Goal: Information Seeking & Learning: Compare options

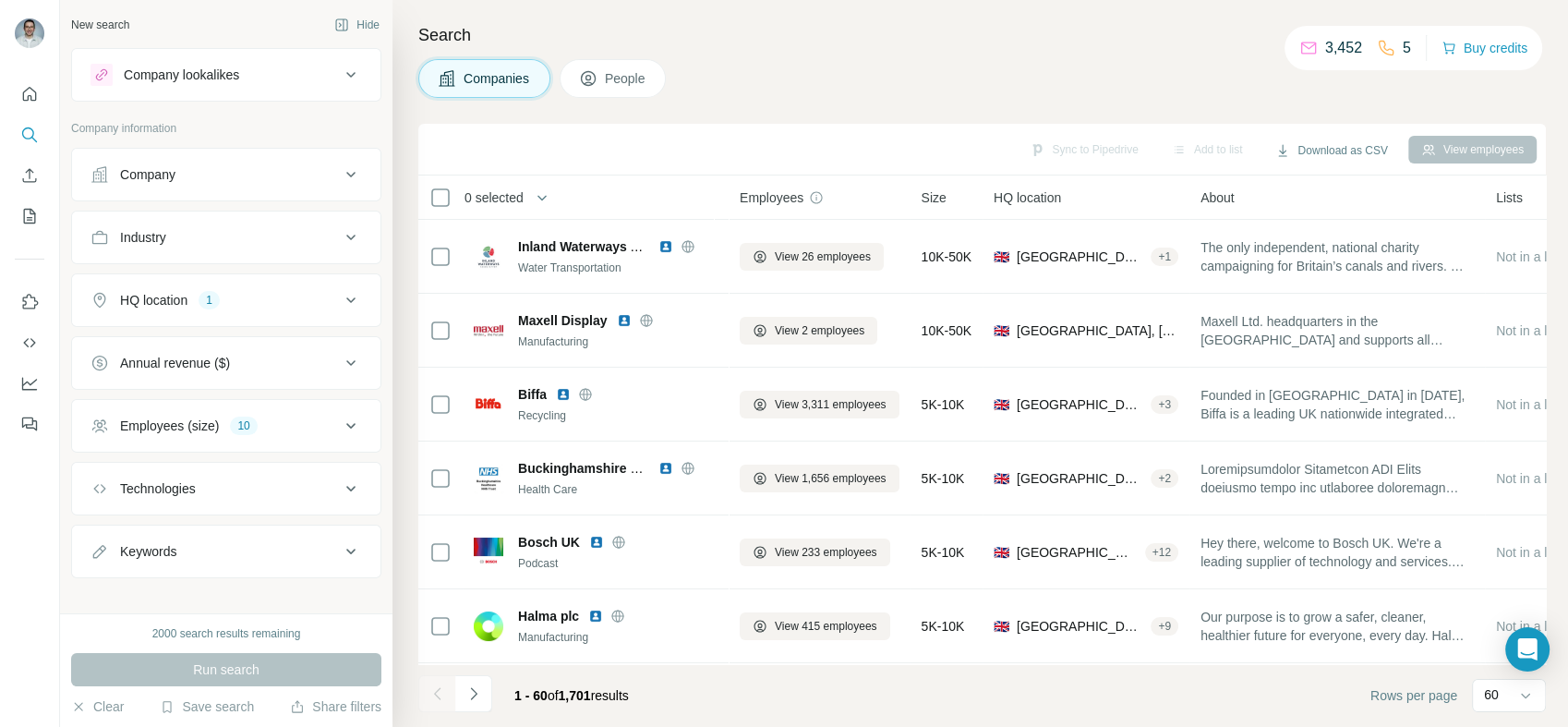
click at [313, 310] on button "HQ location 1" at bounding box center [226, 300] width 309 height 44
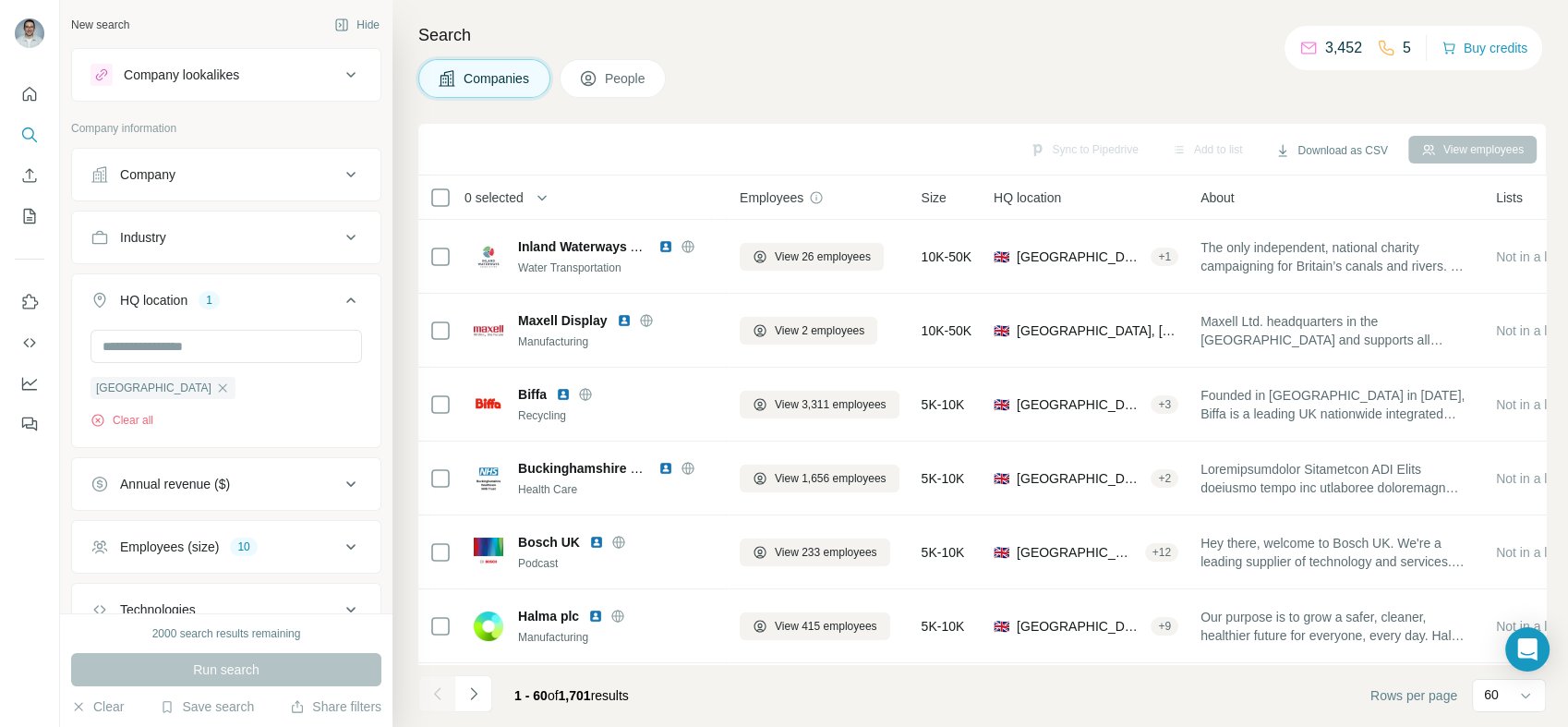
click at [319, 302] on div "HQ location 1" at bounding box center [215, 299] width 249 height 18
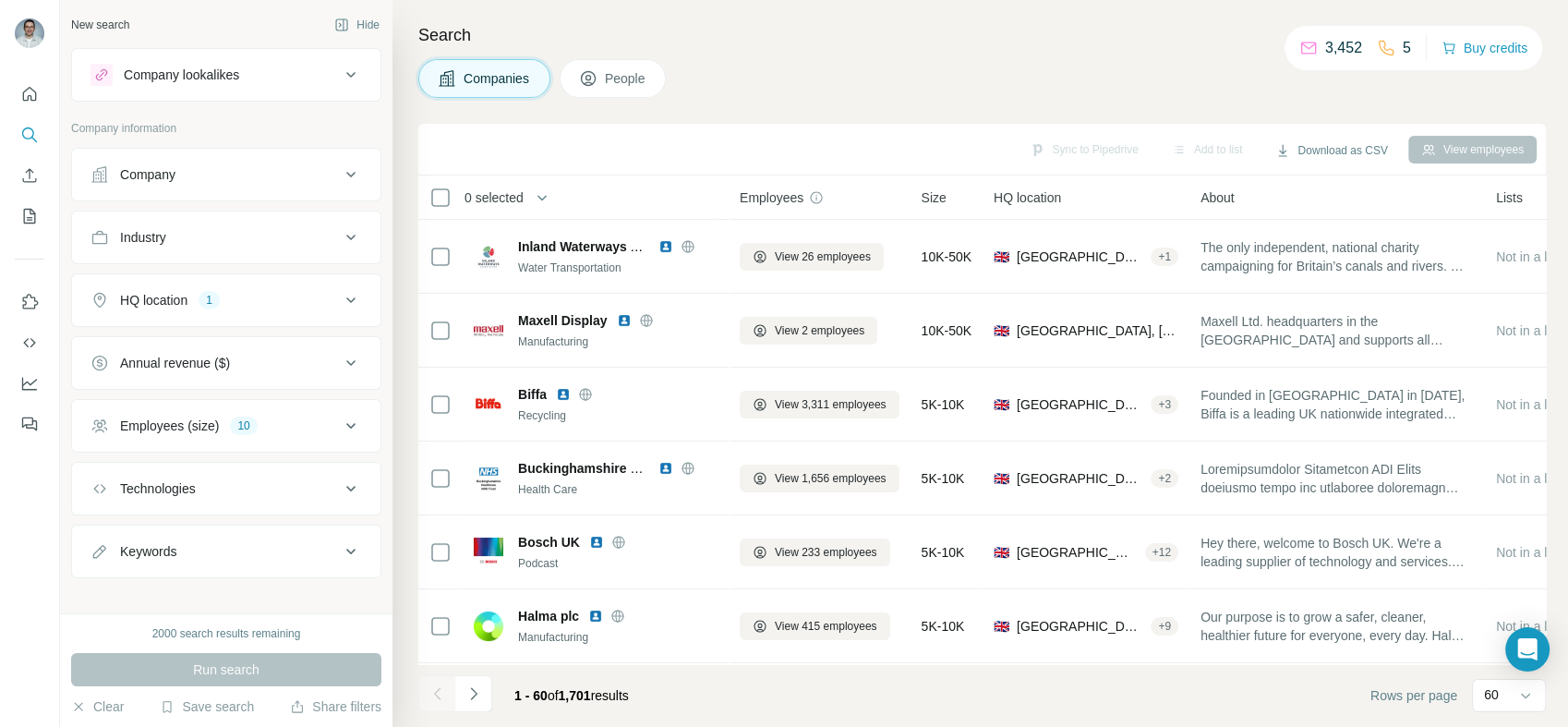
scroll to position [14, 0]
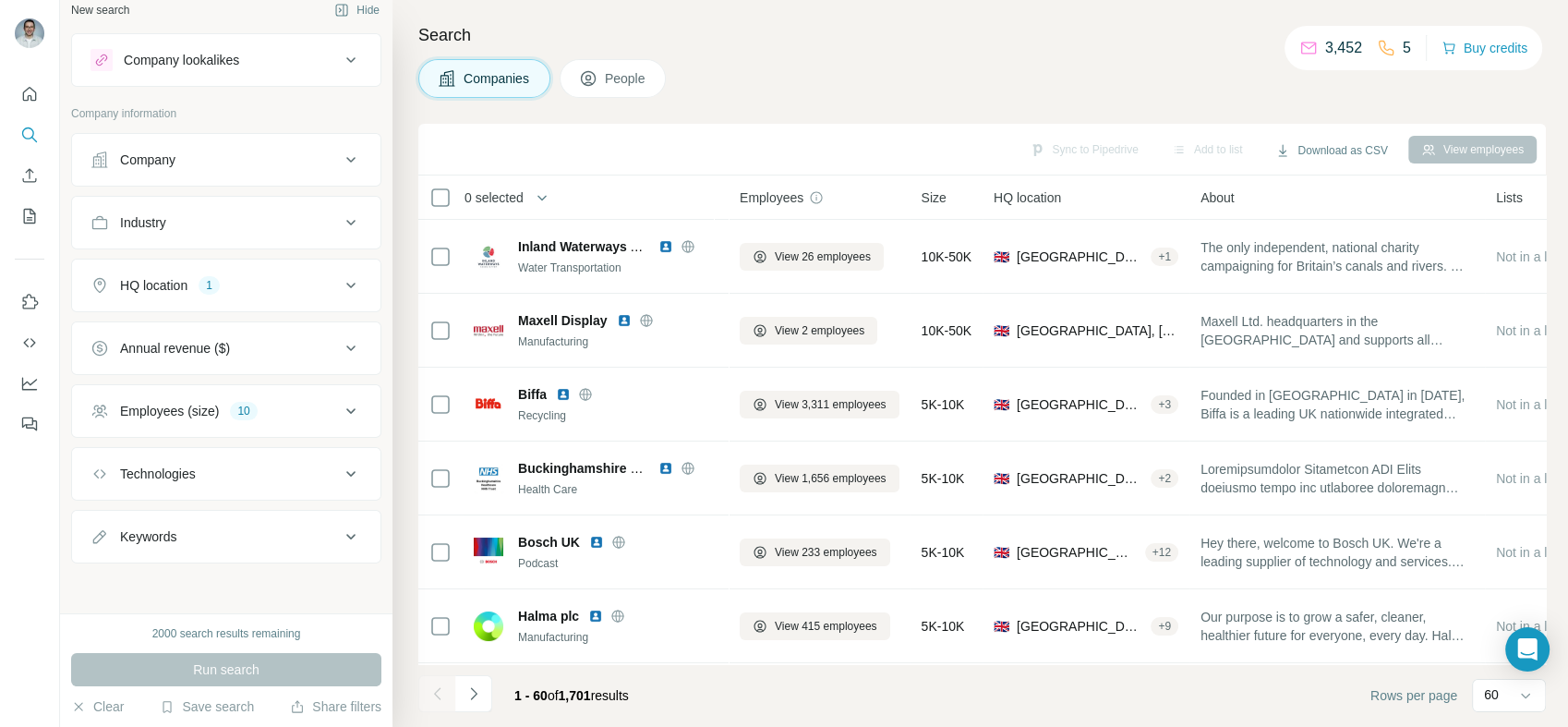
click at [340, 408] on icon at bounding box center [350, 410] width 22 height 22
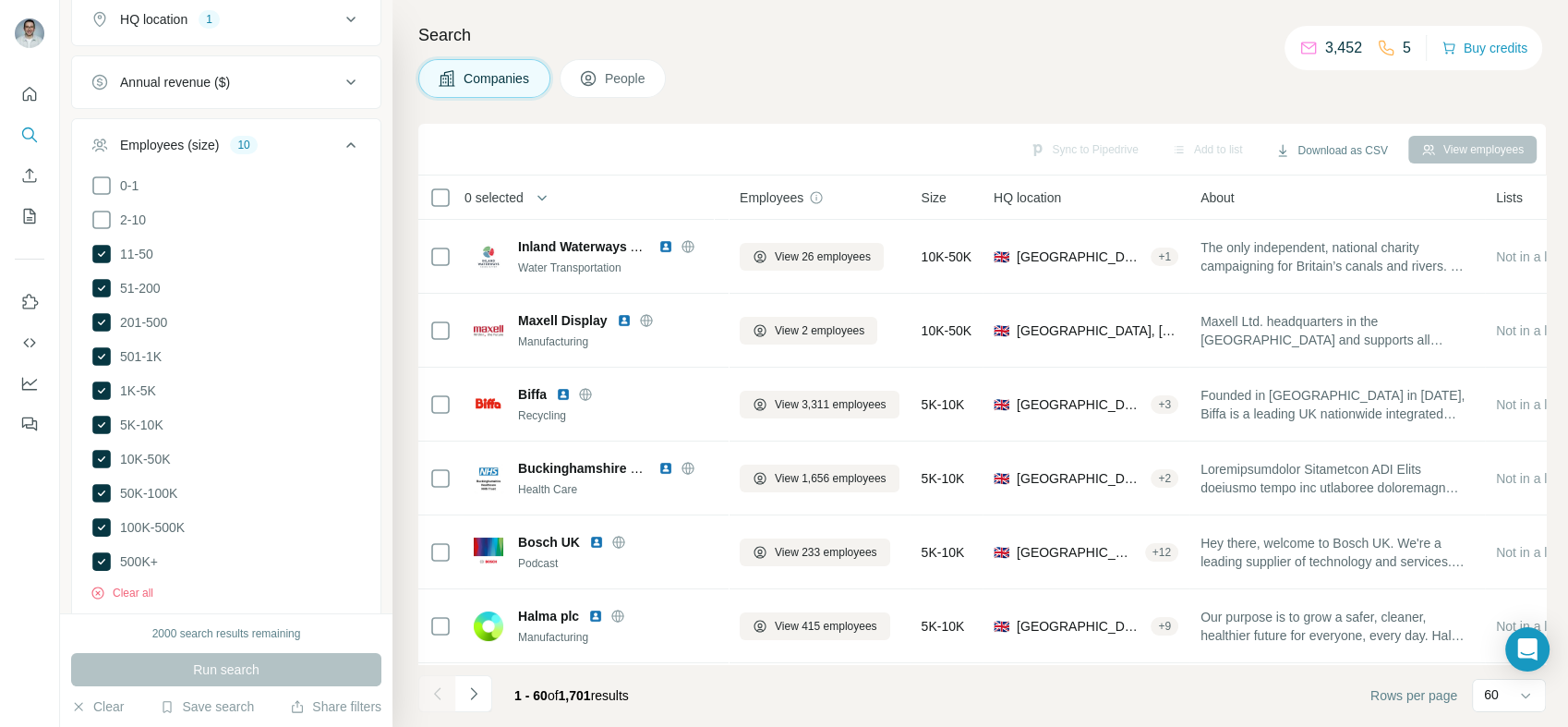
scroll to position [357, 0]
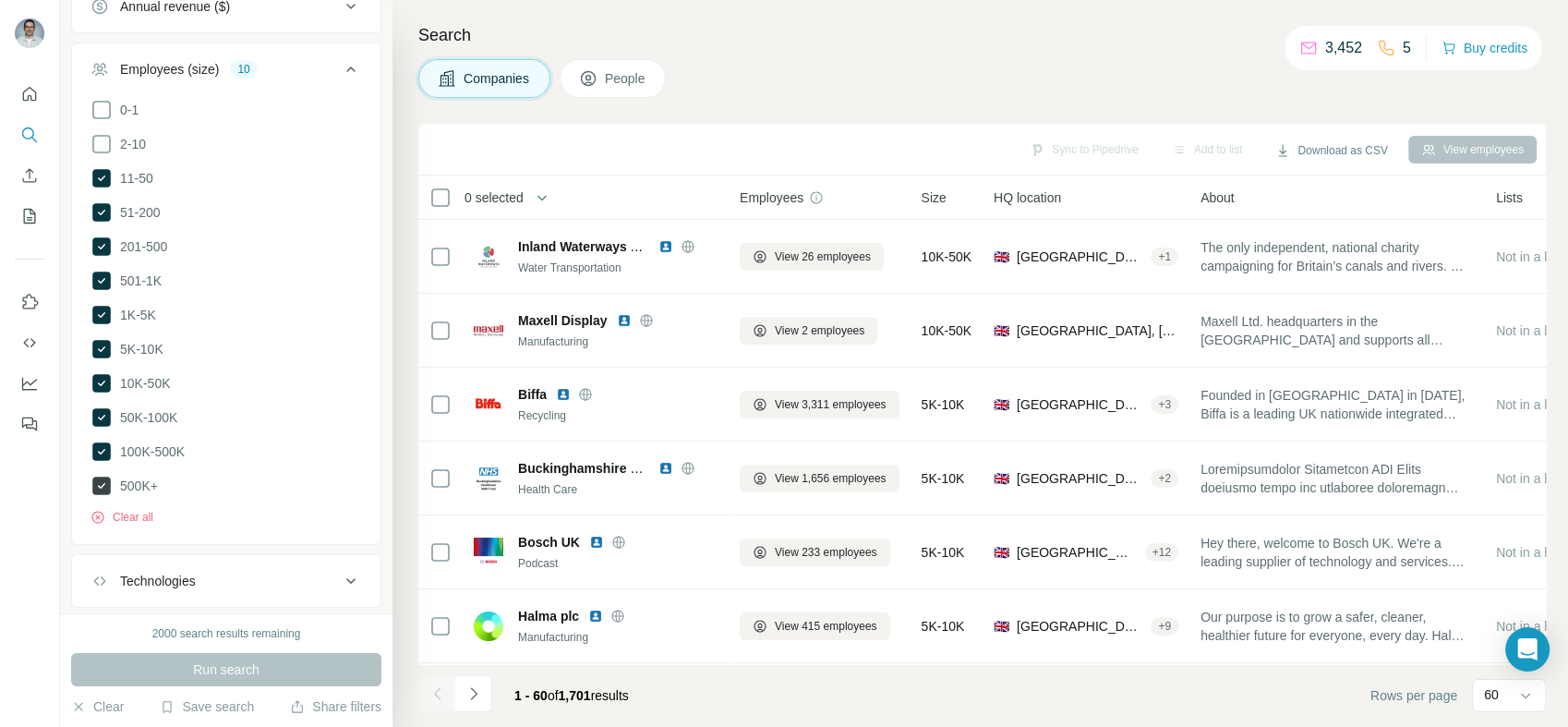
click at [99, 477] on icon at bounding box center [101, 485] width 18 height 18
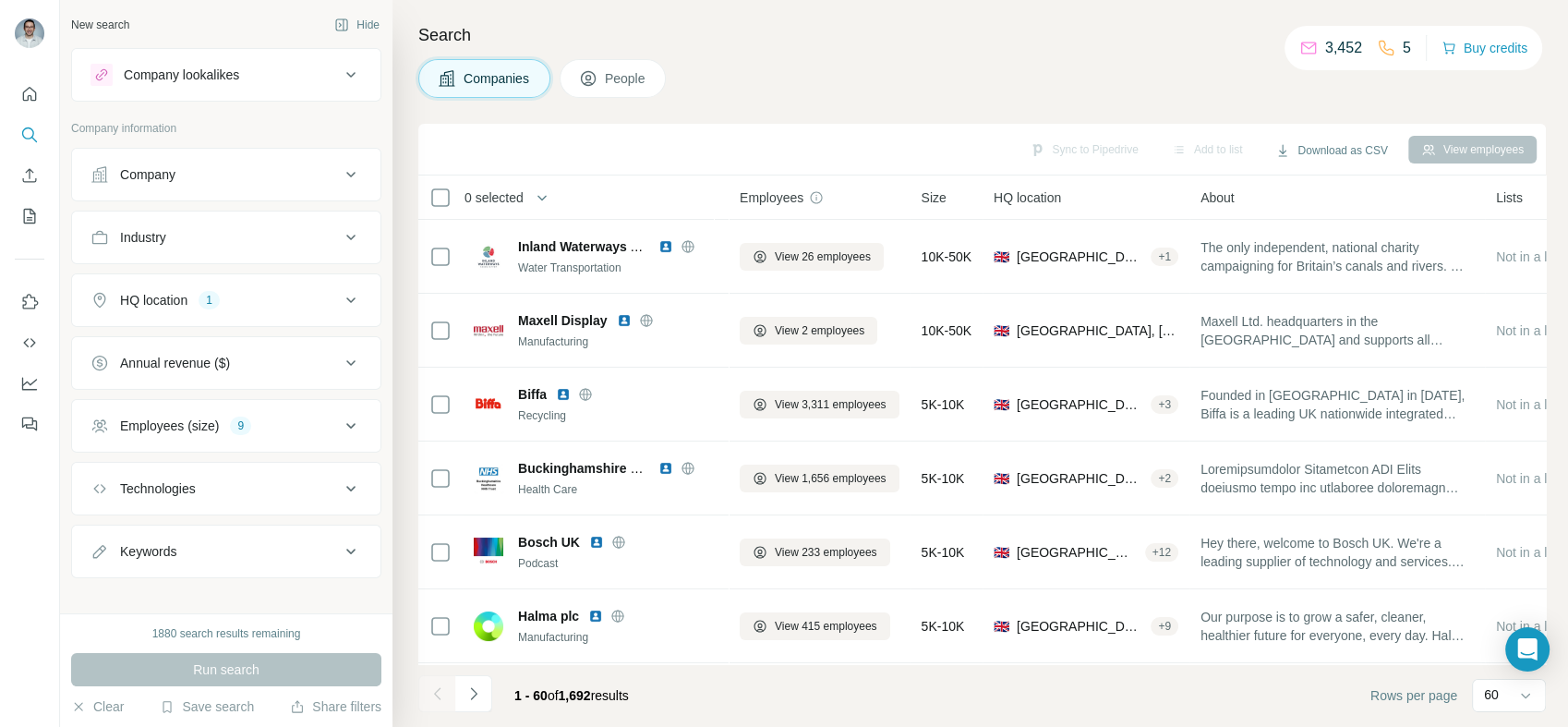
click at [301, 244] on div "Industry" at bounding box center [215, 237] width 249 height 18
click at [316, 272] on div at bounding box center [226, 283] width 272 height 34
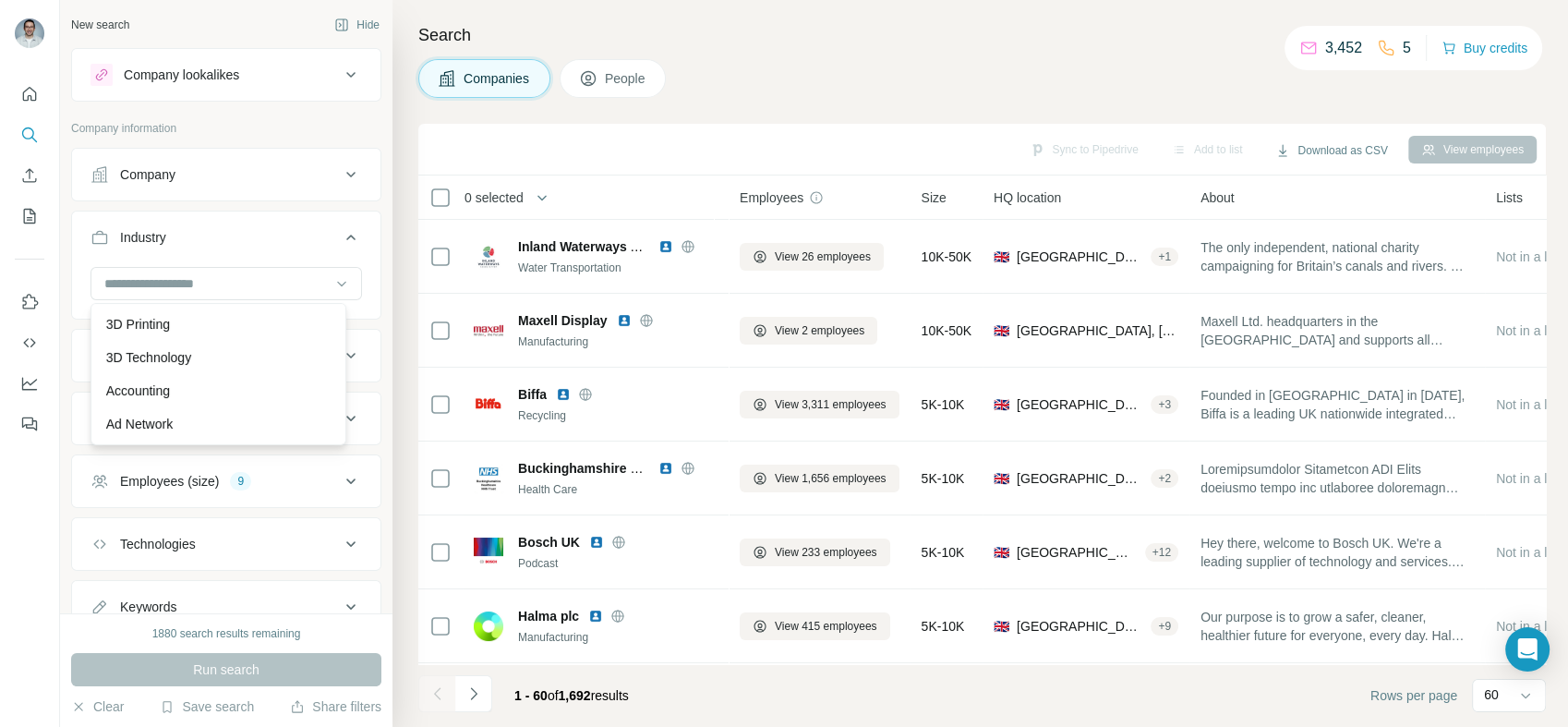
click at [302, 224] on button "Industry" at bounding box center [226, 241] width 309 height 52
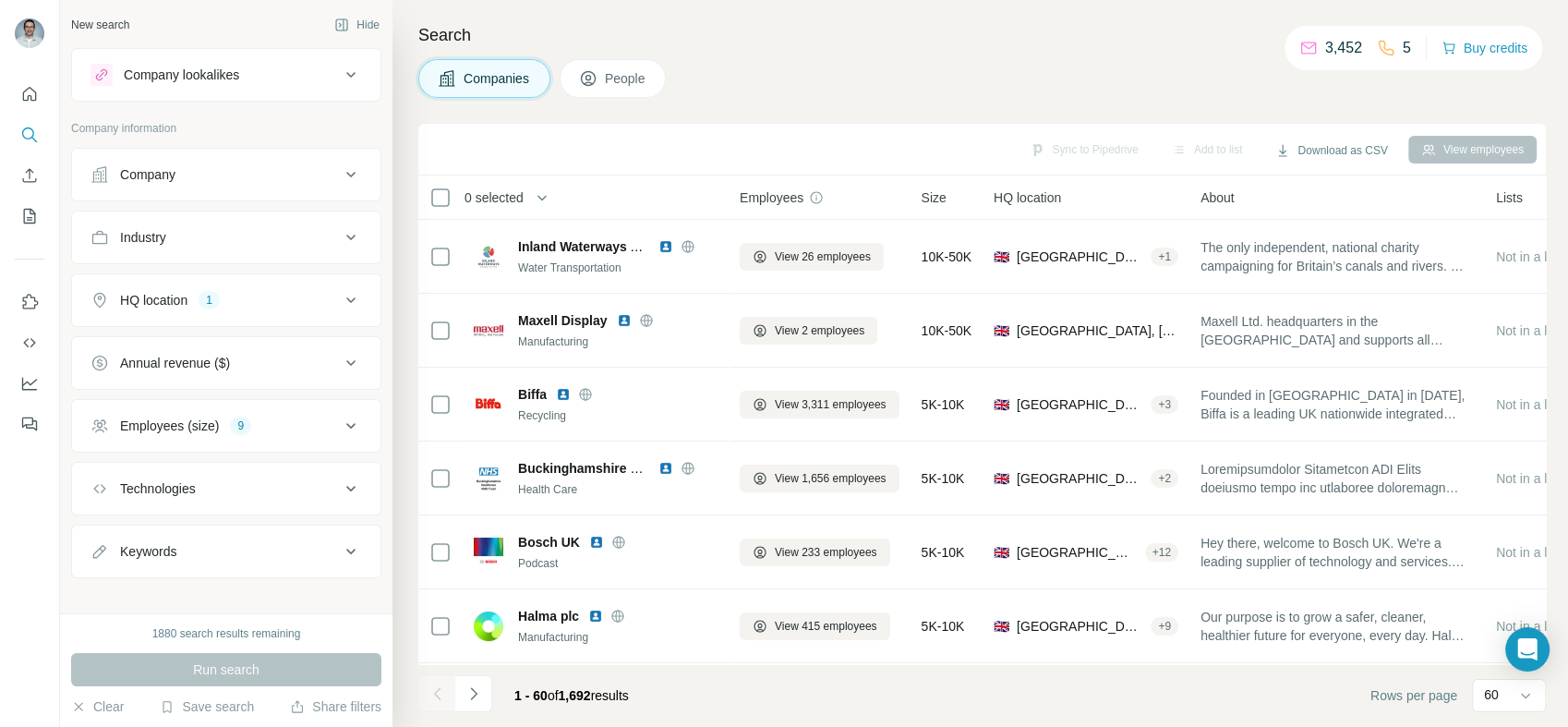
click at [294, 191] on button "Company" at bounding box center [226, 175] width 309 height 44
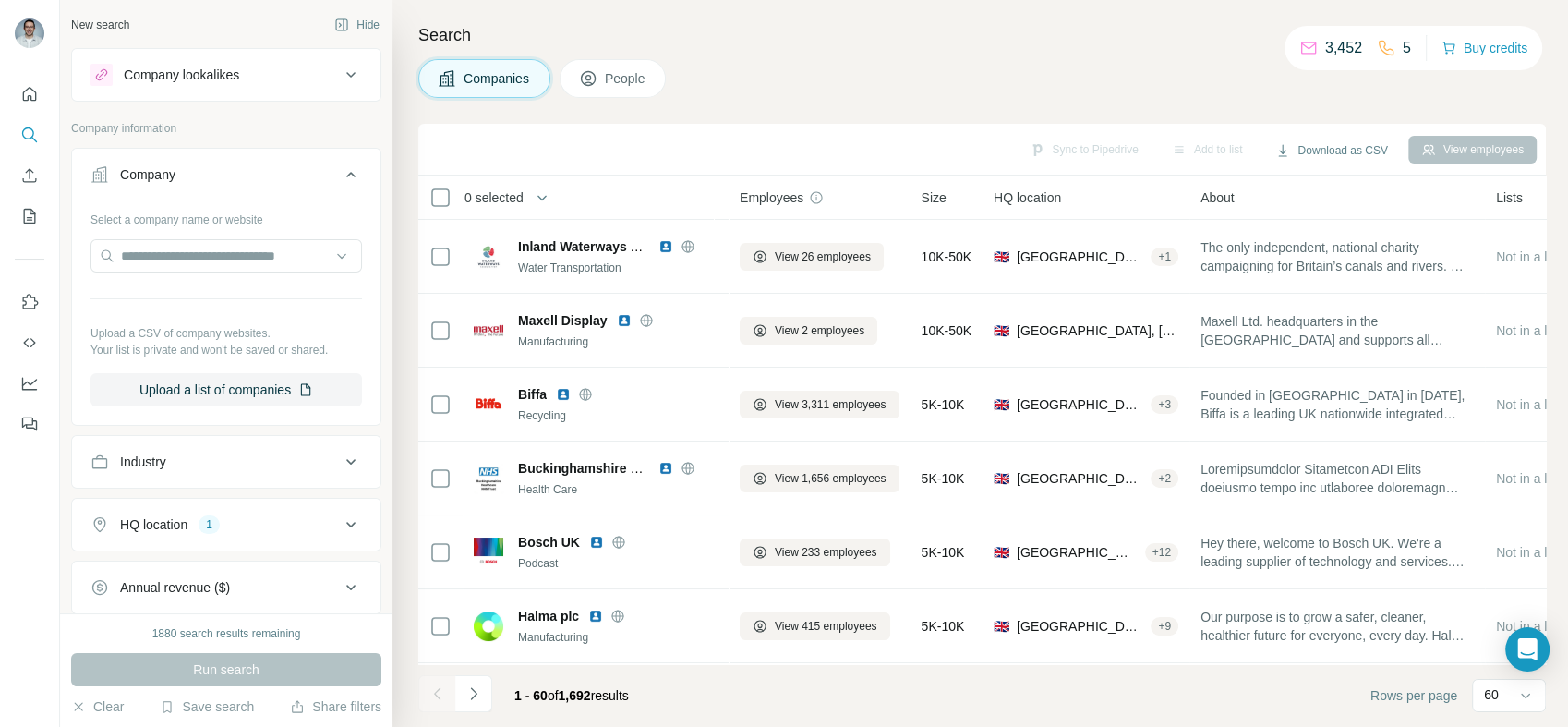
click at [304, 179] on div "Company" at bounding box center [215, 174] width 249 height 18
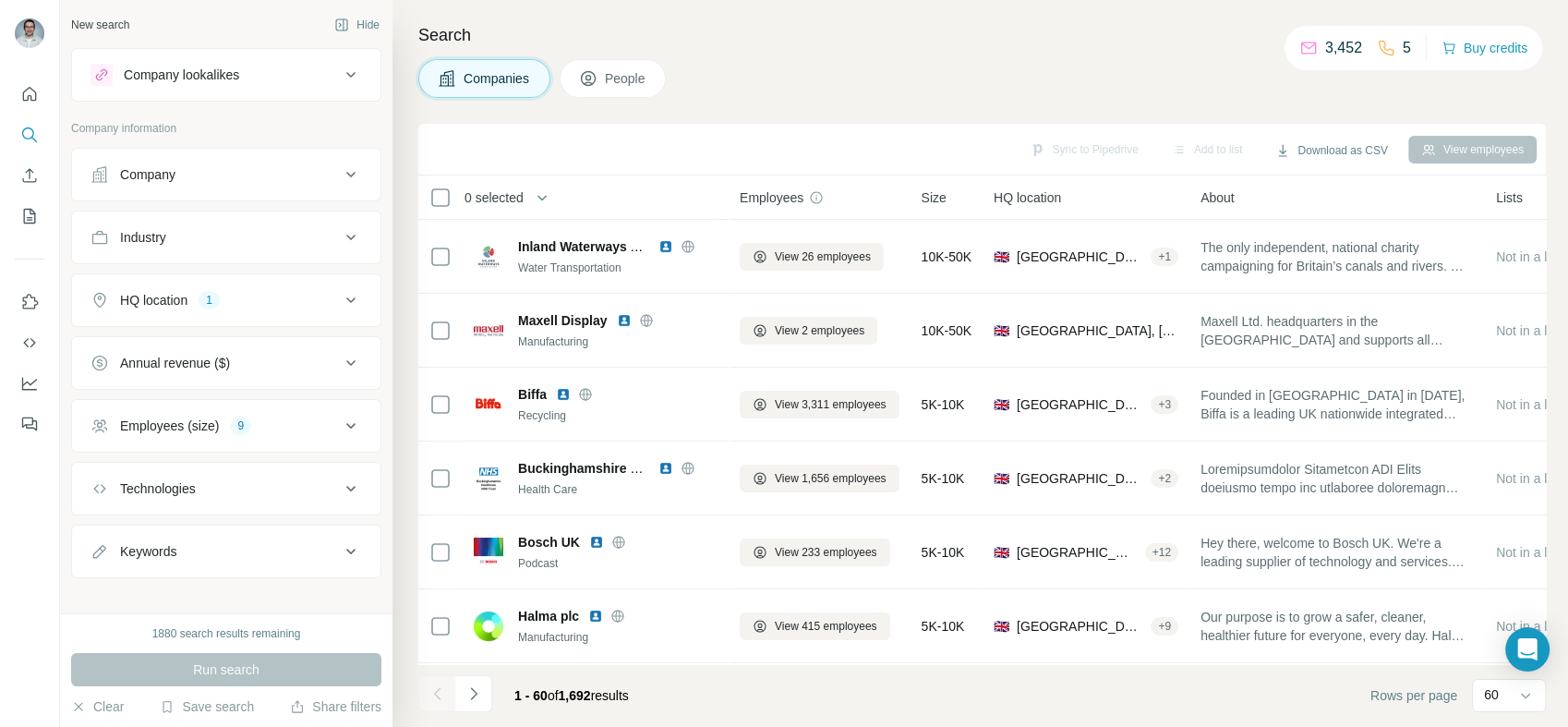
click at [319, 77] on div "Company lookalikes" at bounding box center [215, 74] width 249 height 22
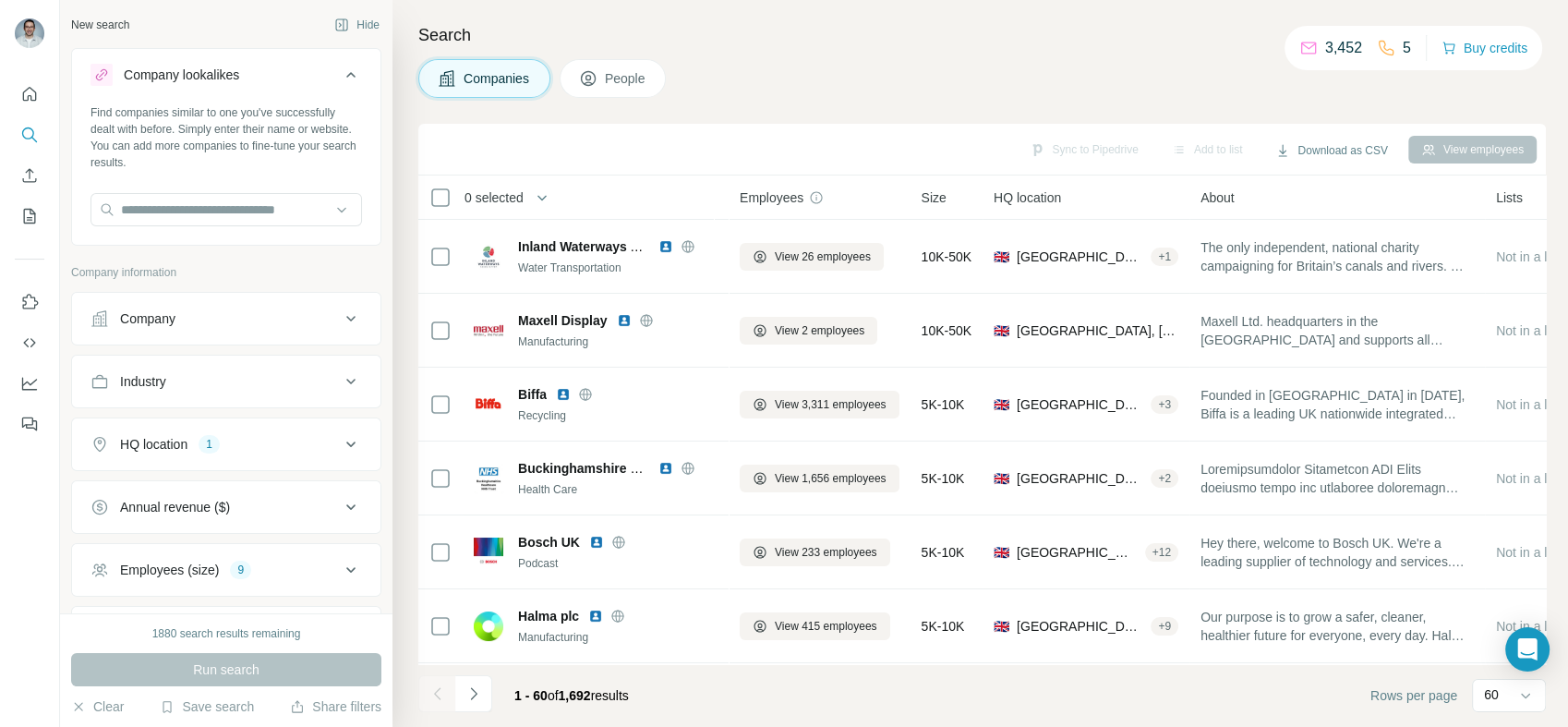
click at [319, 77] on div "Company lookalikes" at bounding box center [215, 74] width 249 height 22
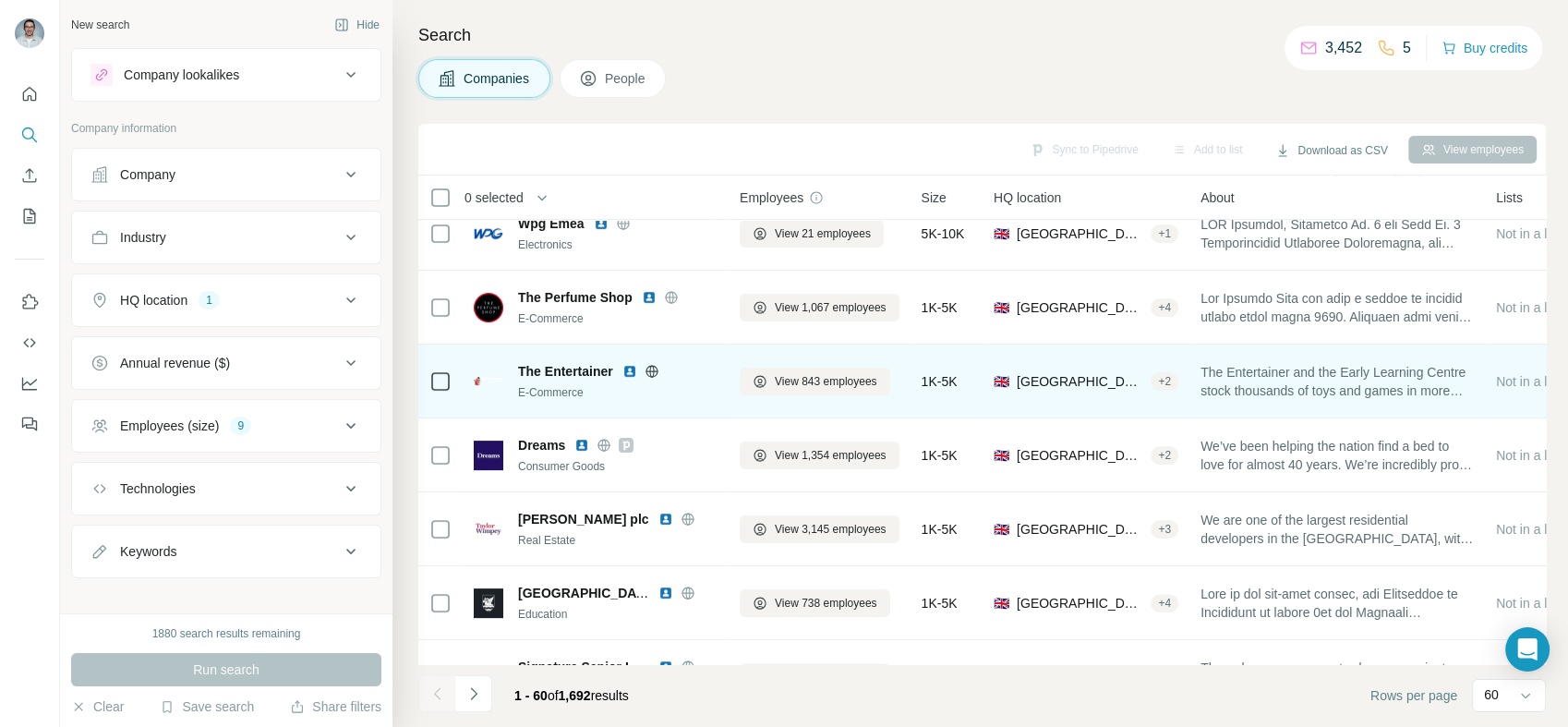
scroll to position [479, 0]
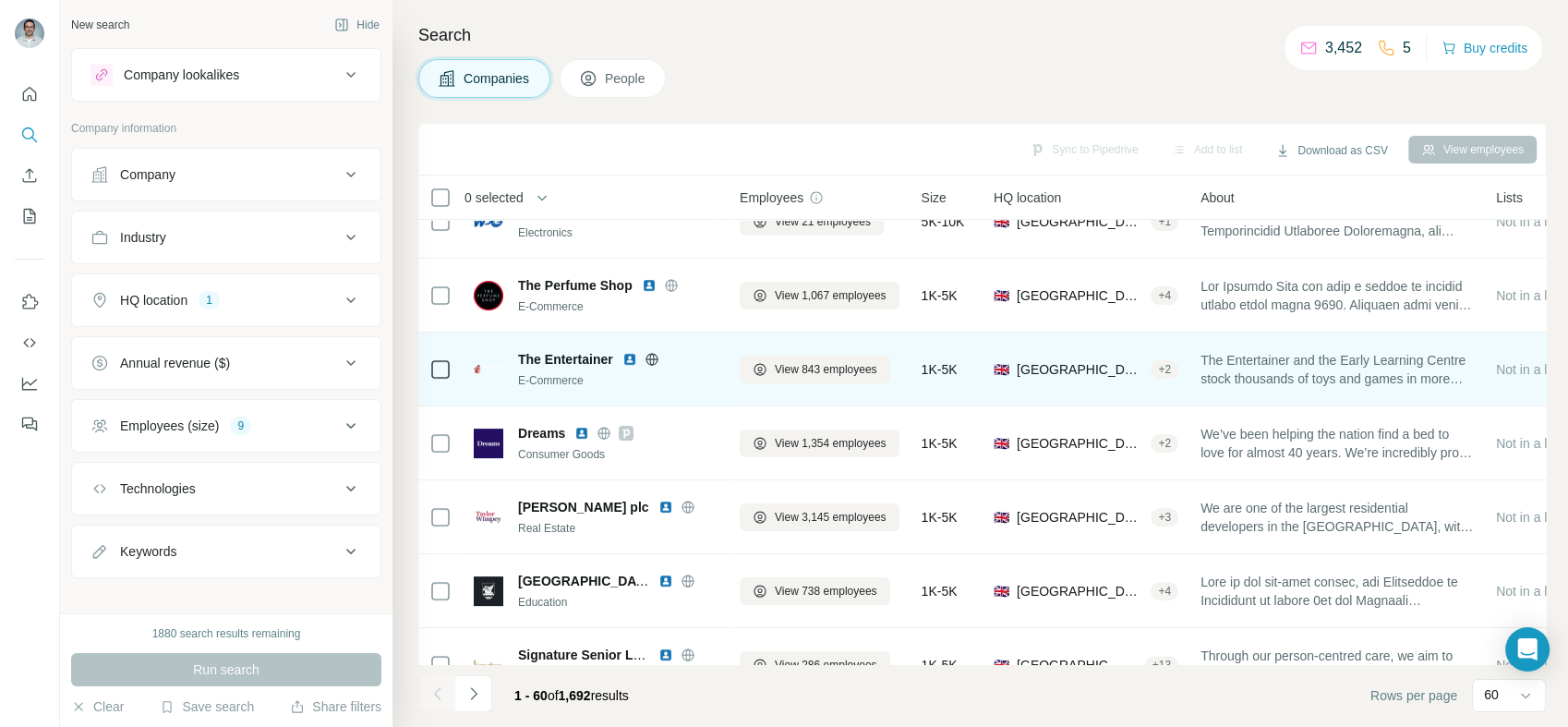
click at [630, 358] on img at bounding box center [630, 359] width 14 height 14
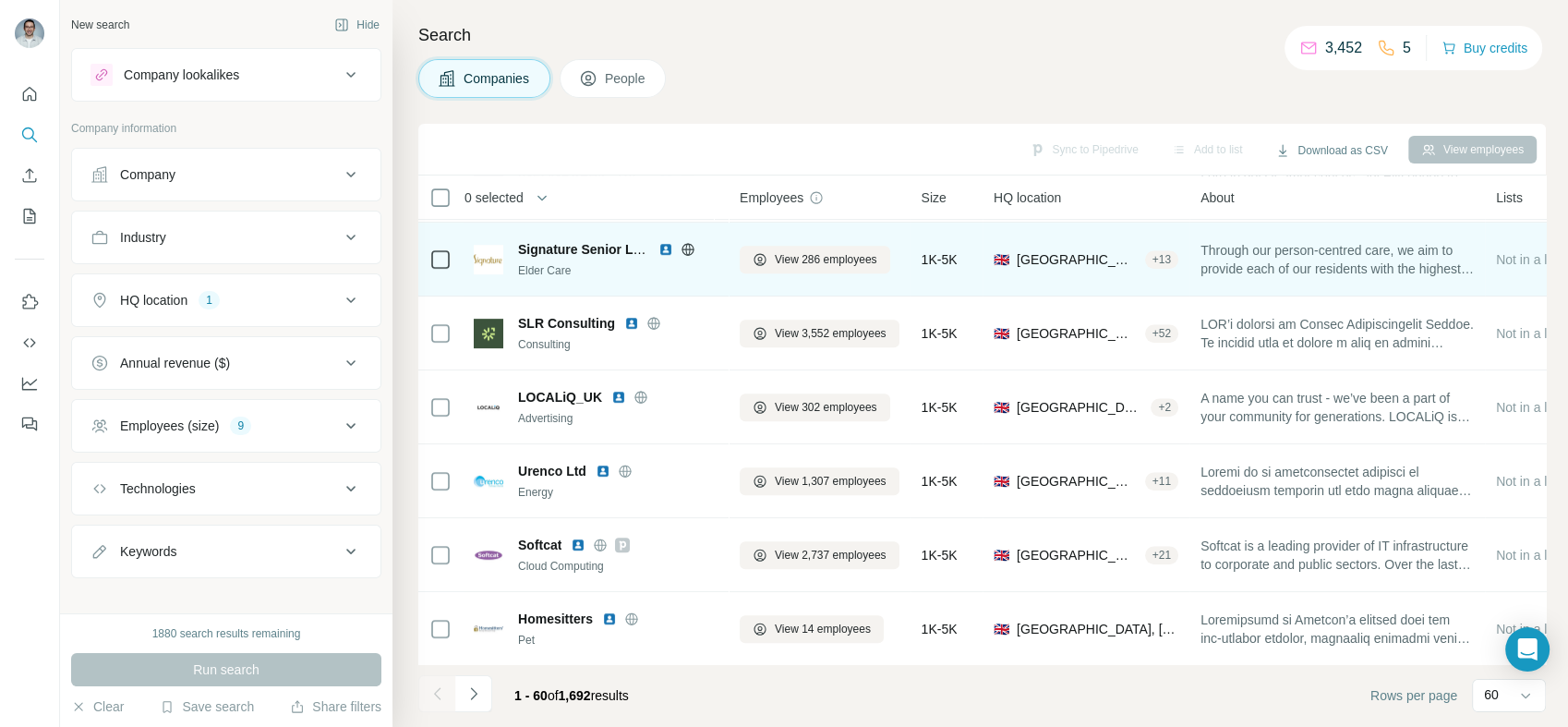
scroll to position [888, 0]
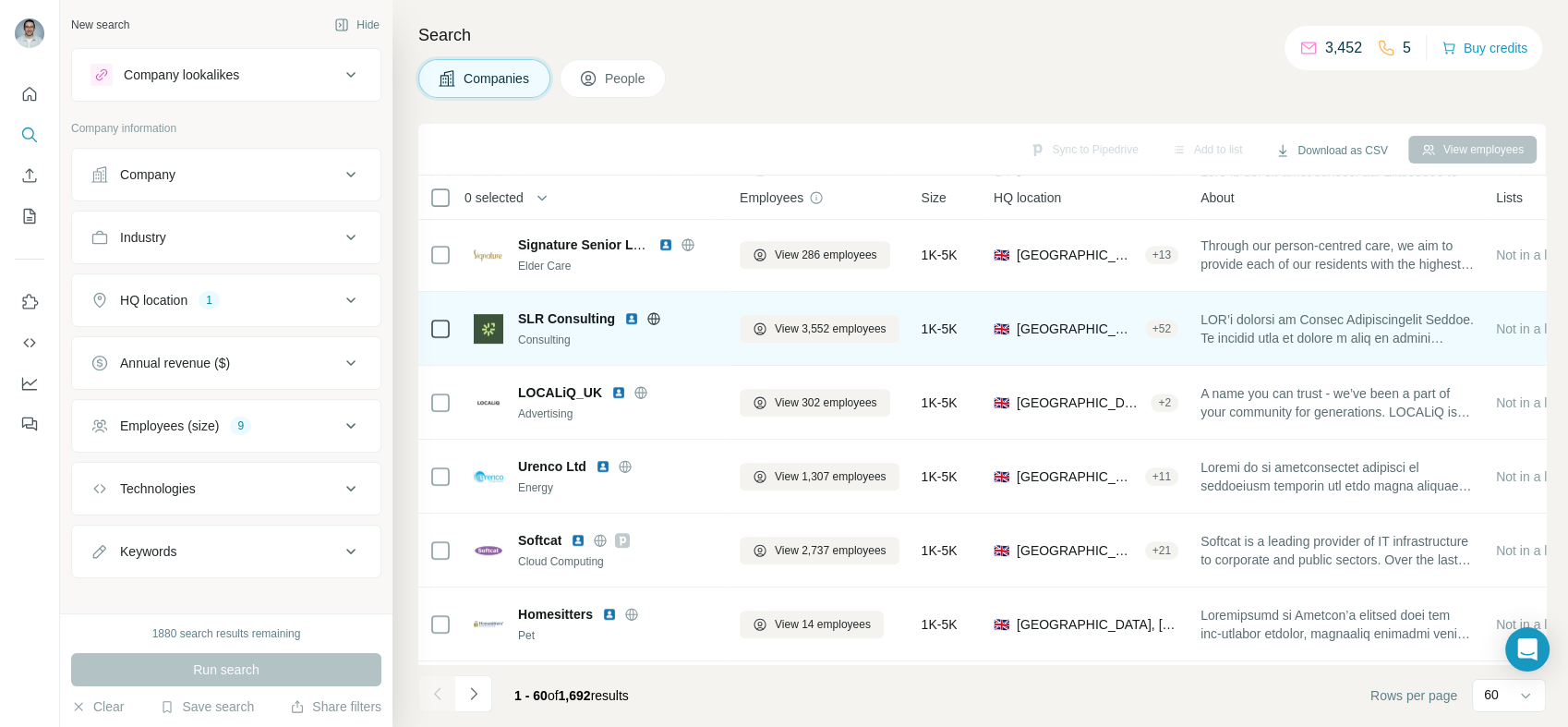
click at [628, 321] on img at bounding box center [631, 317] width 14 height 14
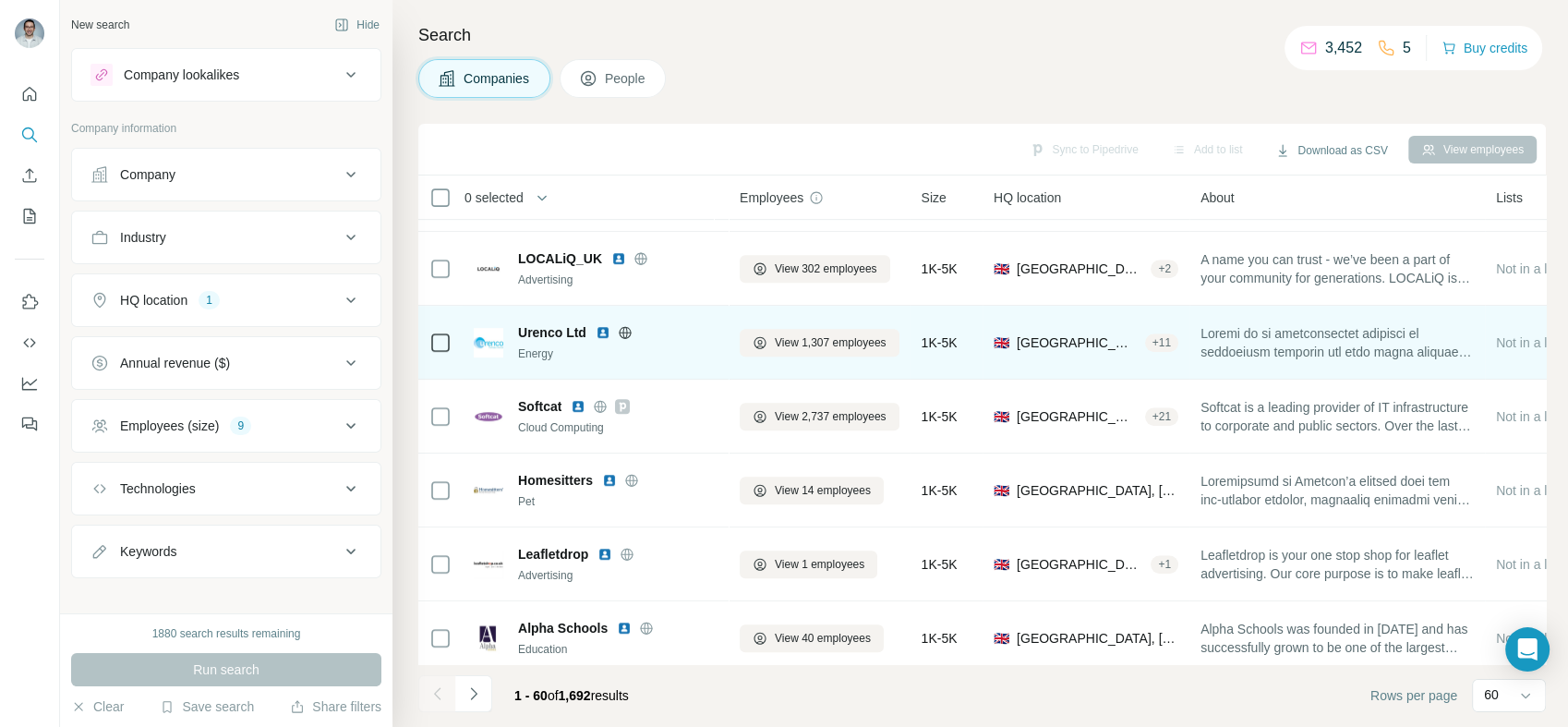
scroll to position [1025, 0]
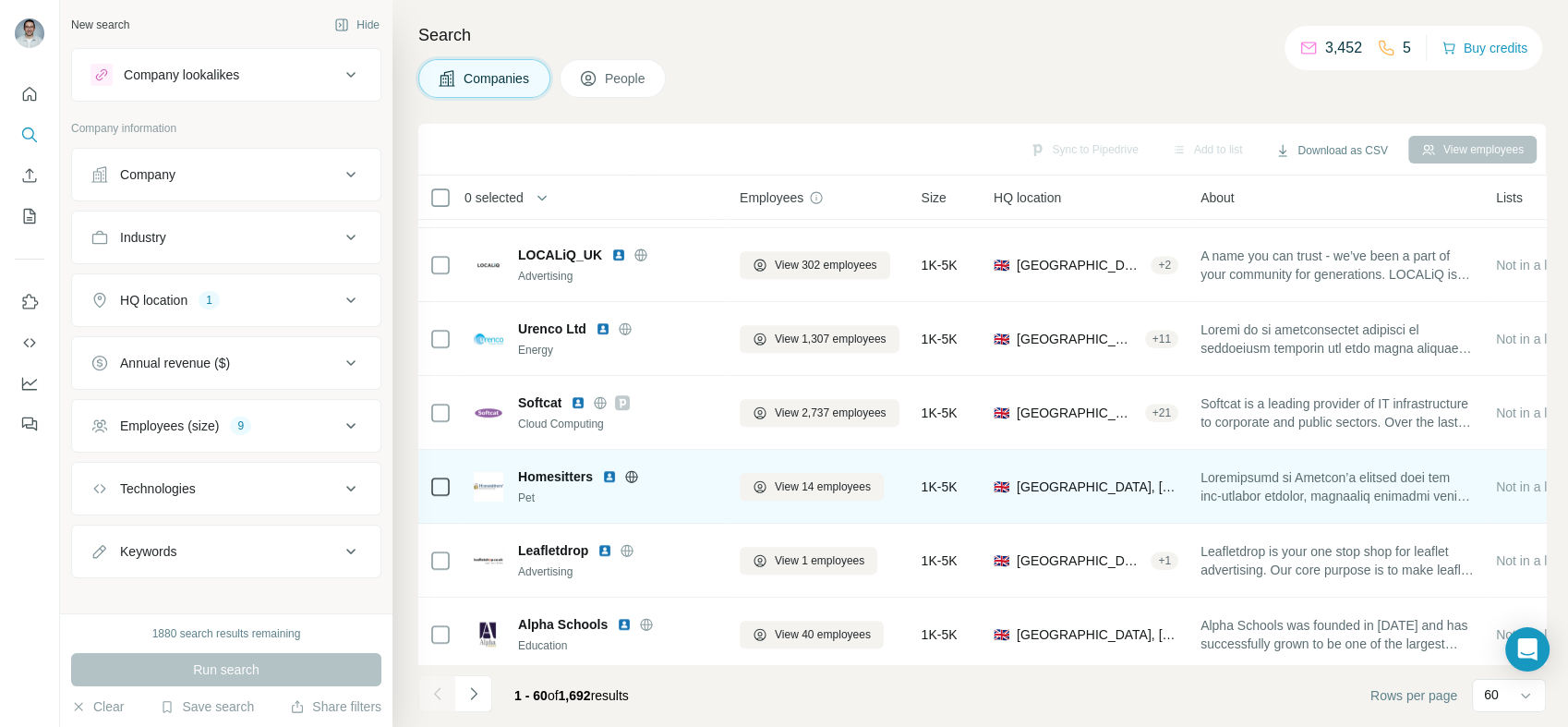
click at [613, 480] on img at bounding box center [609, 476] width 14 height 14
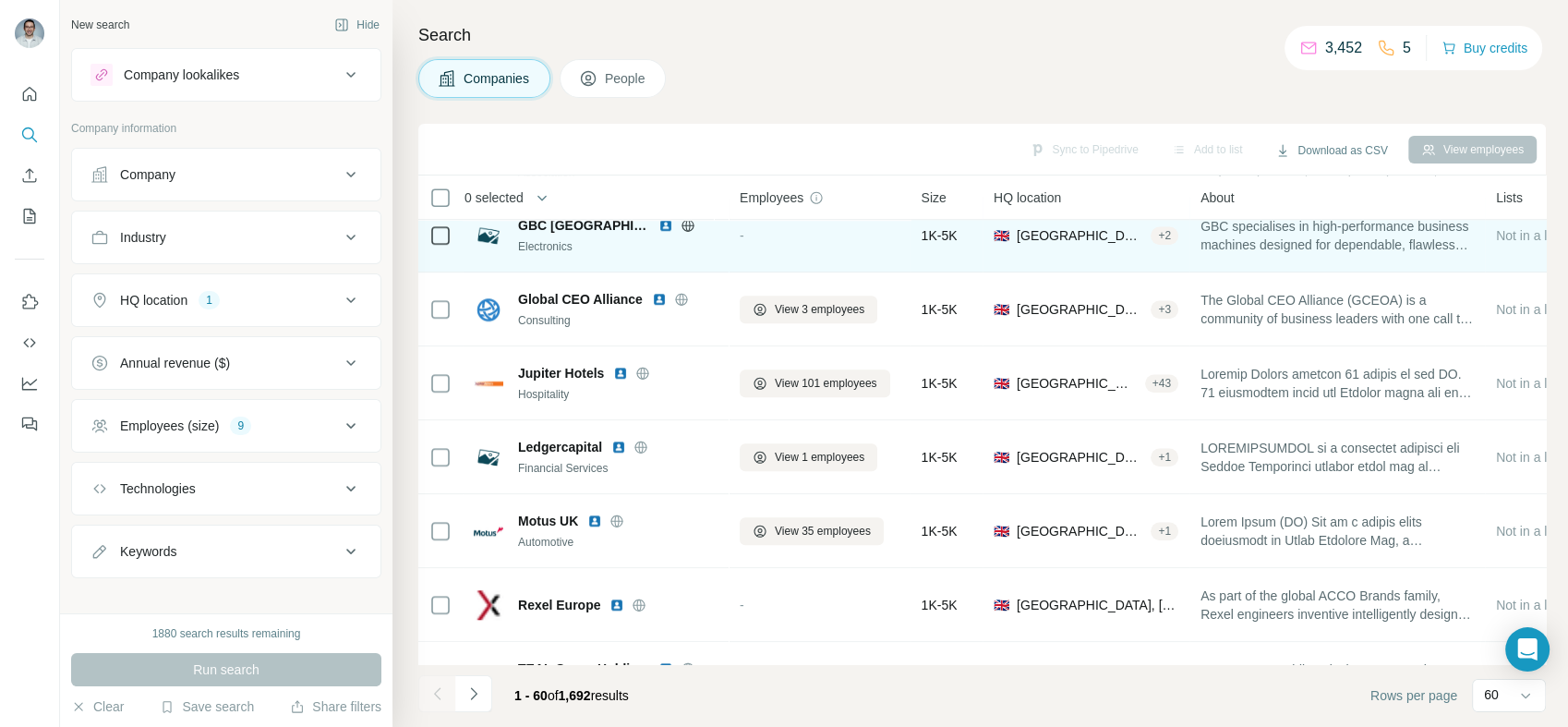
scroll to position [1573, 0]
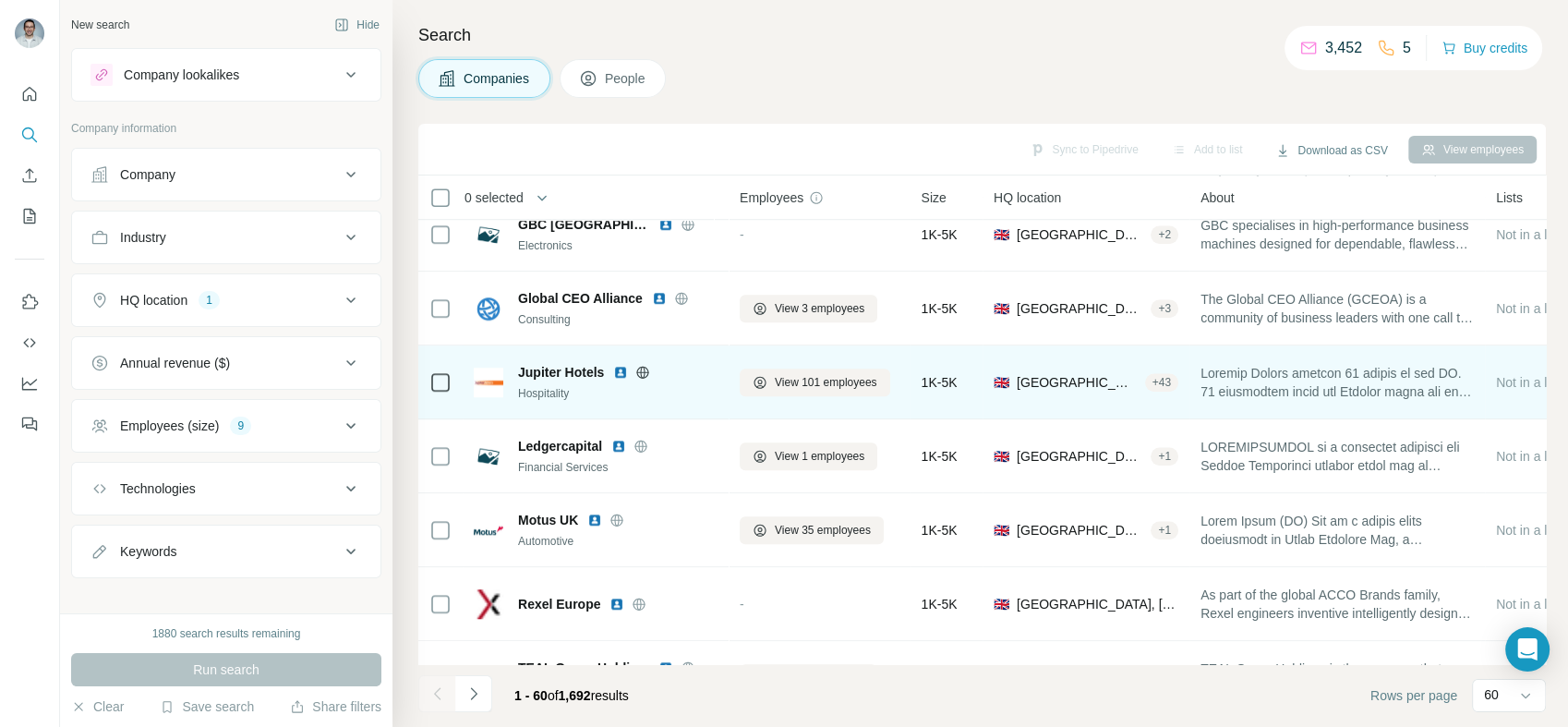
click at [621, 372] on img at bounding box center [620, 371] width 14 height 14
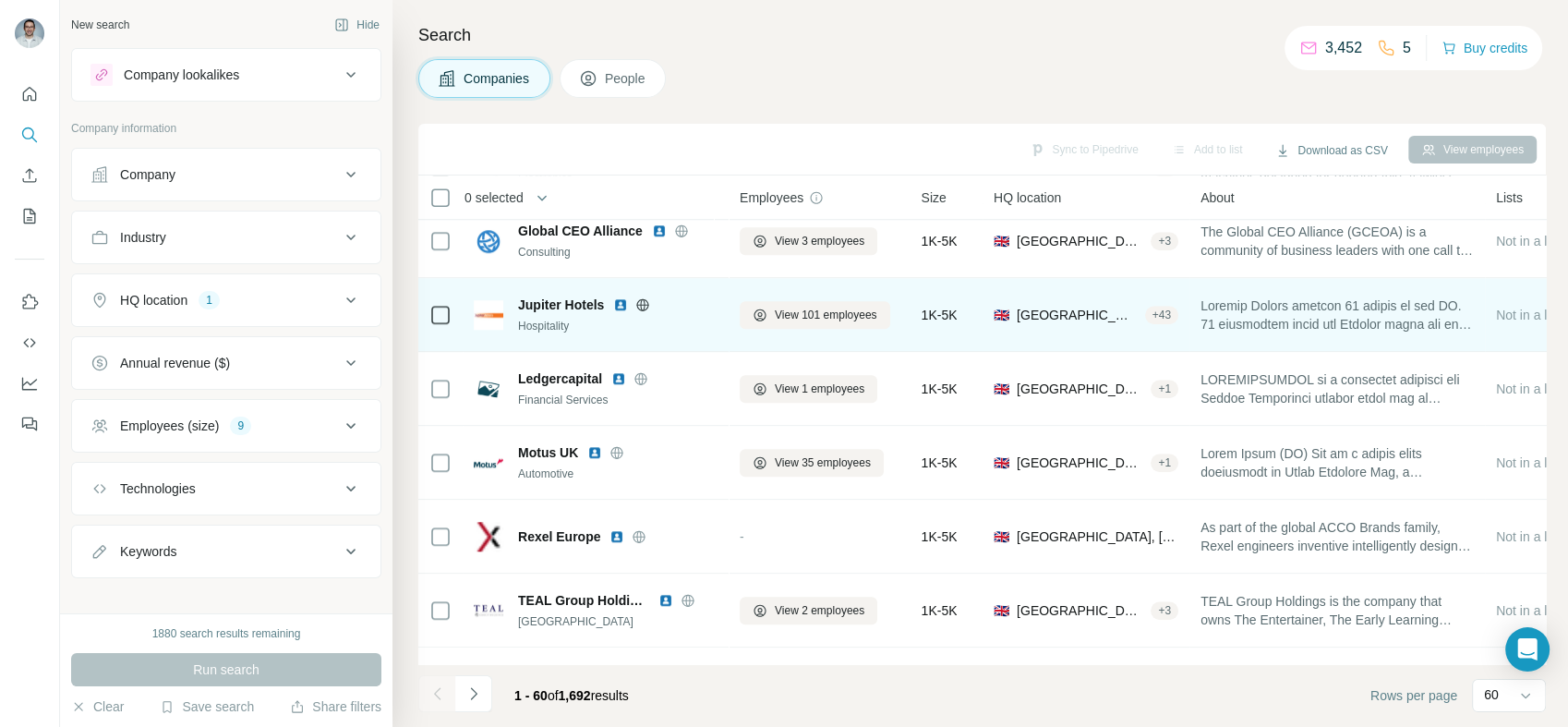
scroll to position [1709, 0]
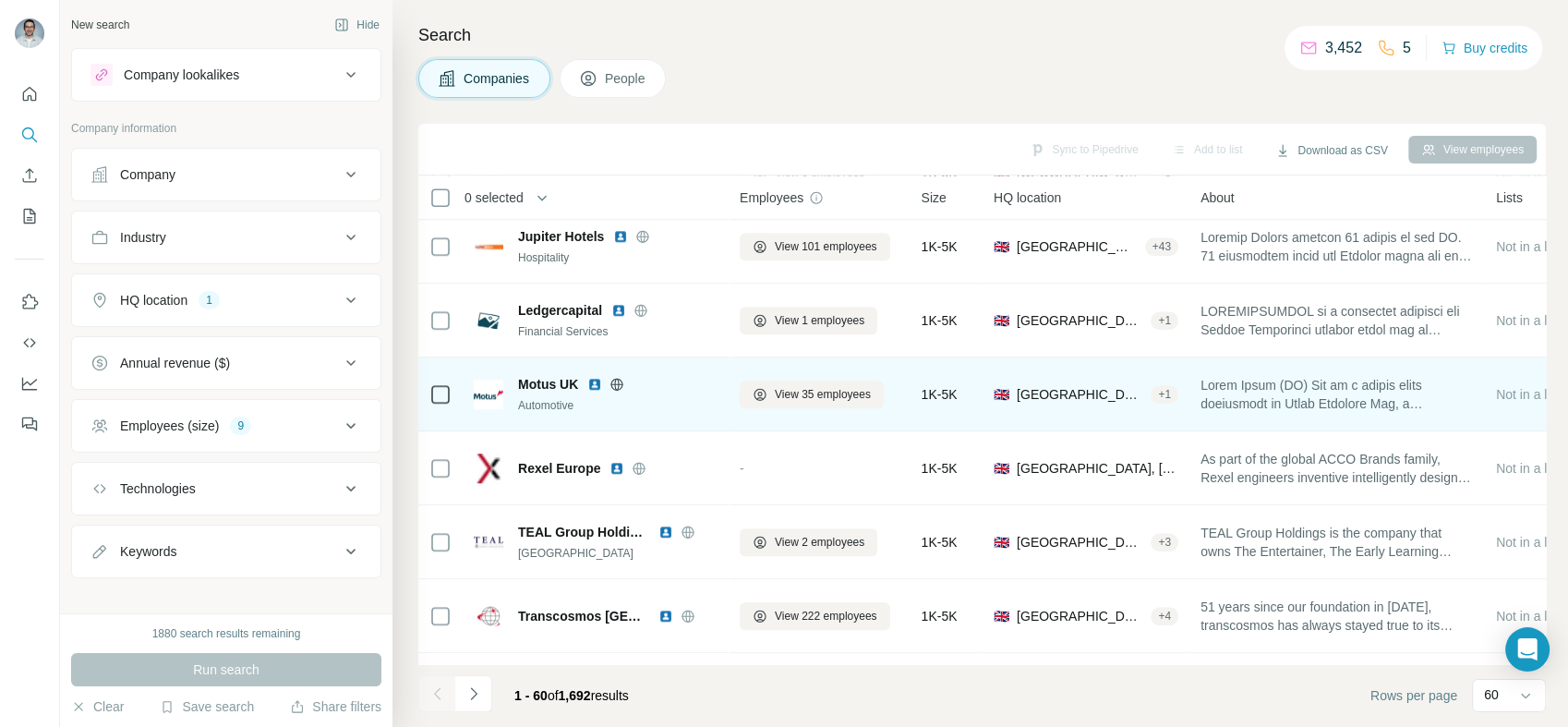
click at [592, 385] on img at bounding box center [594, 384] width 14 height 14
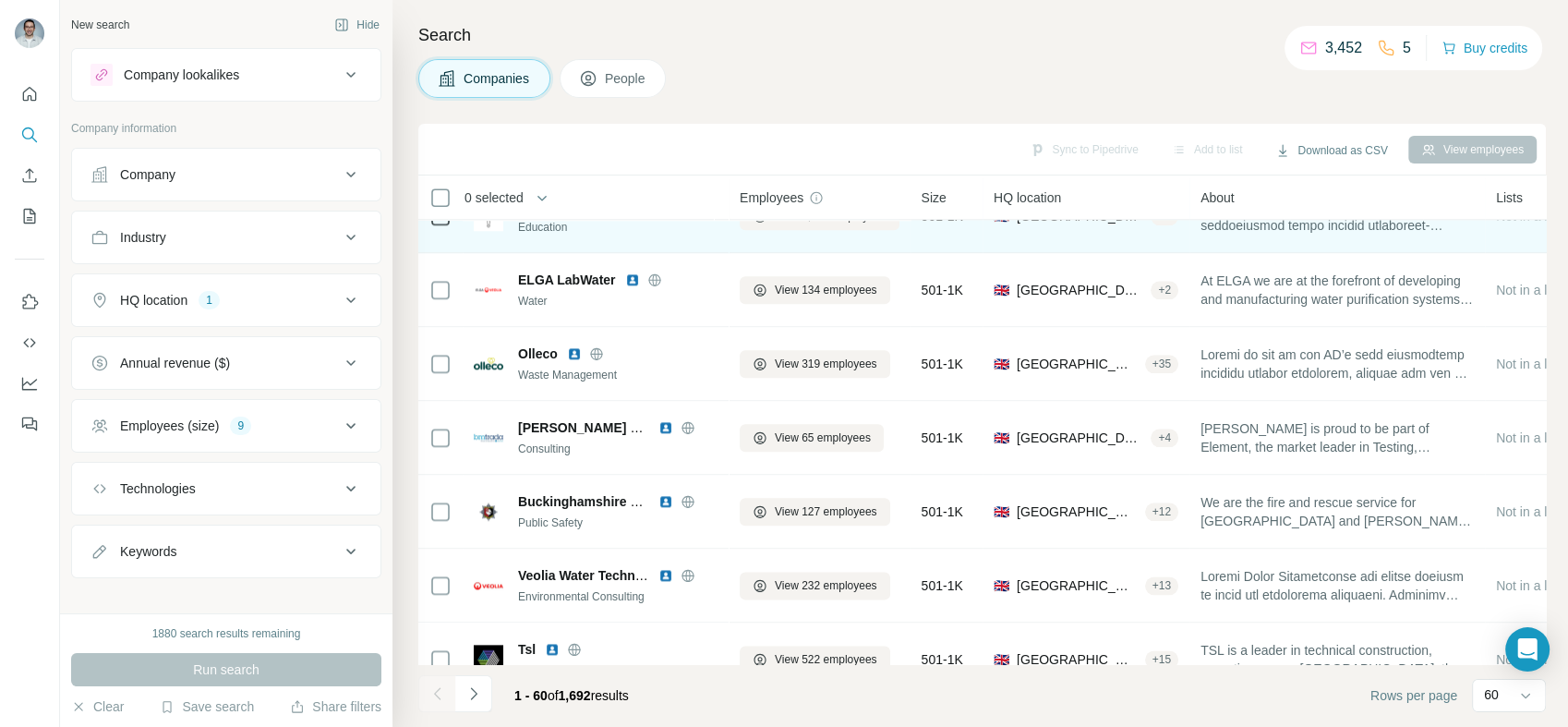
scroll to position [2325, 0]
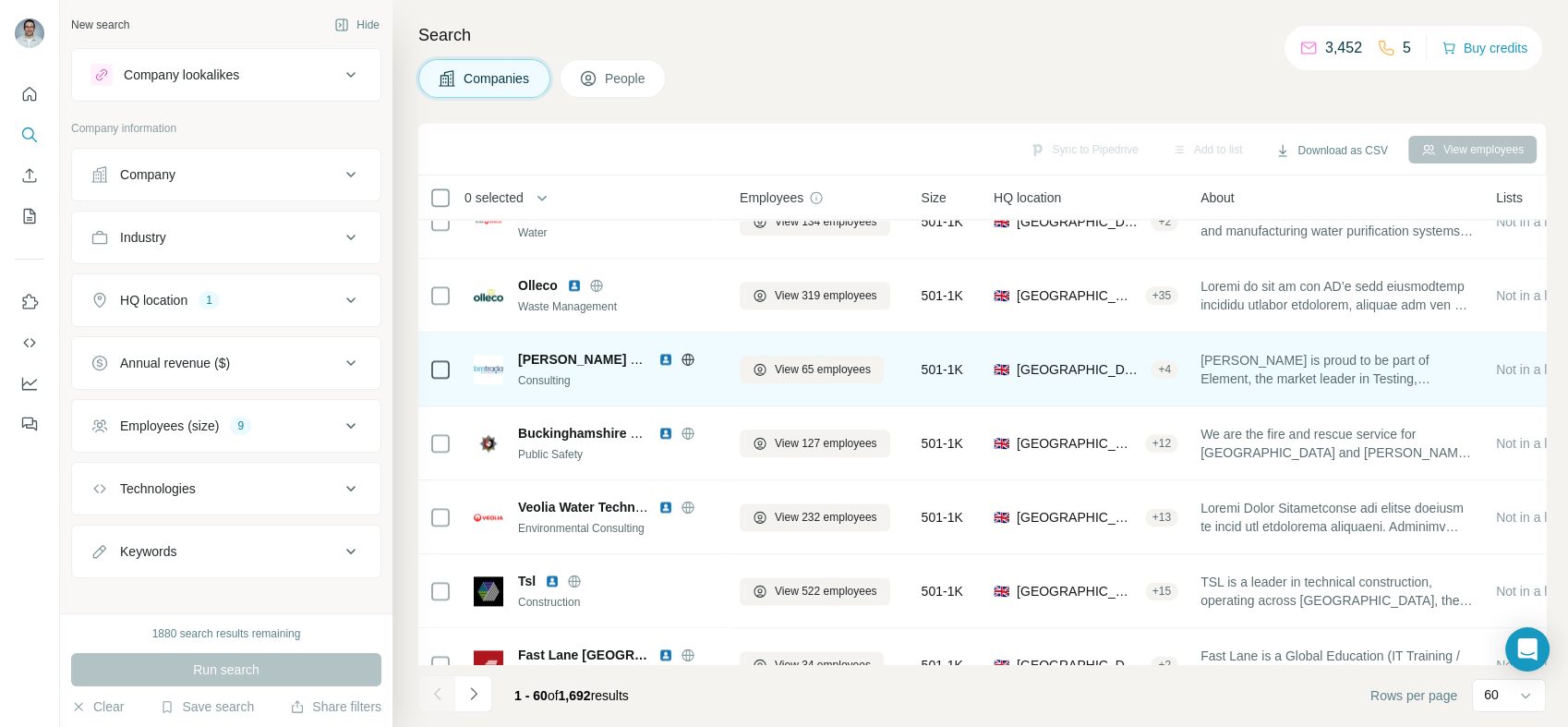
click at [663, 358] on img at bounding box center [665, 359] width 14 height 14
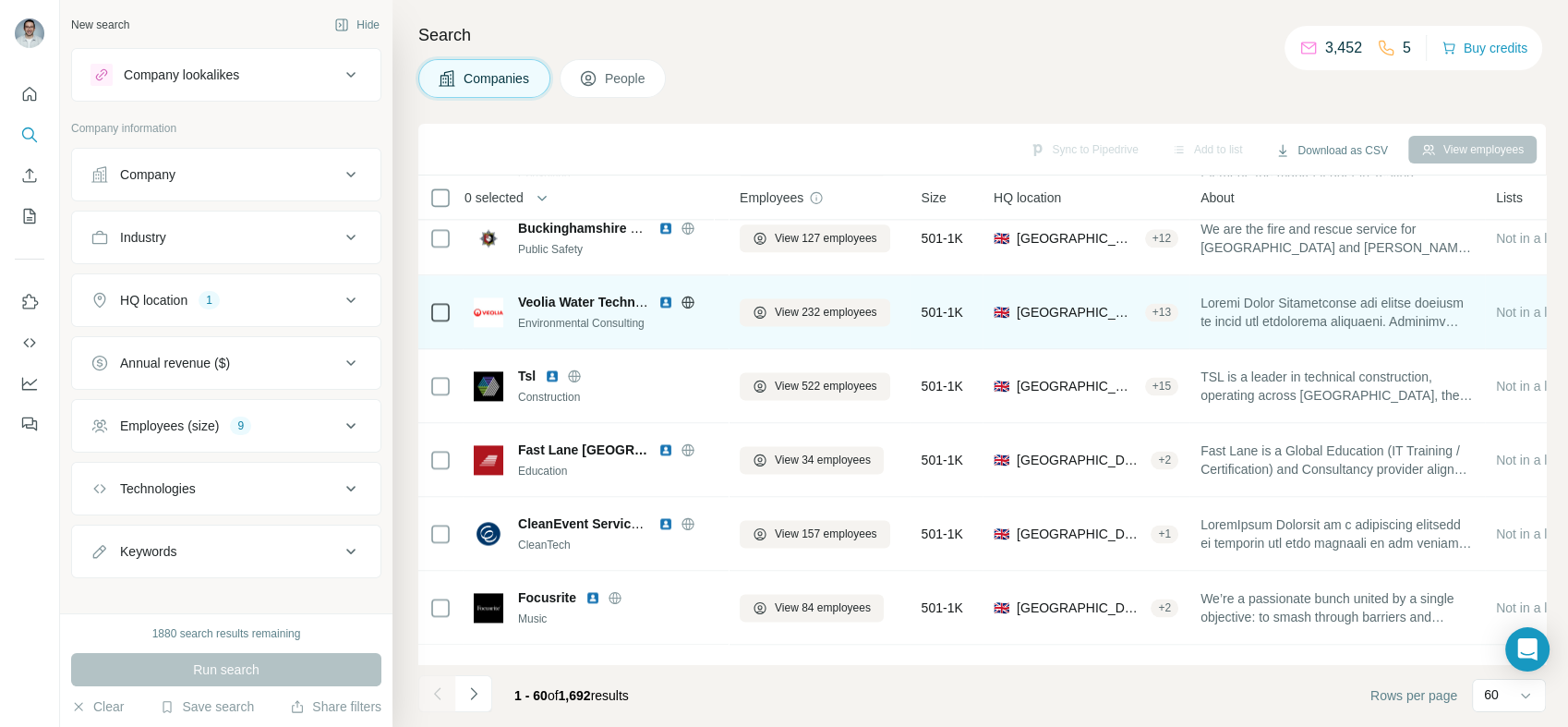
scroll to position [2599, 0]
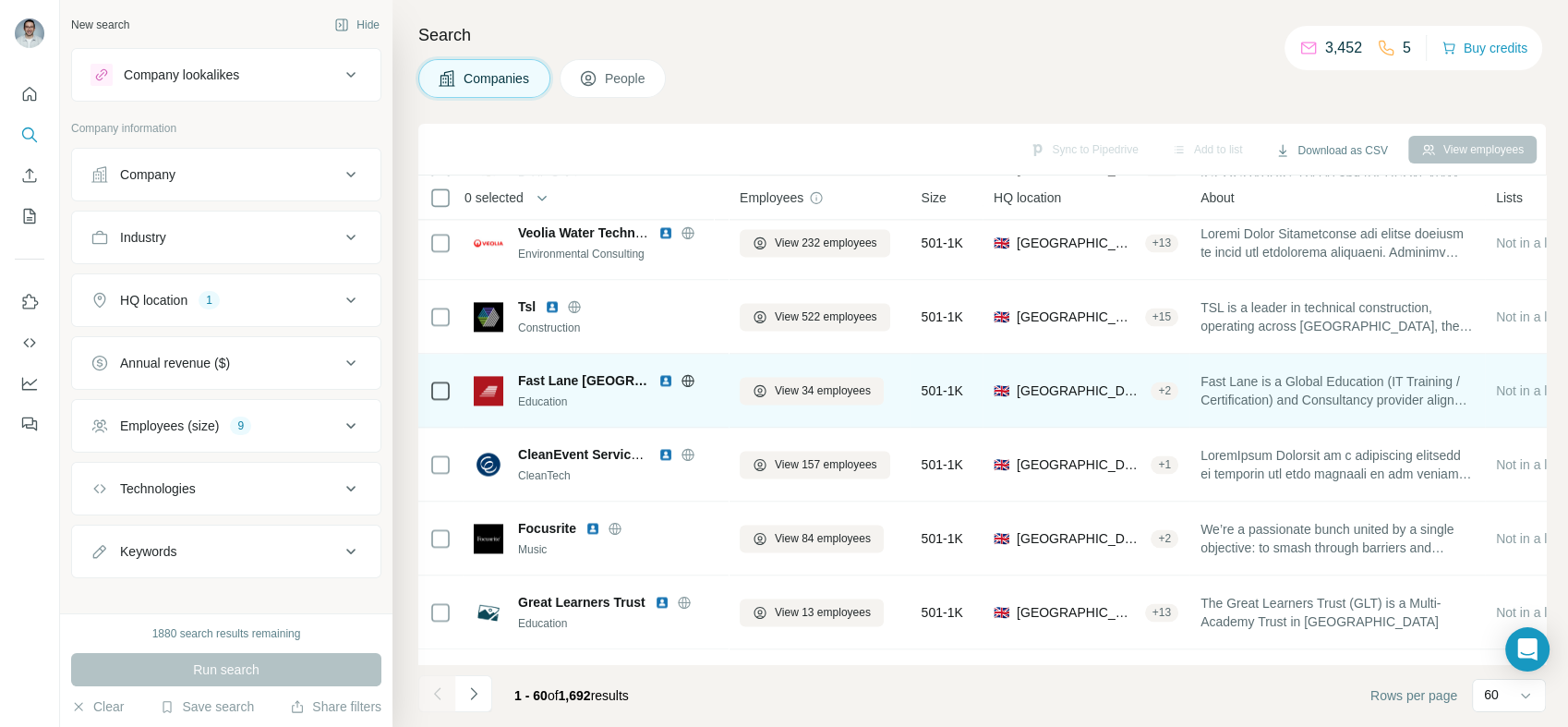
click at [658, 379] on img at bounding box center [665, 380] width 14 height 14
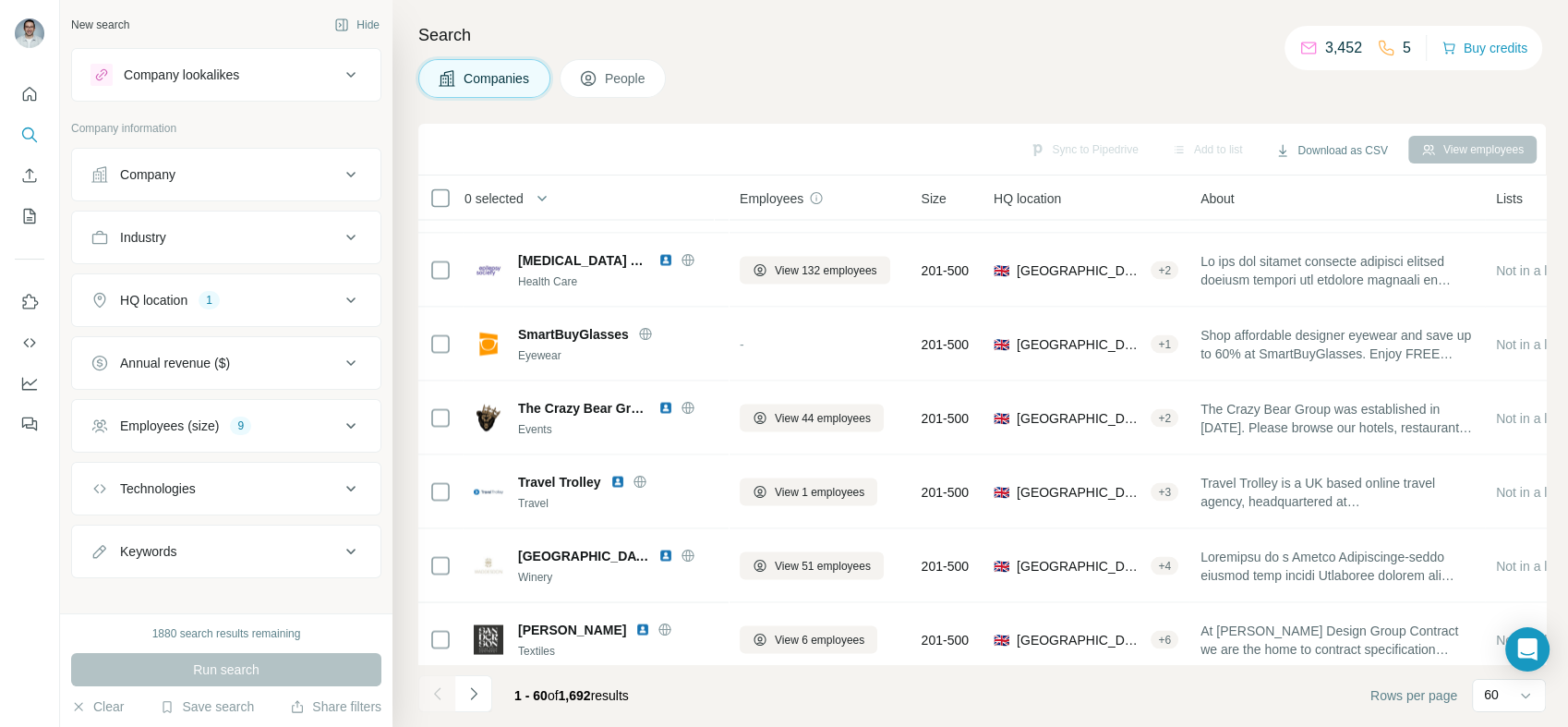
scroll to position [3555, 0]
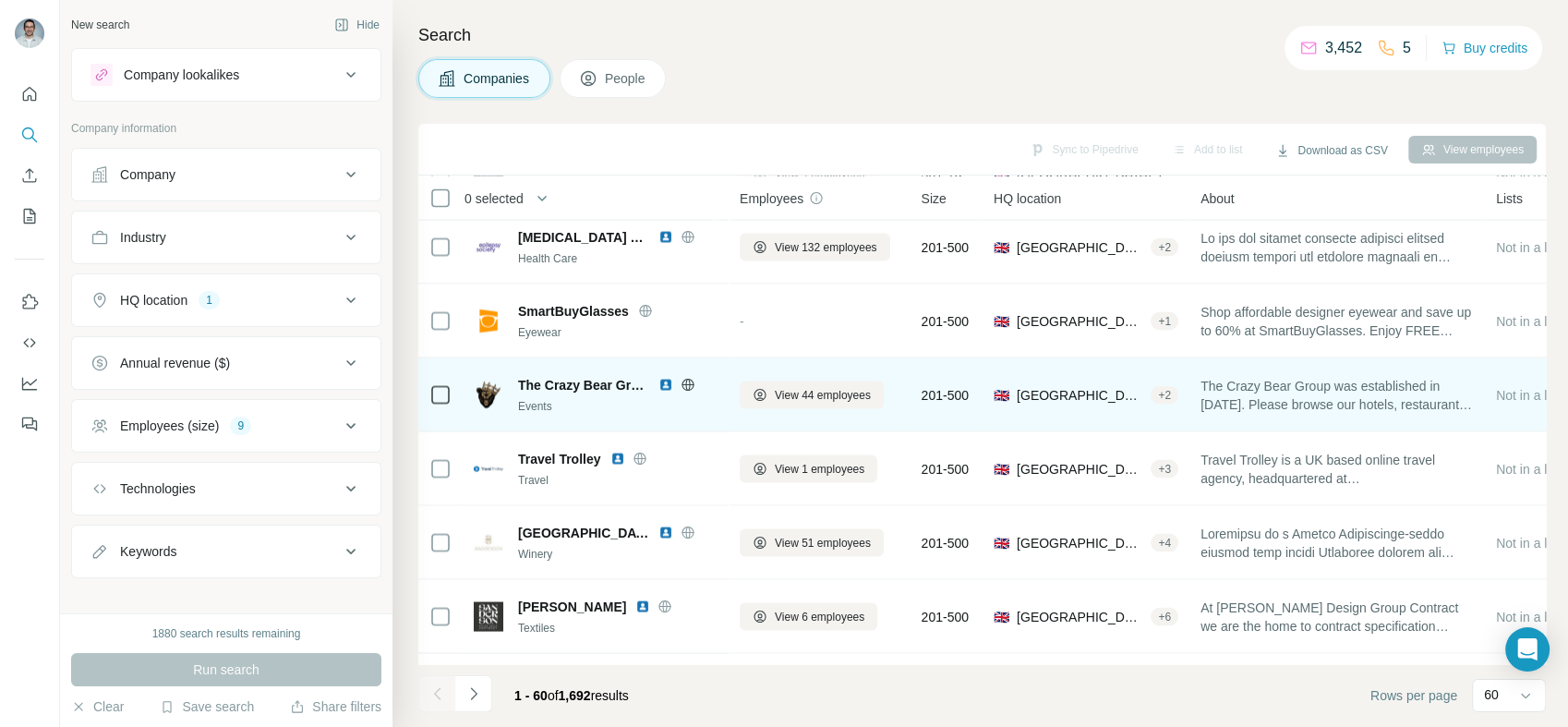
click at [666, 383] on img at bounding box center [665, 384] width 14 height 14
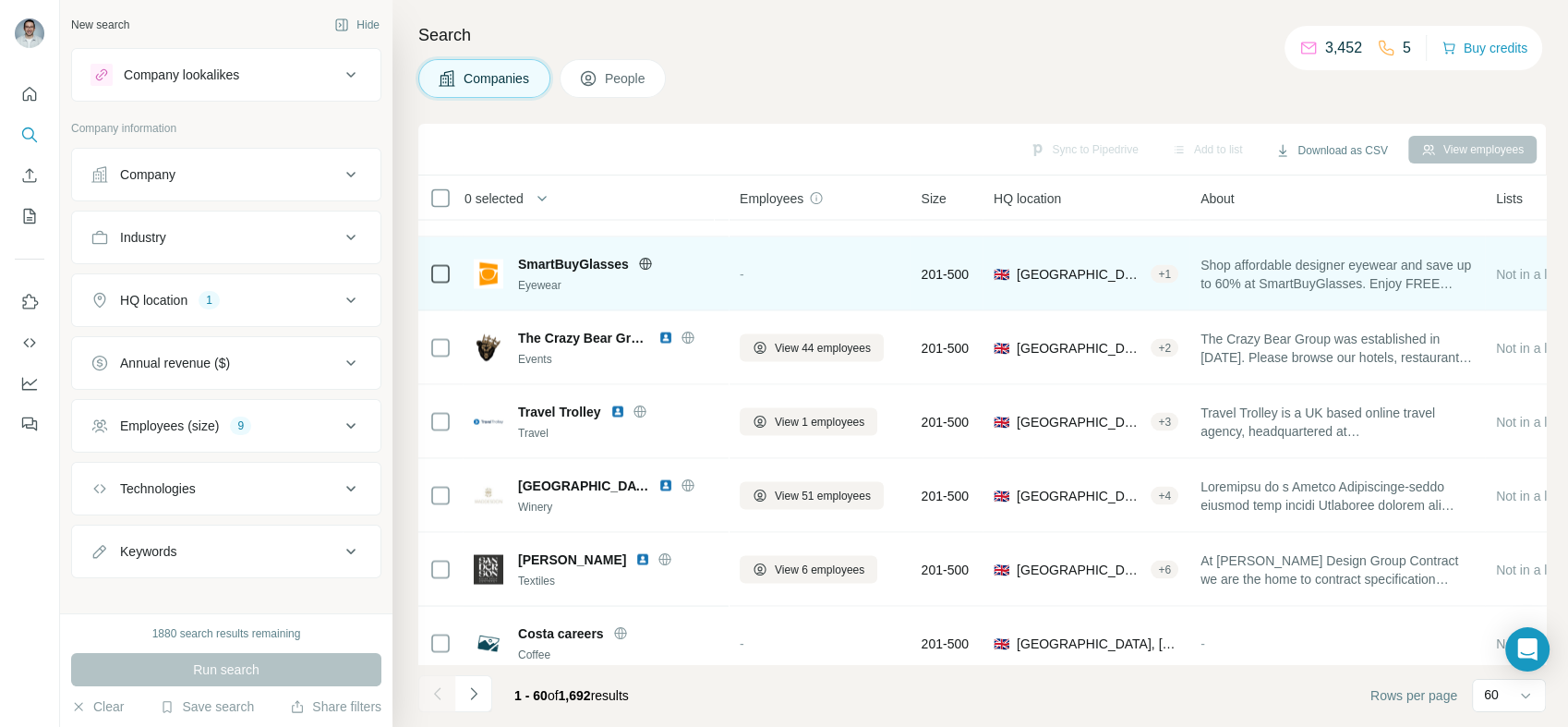
scroll to position [3624, 0]
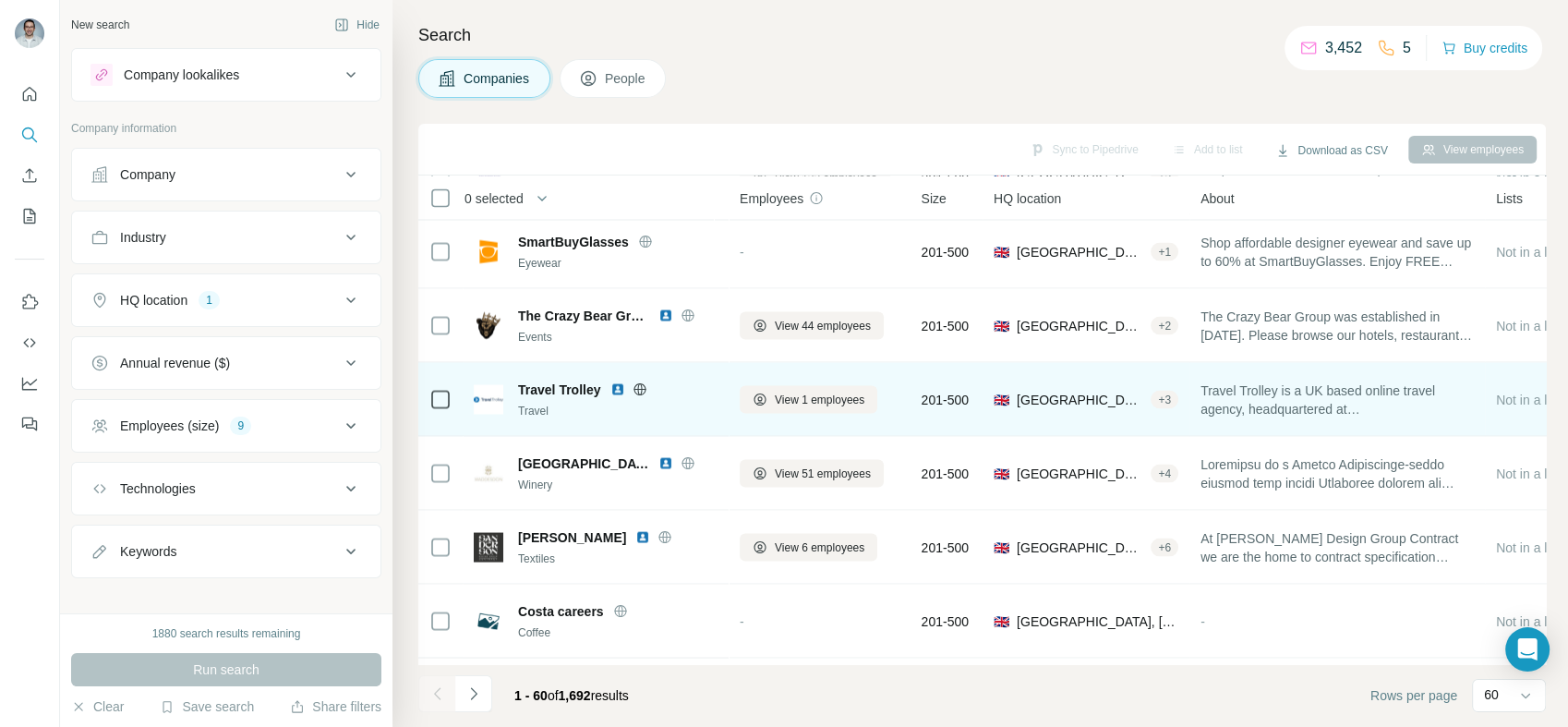
click at [616, 391] on img at bounding box center [617, 388] width 14 height 14
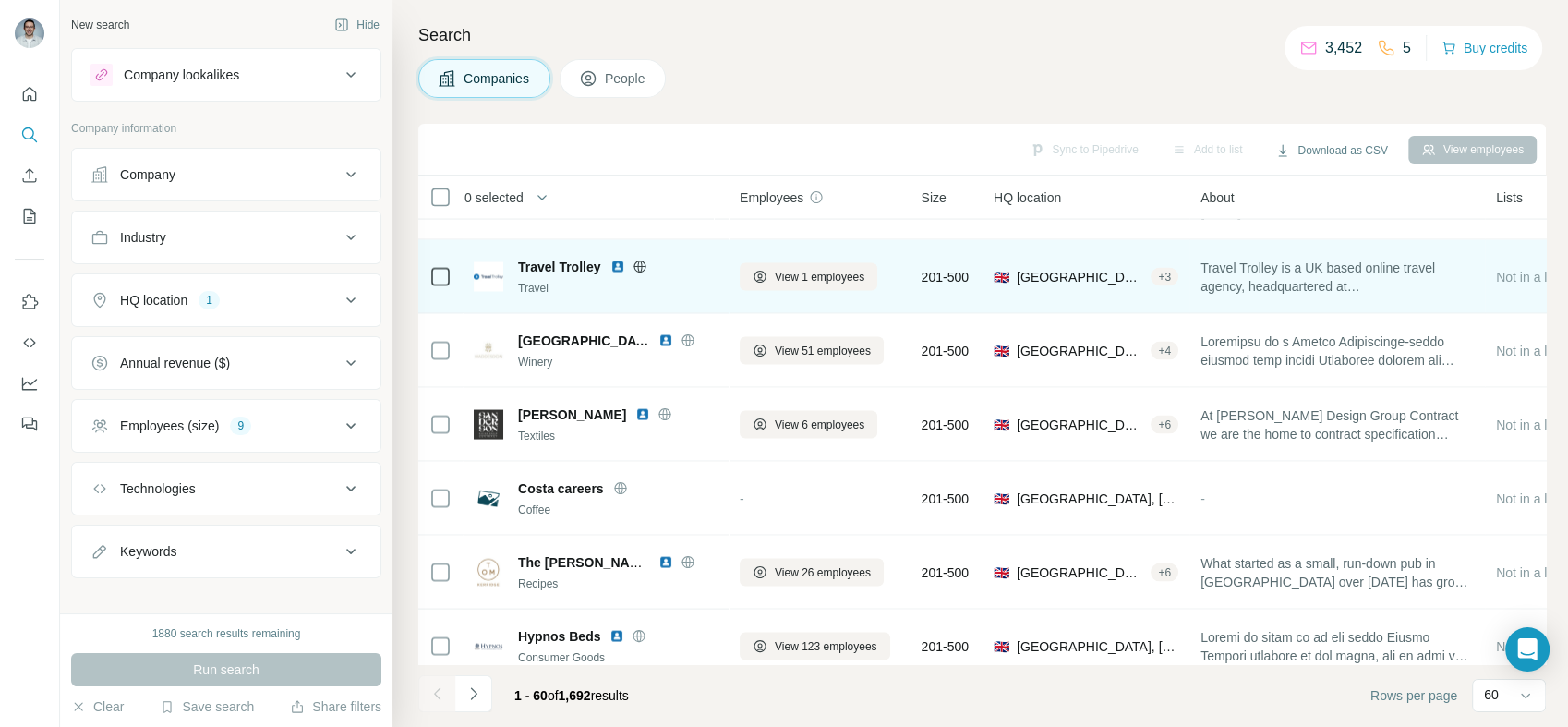
scroll to position [3761, 0]
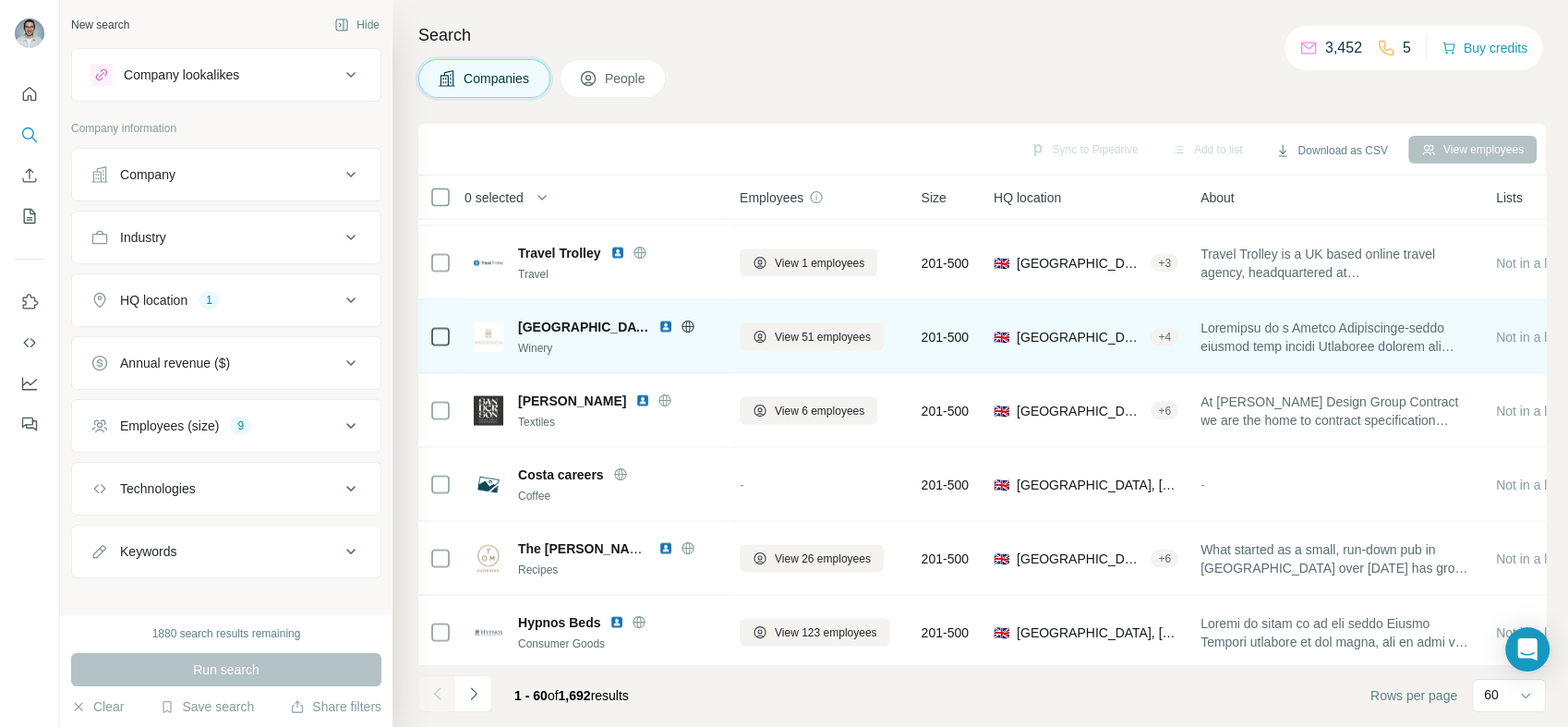
click at [658, 327] on img at bounding box center [665, 326] width 14 height 14
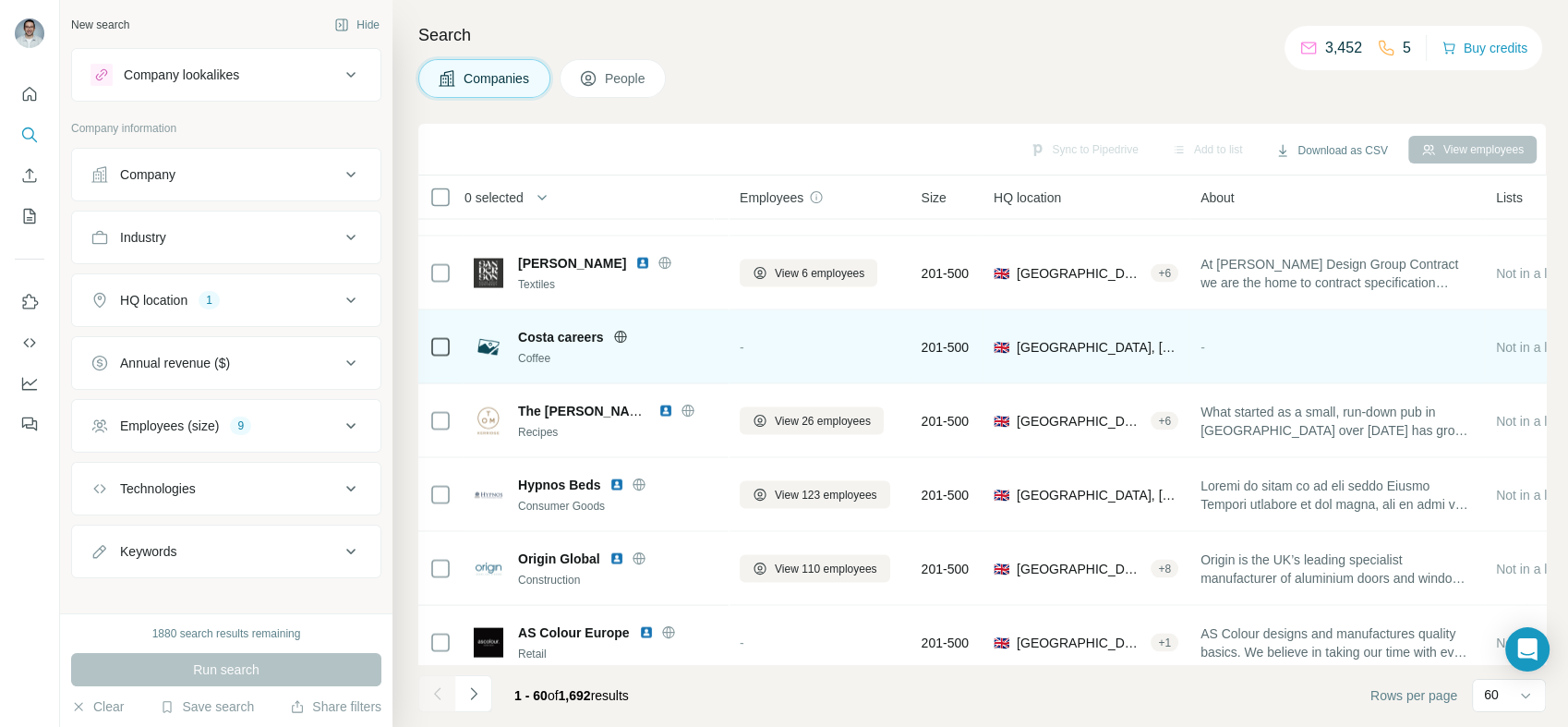
scroll to position [3966, 0]
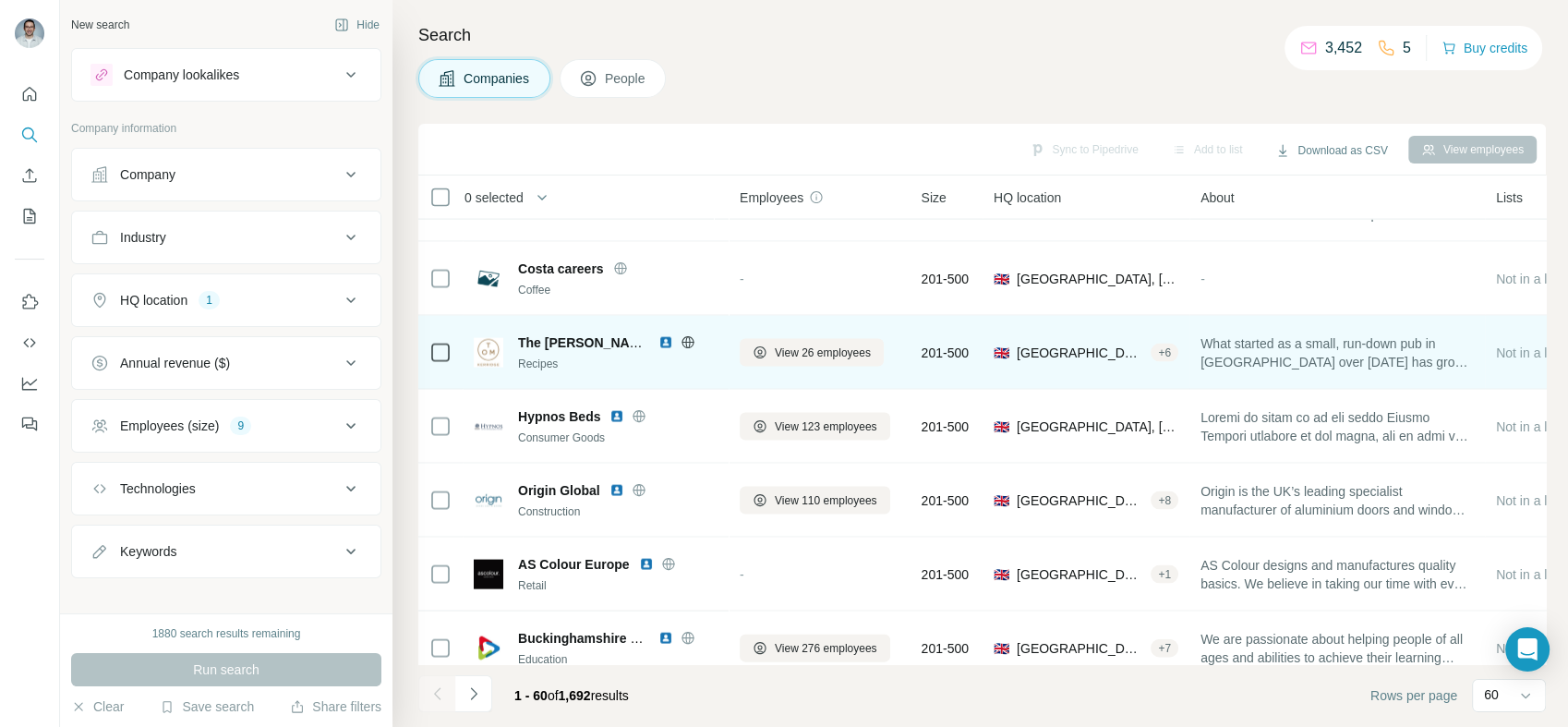
click at [665, 347] on img at bounding box center [665, 341] width 14 height 14
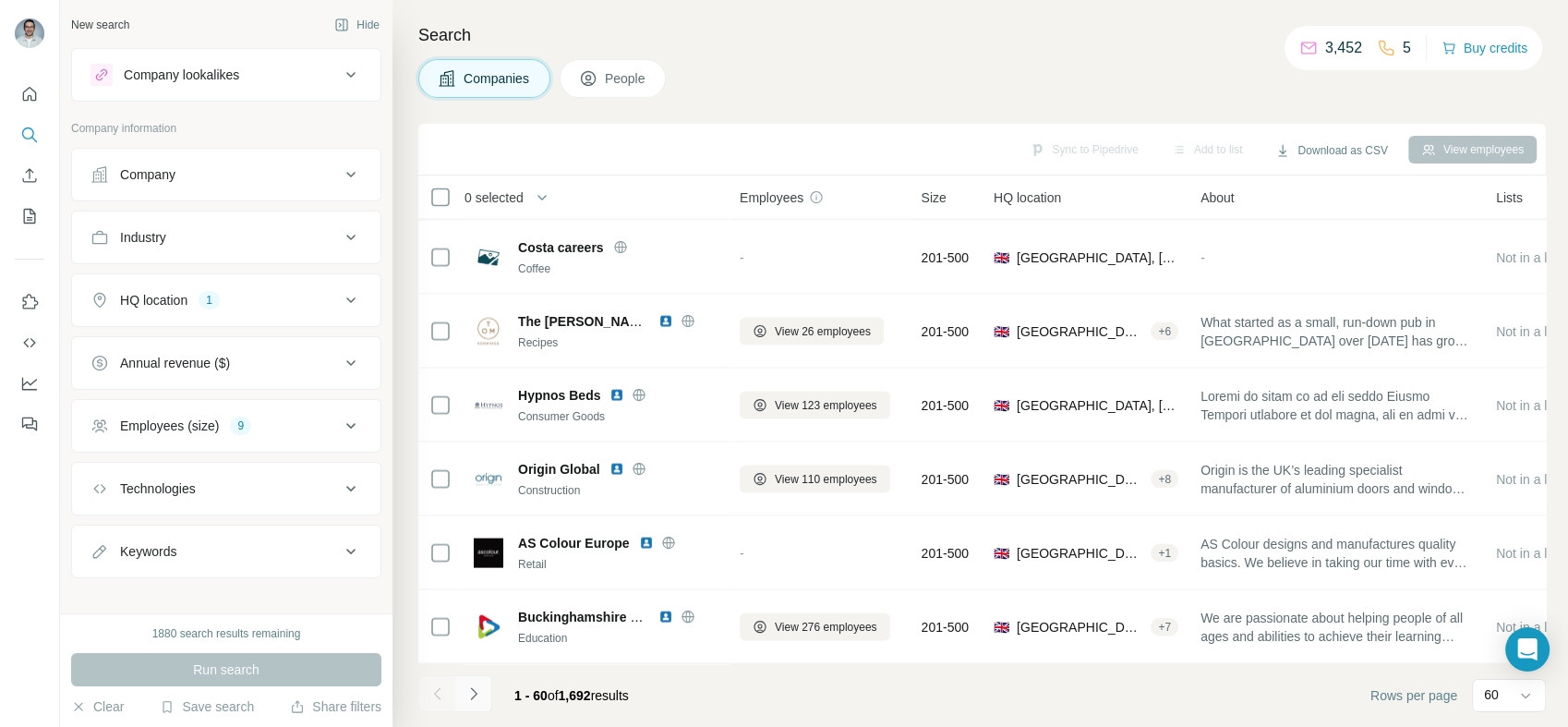
click at [481, 689] on icon "Navigate to next page" at bounding box center [473, 692] width 18 height 18
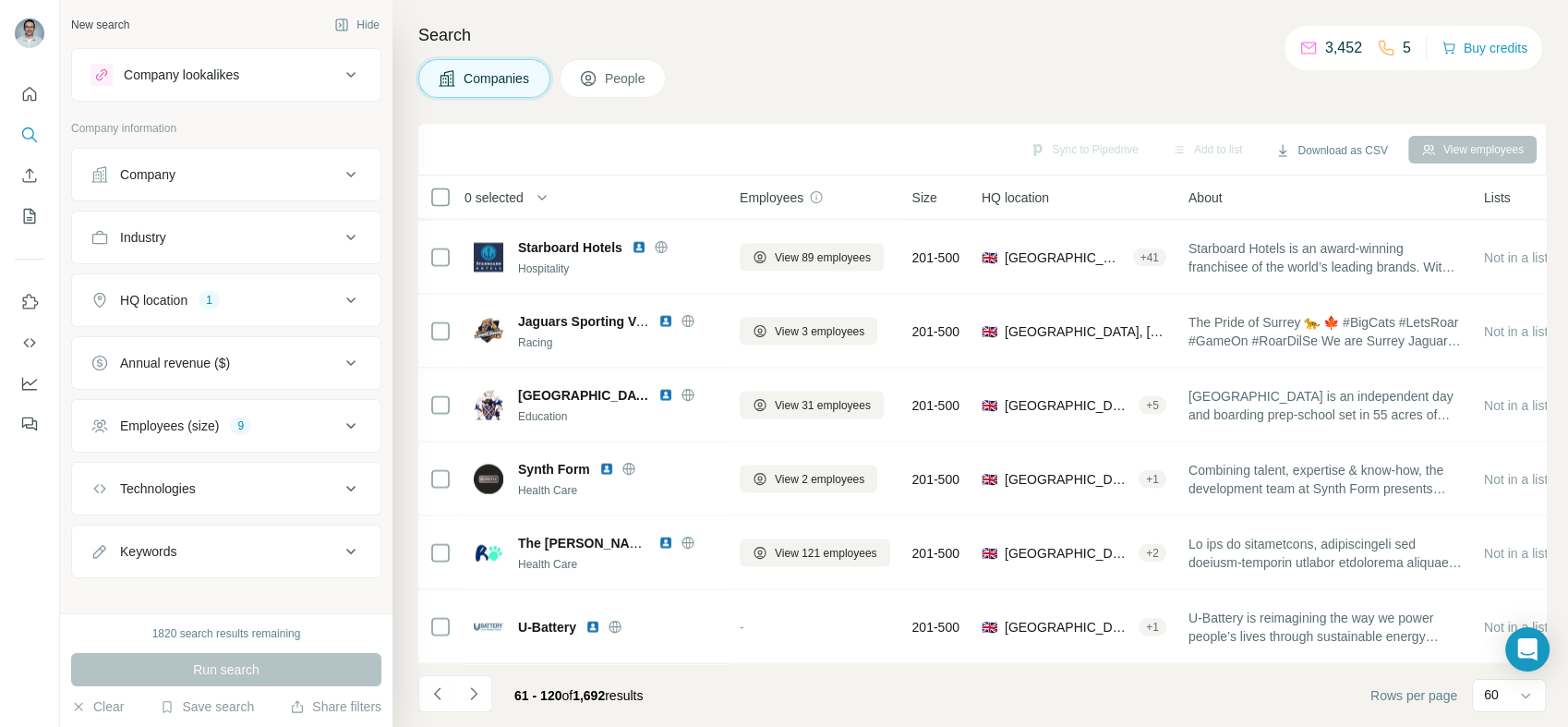
click at [311, 421] on div "Employees (size) 9" at bounding box center [215, 425] width 249 height 18
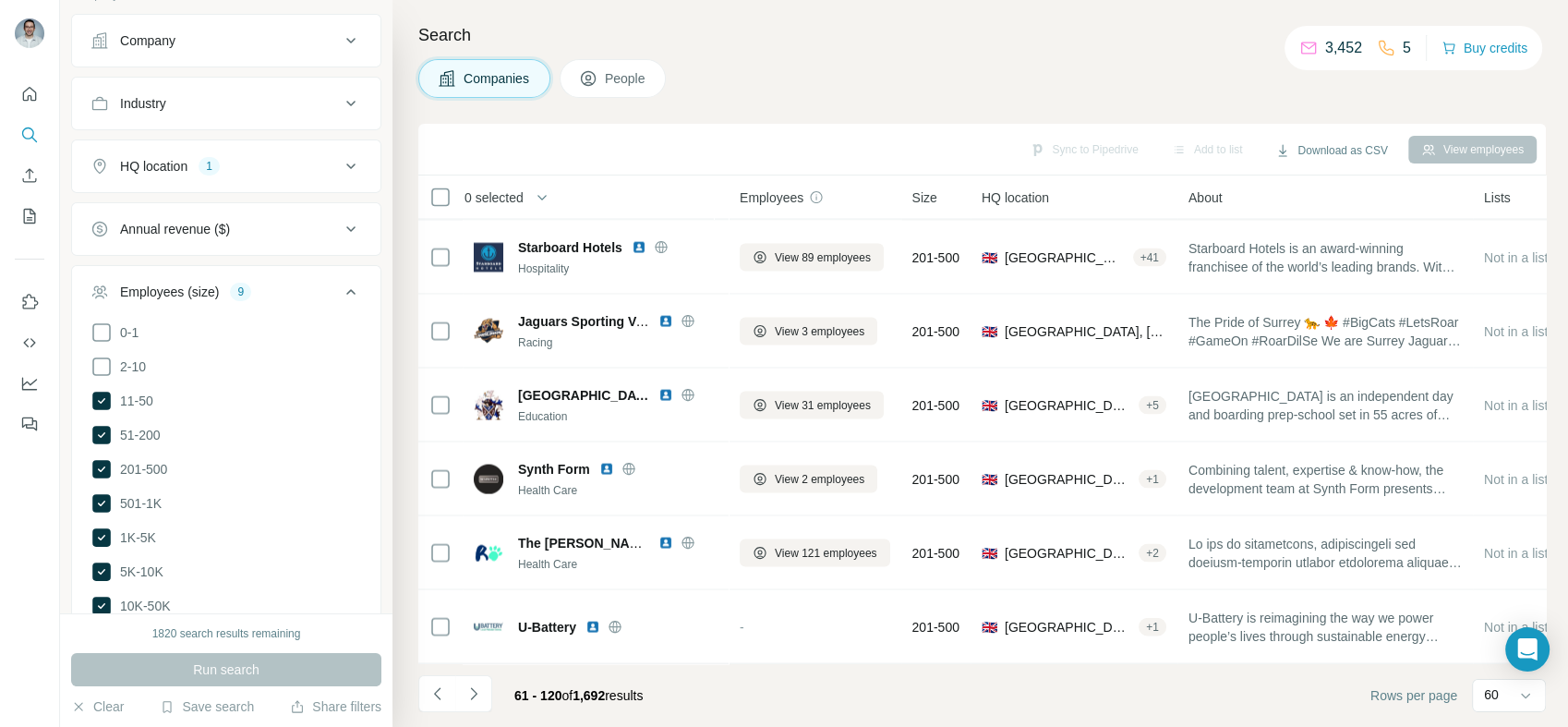
scroll to position [136, 0]
click at [299, 284] on div "Employees (size) 9" at bounding box center [215, 289] width 249 height 18
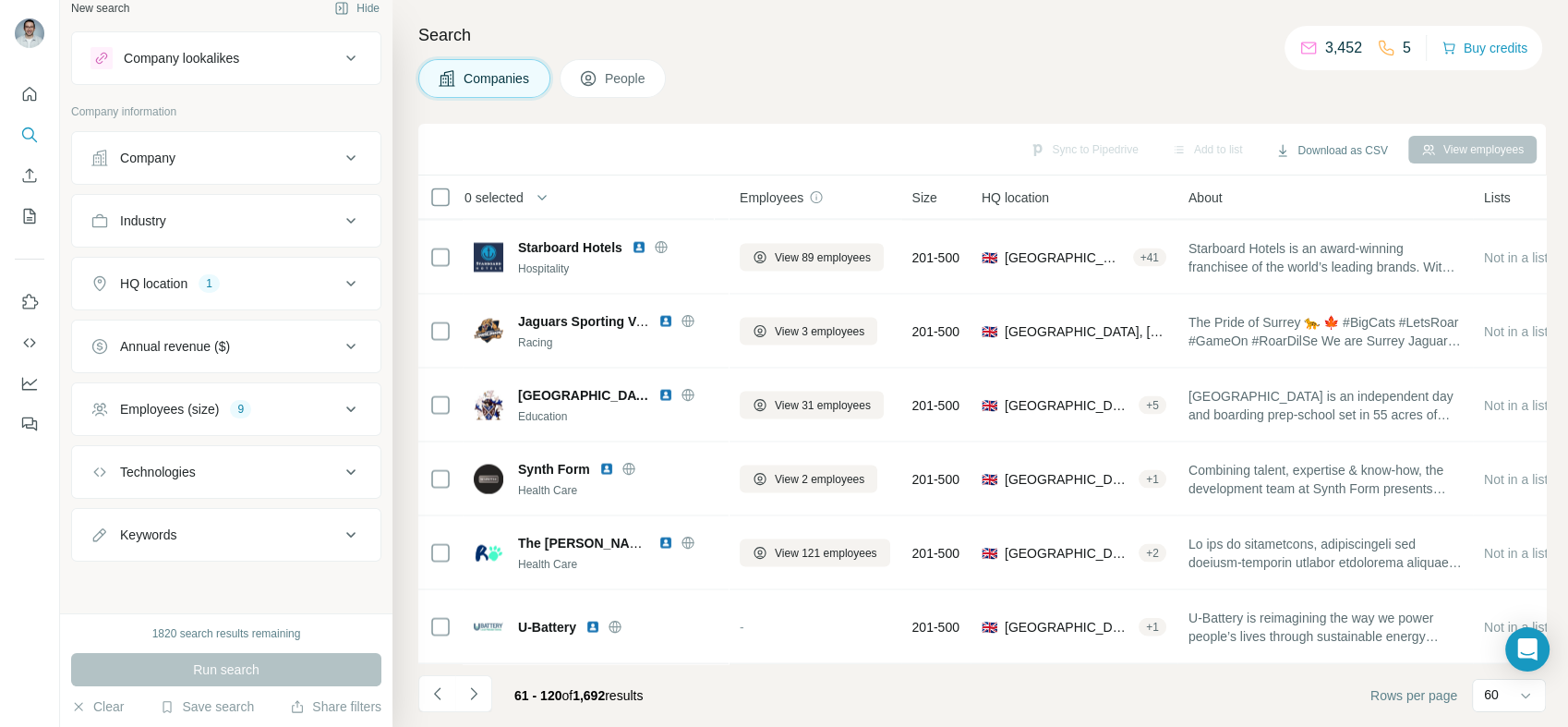
scroll to position [14, 0]
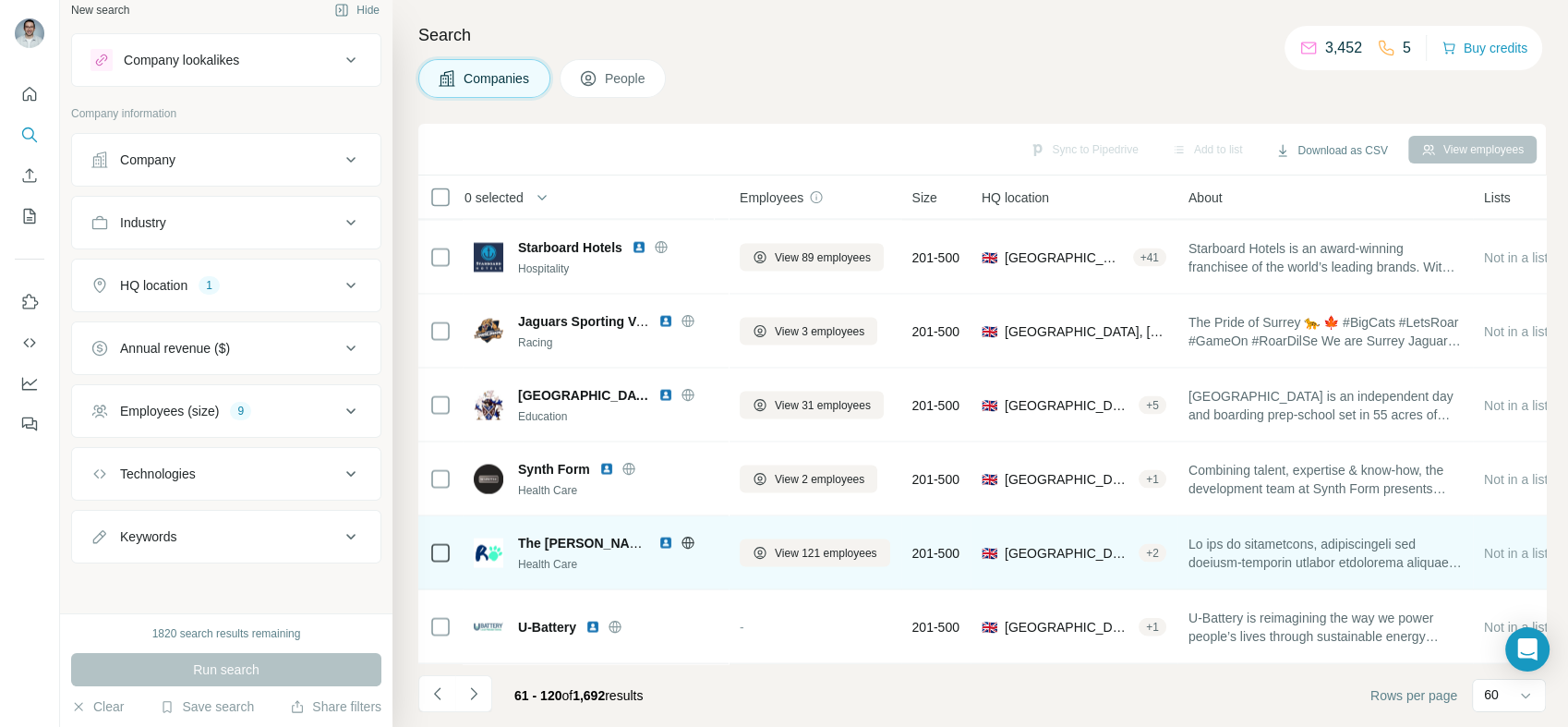
click at [668, 535] on img at bounding box center [665, 542] width 14 height 14
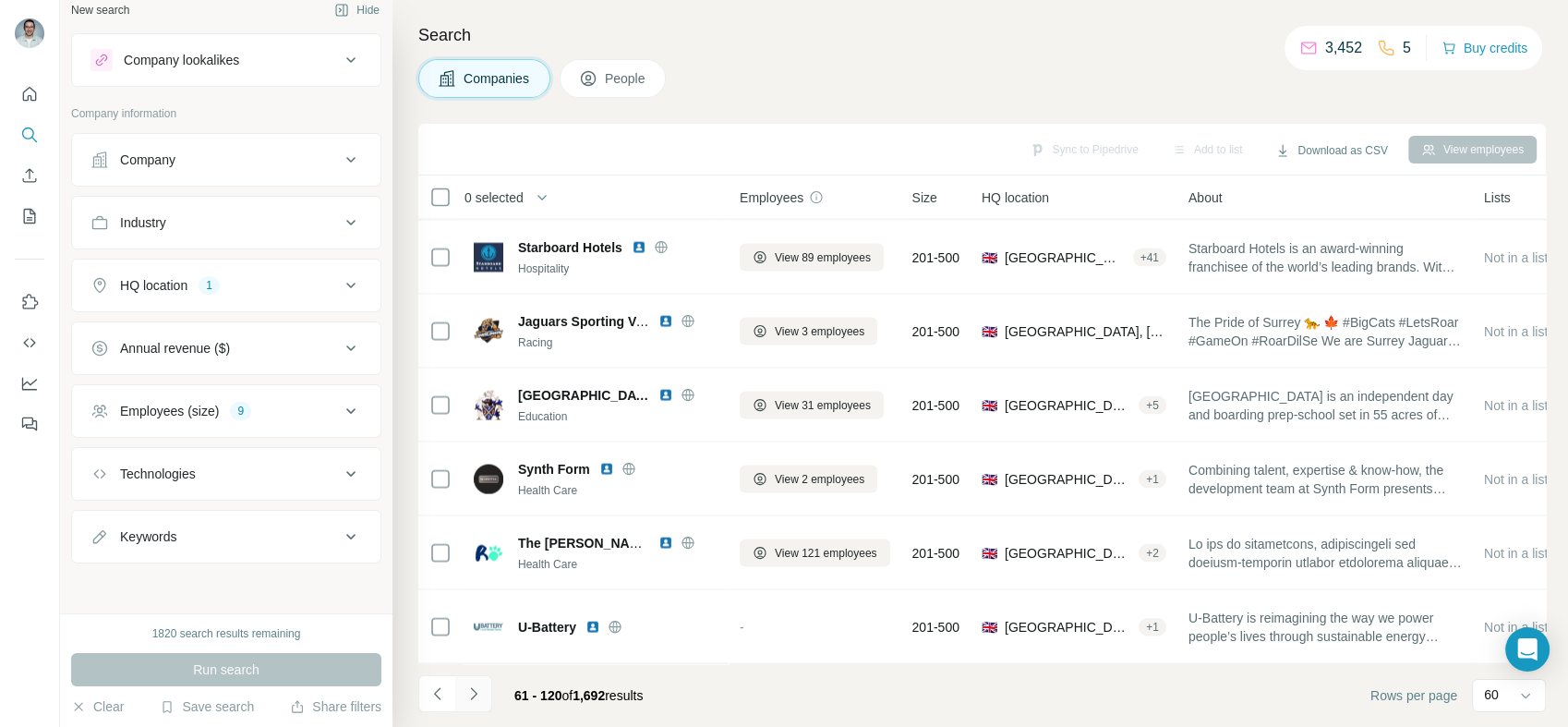
click at [482, 689] on button "Navigate to next page" at bounding box center [474, 693] width 37 height 37
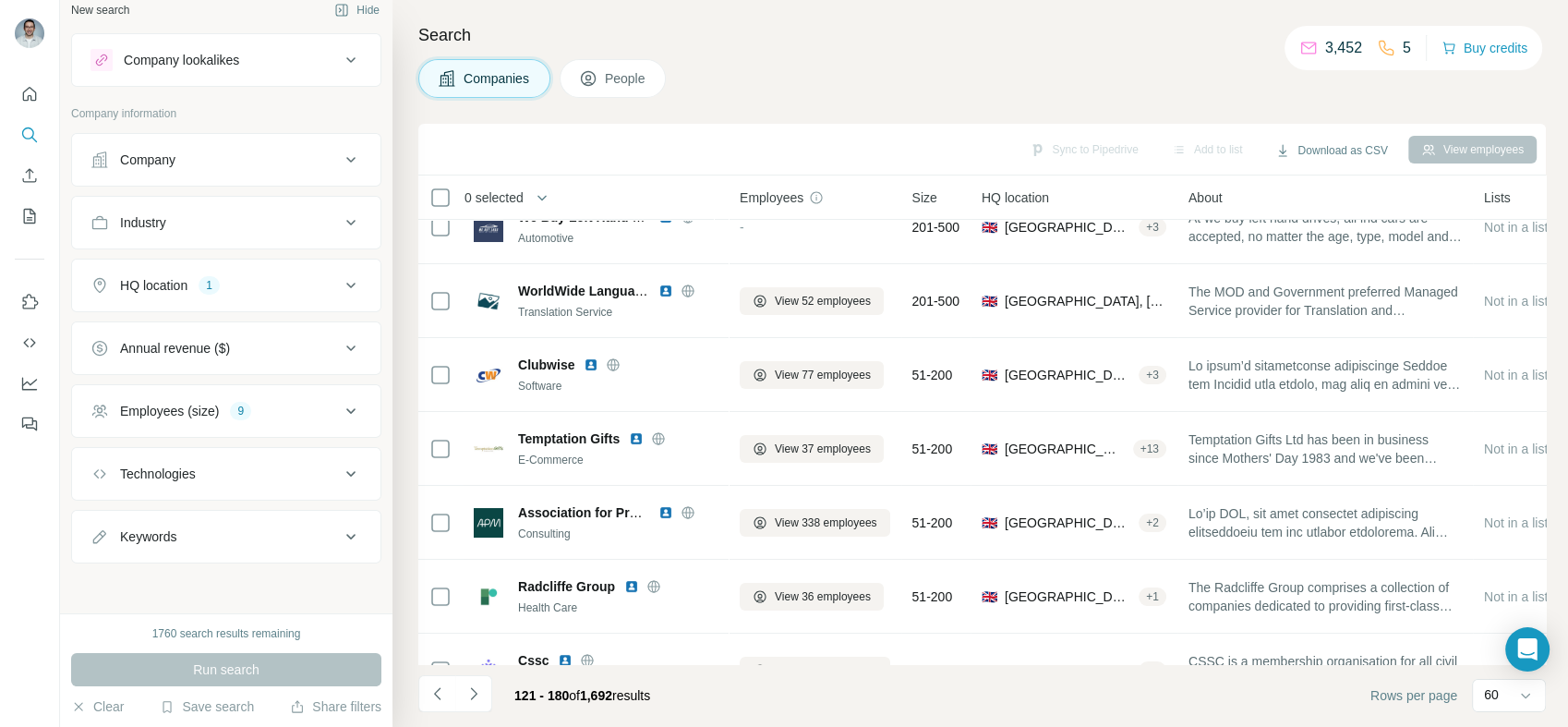
scroll to position [0, 0]
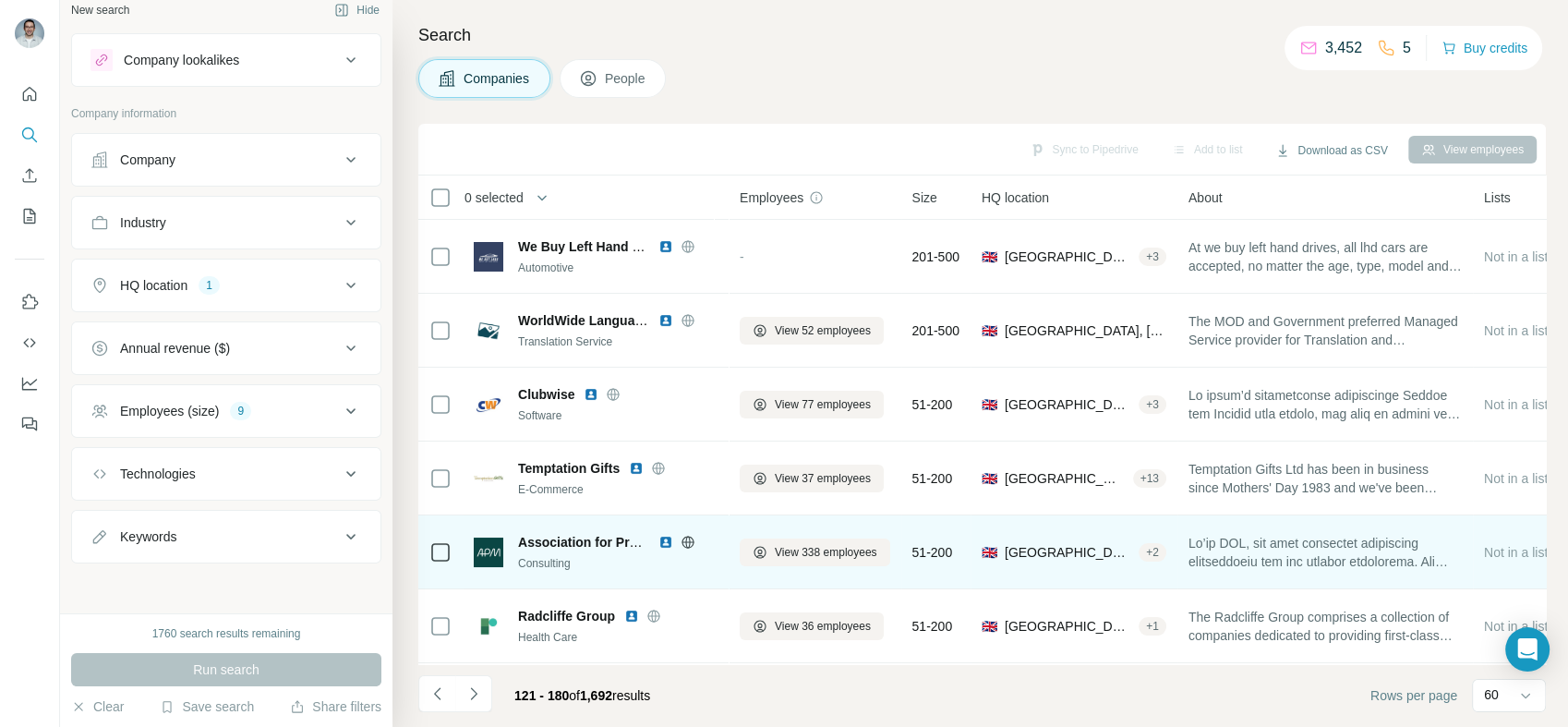
click at [430, 696] on icon "Navigate to previous page" at bounding box center [438, 692] width 18 height 18
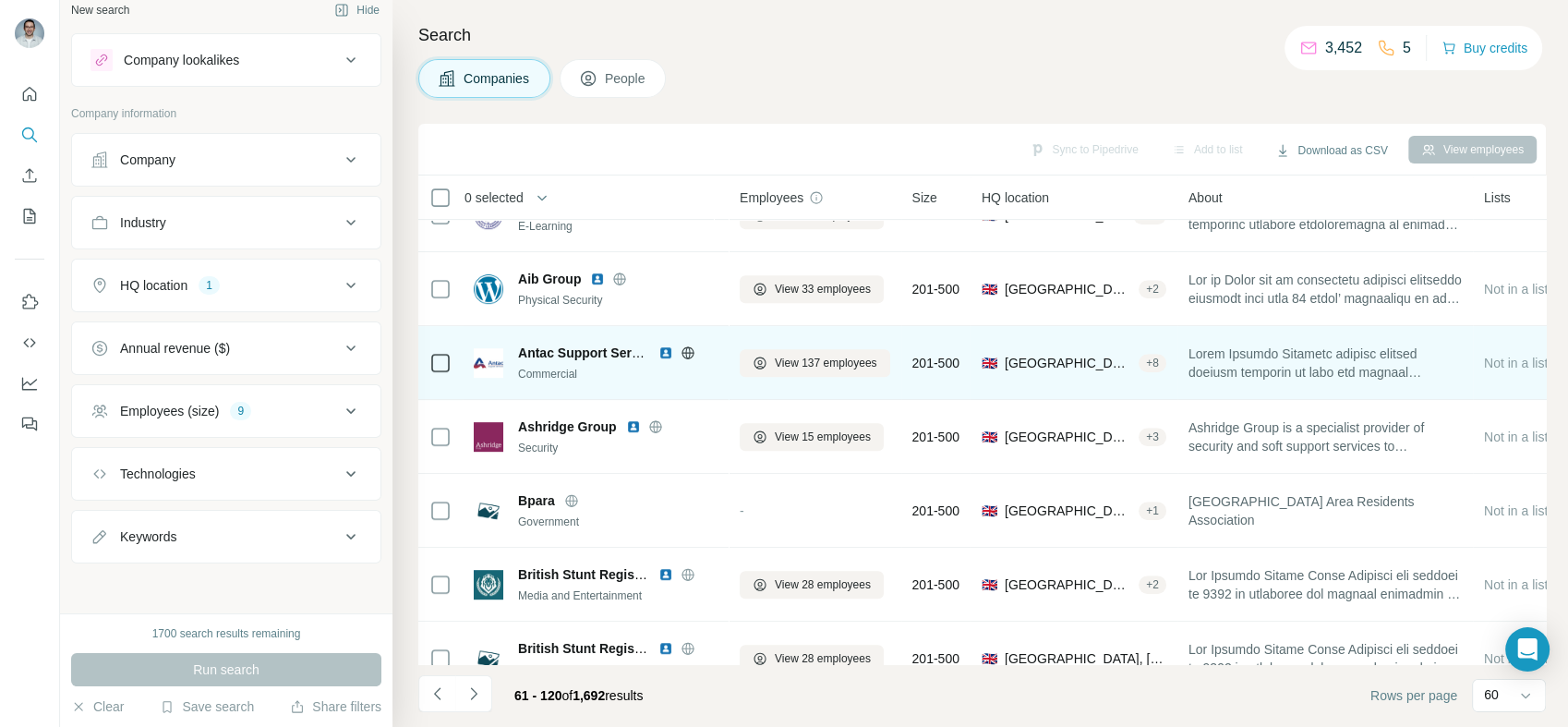
scroll to position [924, 0]
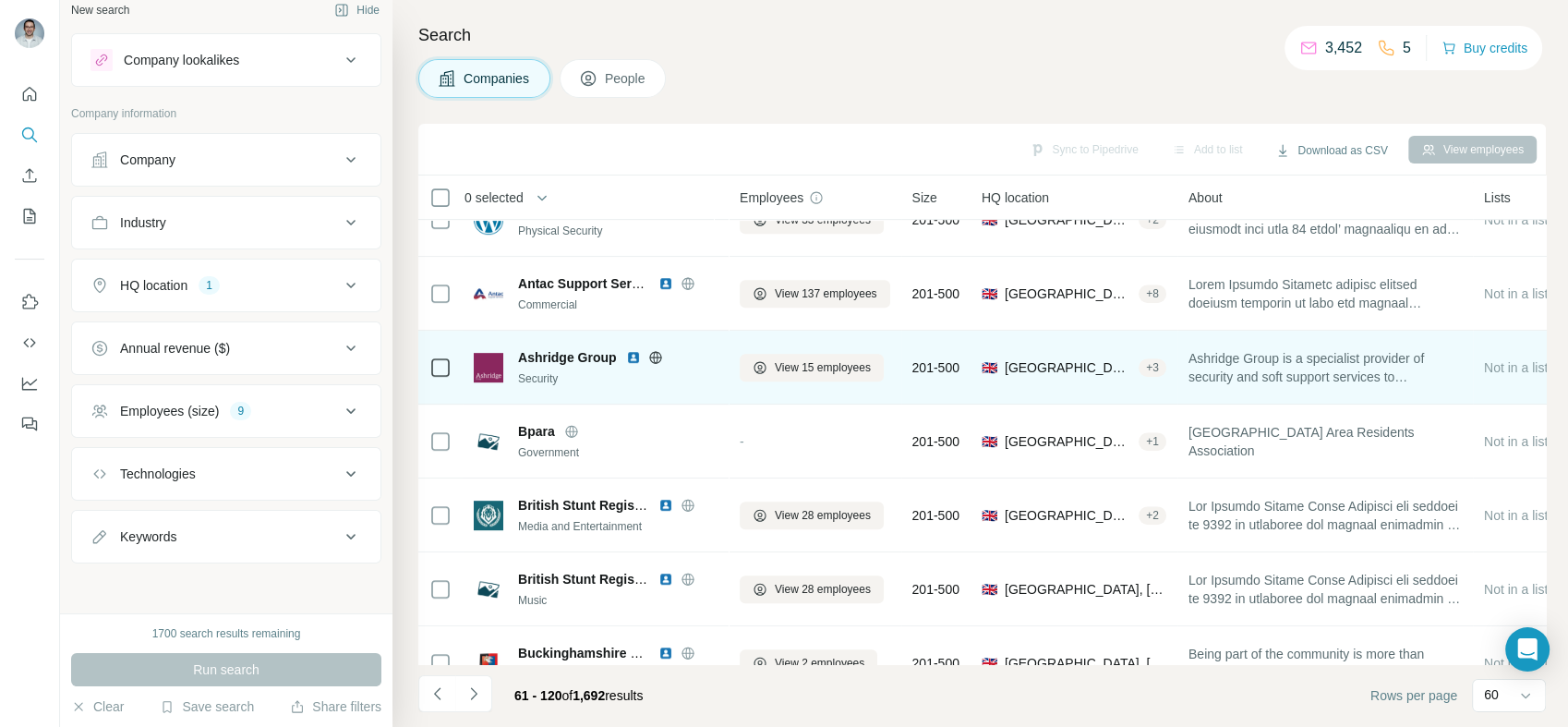
click at [629, 359] on img at bounding box center [633, 357] width 14 height 14
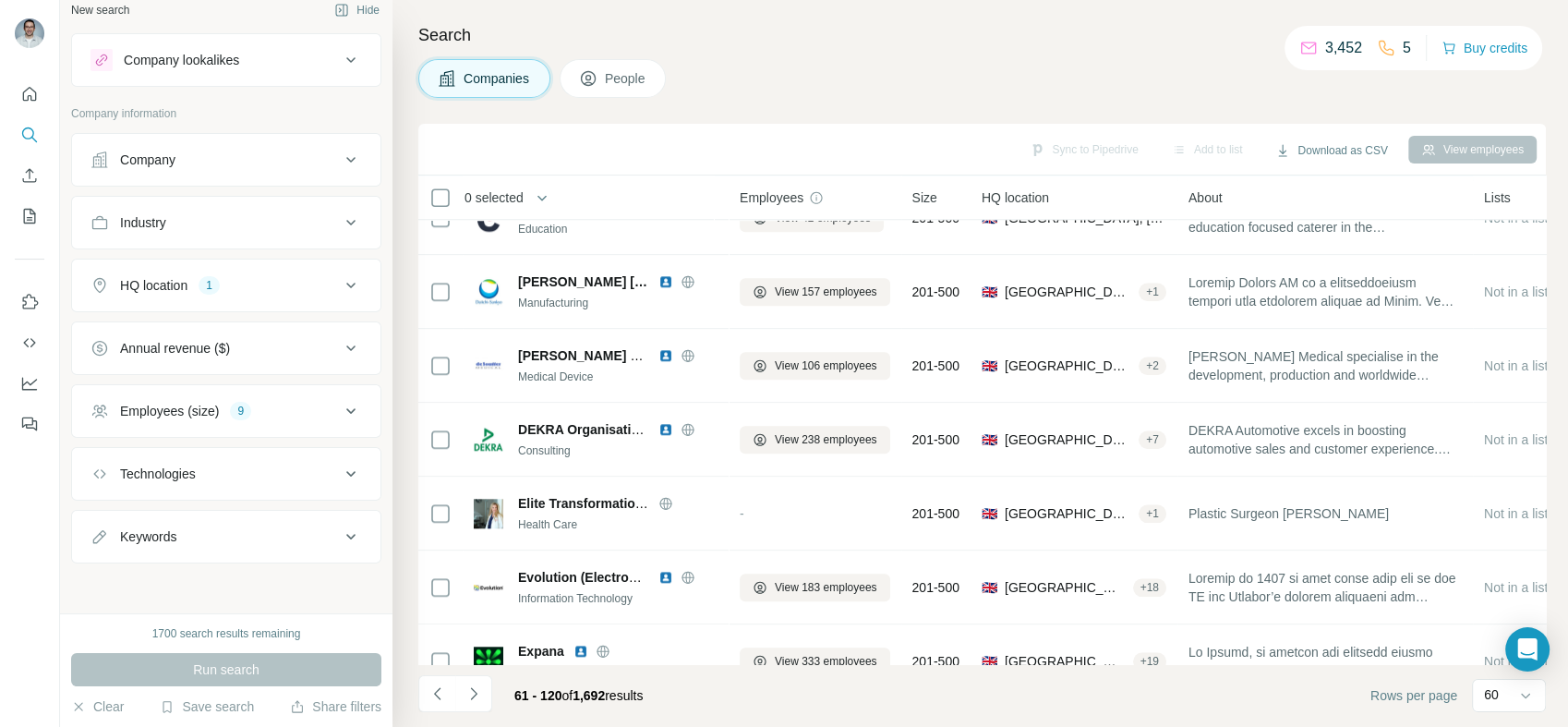
scroll to position [1880, 0]
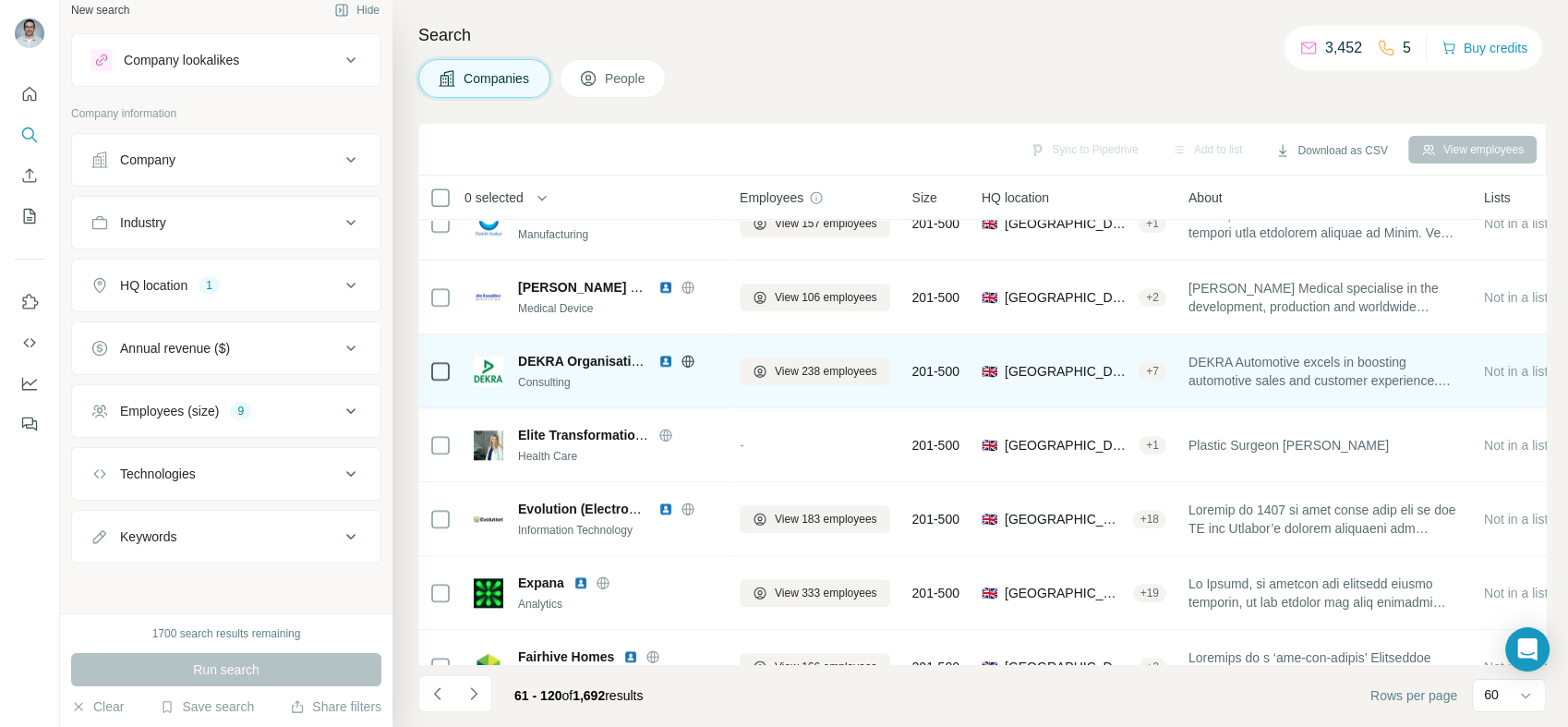
click at [667, 360] on img at bounding box center [665, 361] width 14 height 14
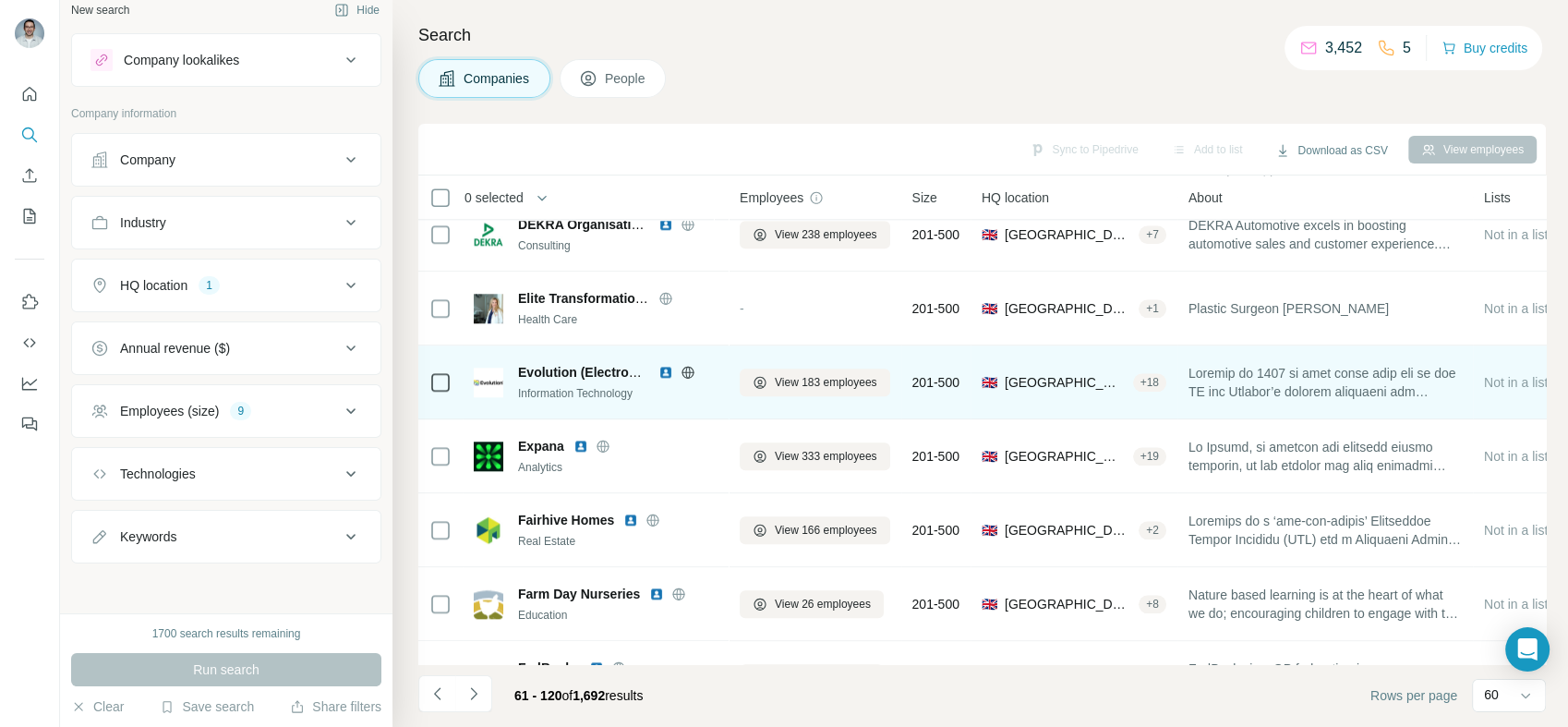
scroll to position [2085, 0]
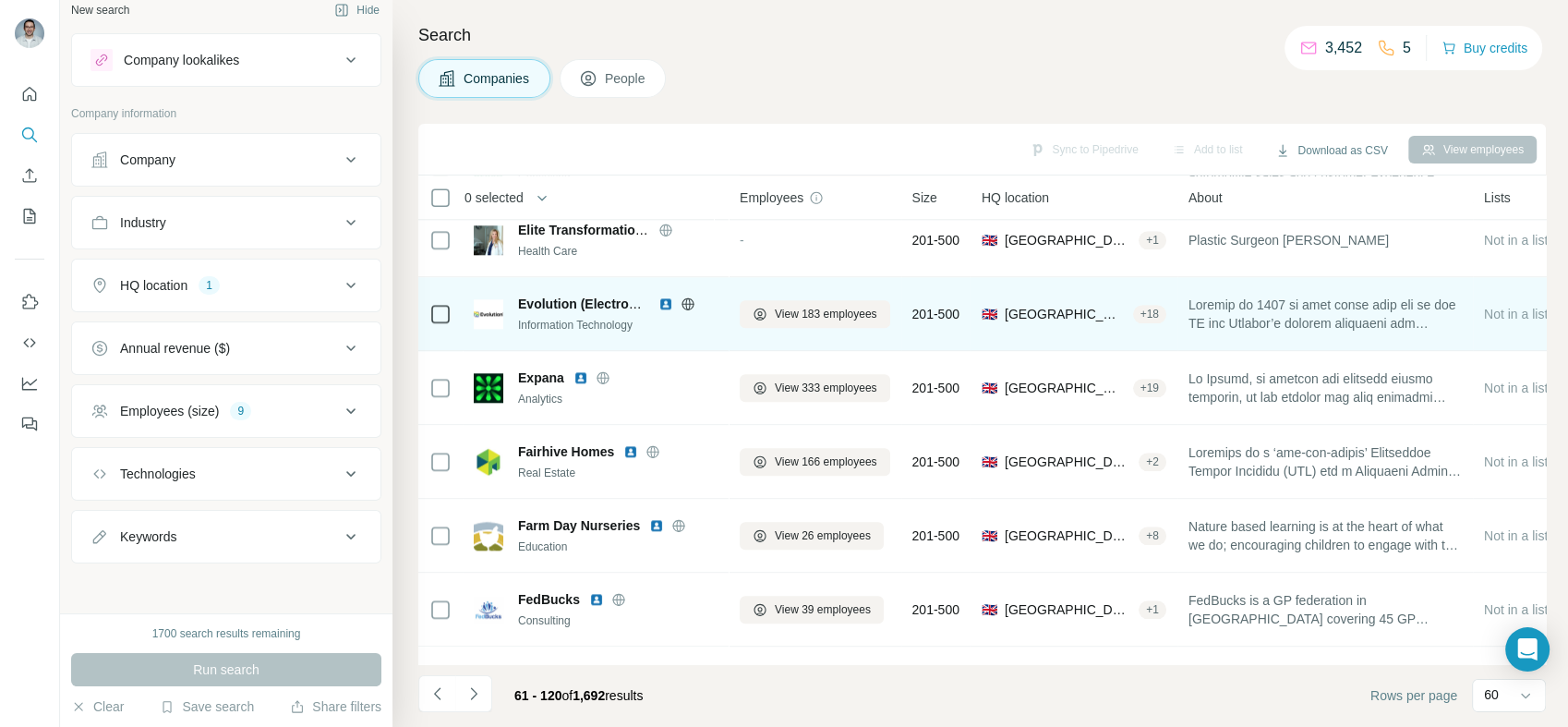
click at [662, 298] on img at bounding box center [665, 303] width 14 height 14
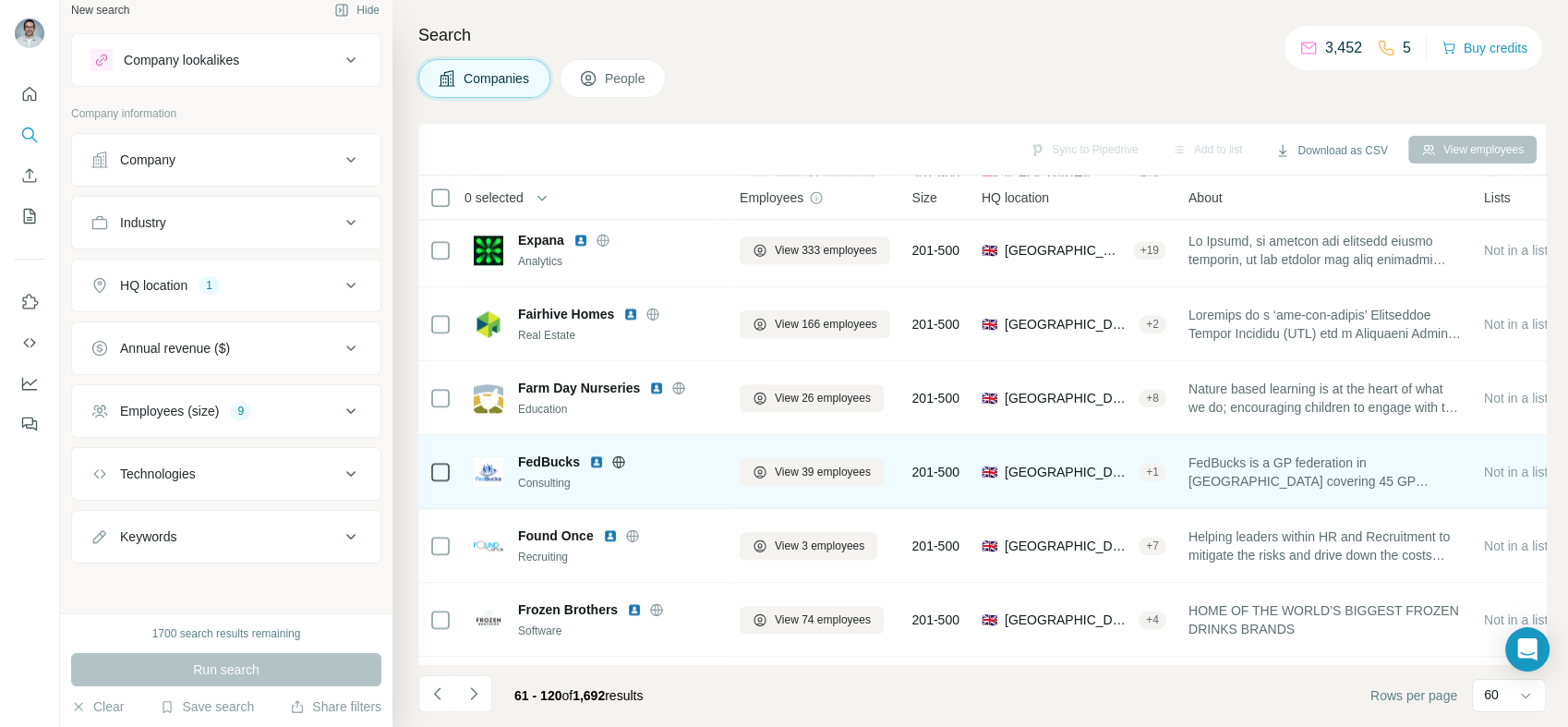
scroll to position [2289, 0]
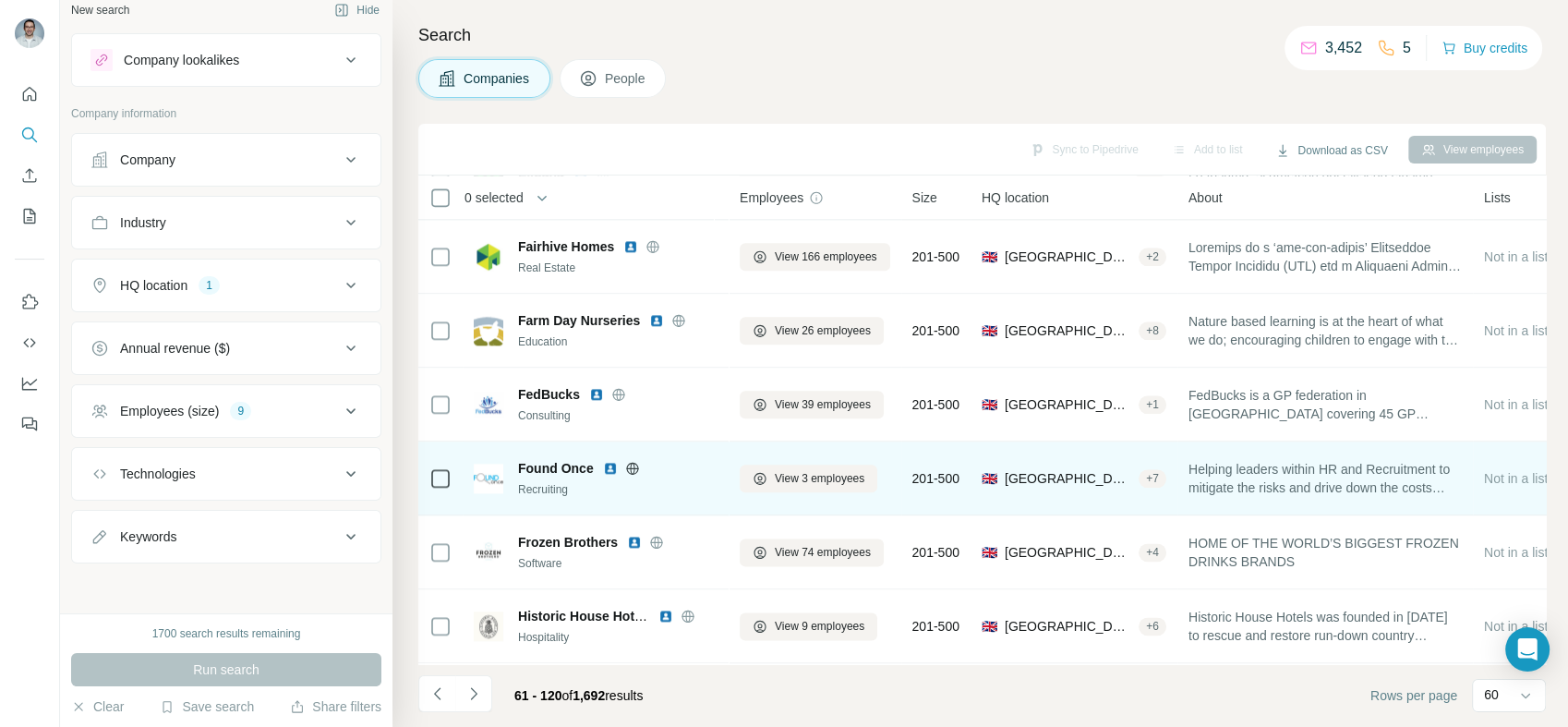
click at [609, 463] on img at bounding box center [610, 467] width 14 height 14
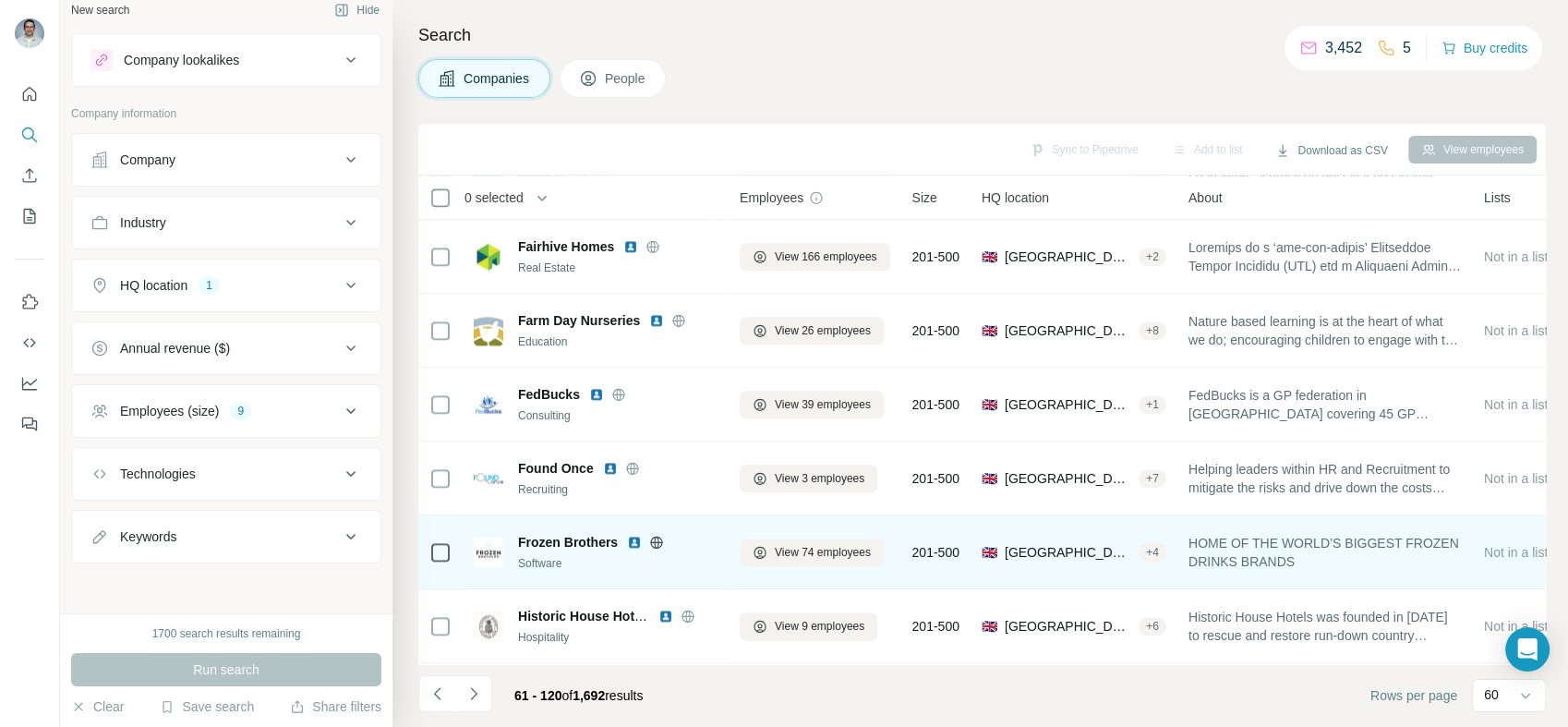
click at [631, 543] on img at bounding box center [634, 541] width 14 height 14
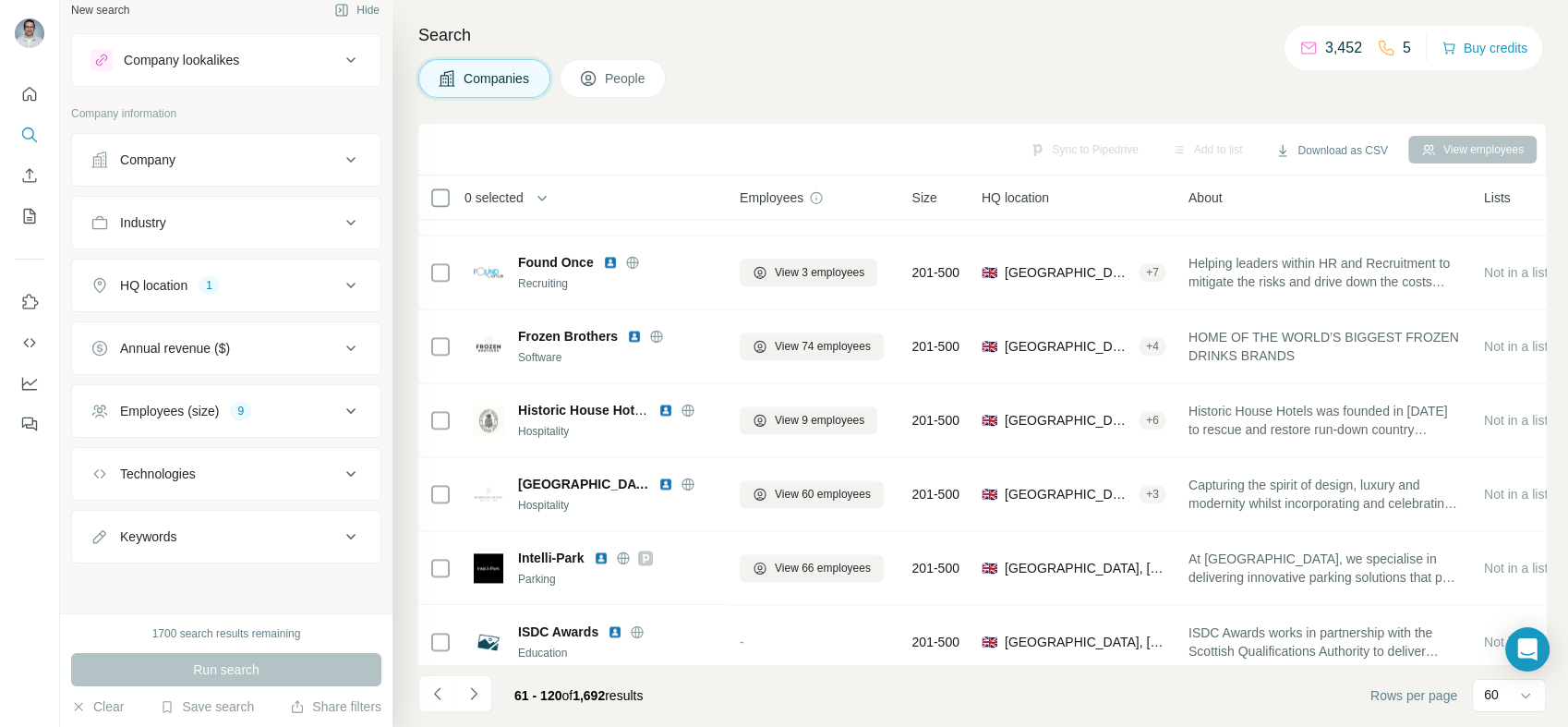
scroll to position [2564, 0]
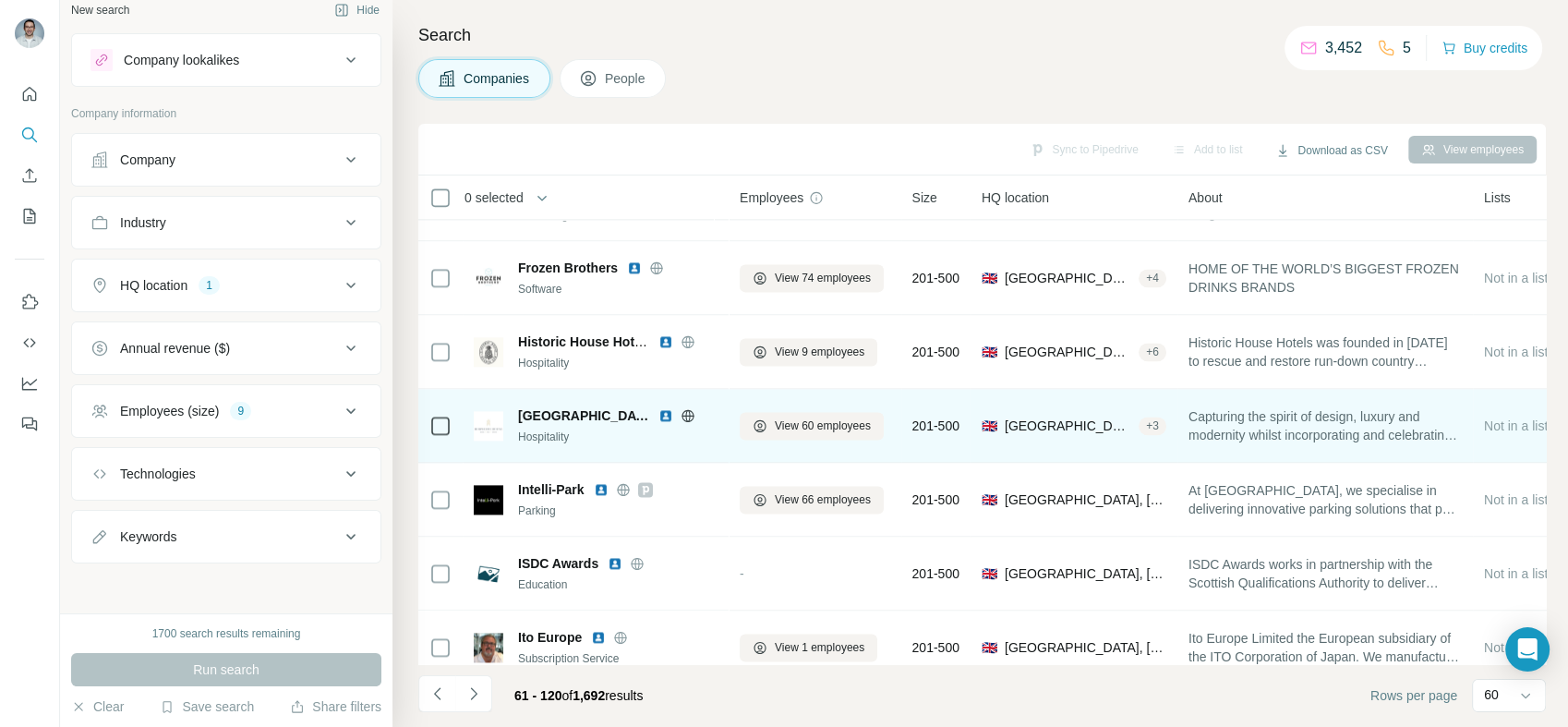
click at [669, 413] on img at bounding box center [665, 414] width 14 height 14
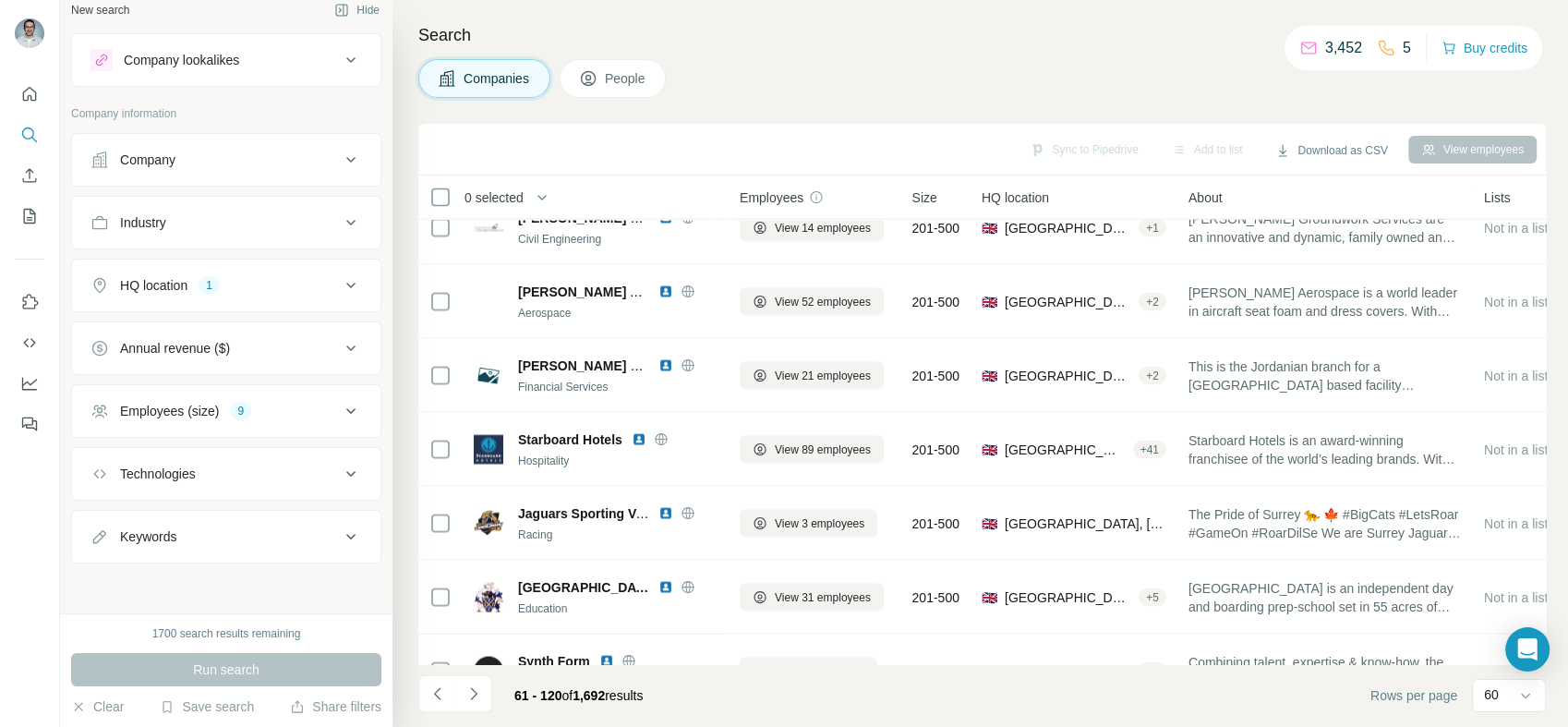
scroll to position [3862, 0]
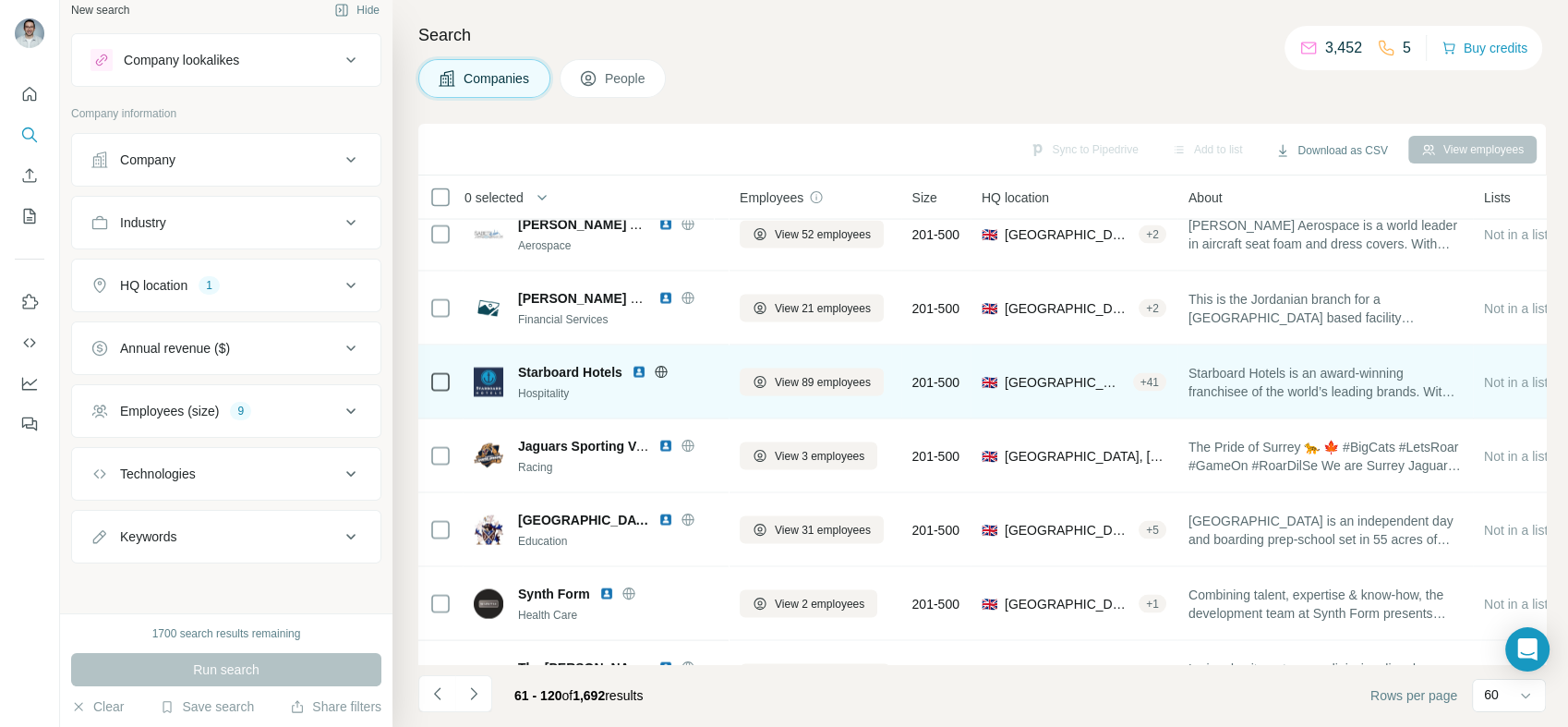
click at [639, 370] on img at bounding box center [638, 371] width 14 height 14
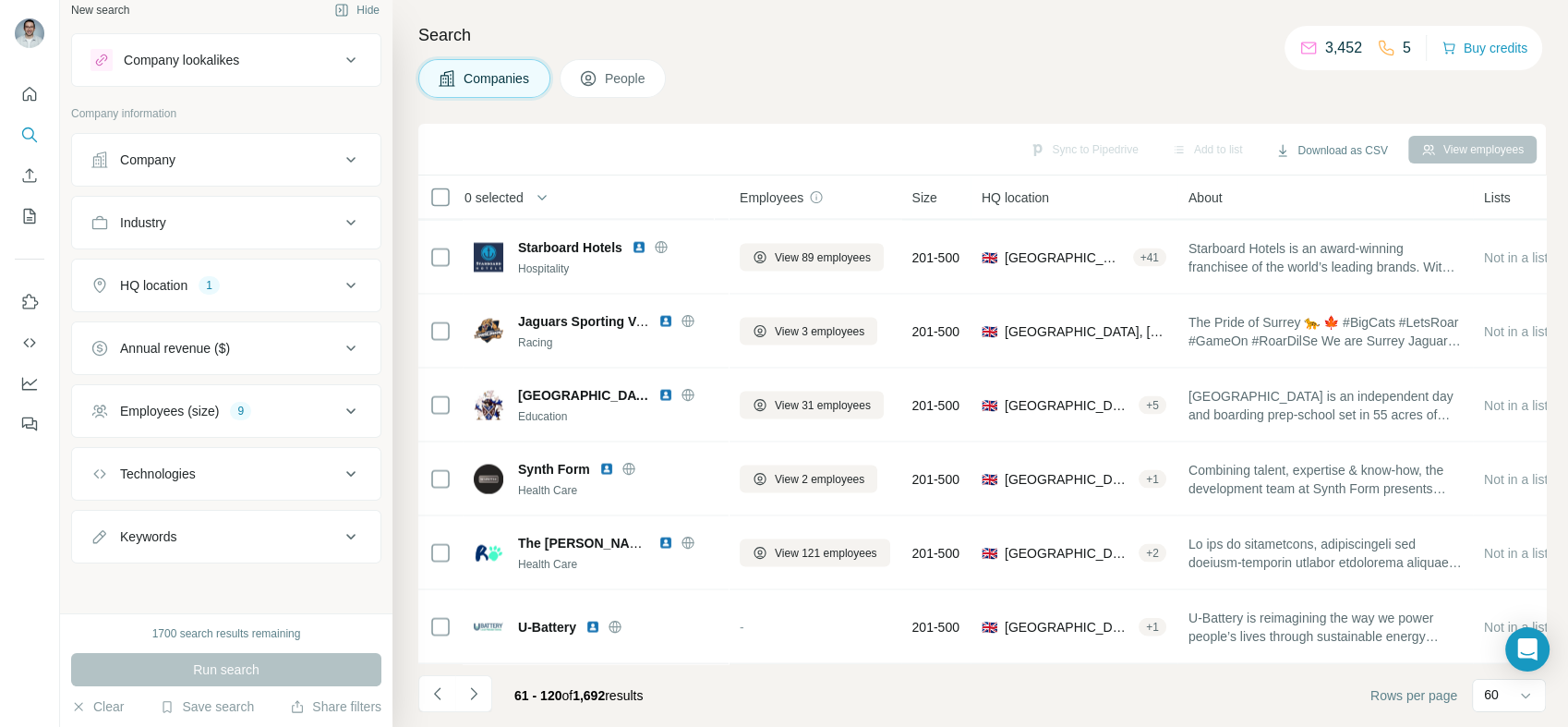
scroll to position [3998, 0]
click at [482, 692] on icon "Navigate to next page" at bounding box center [473, 692] width 18 height 18
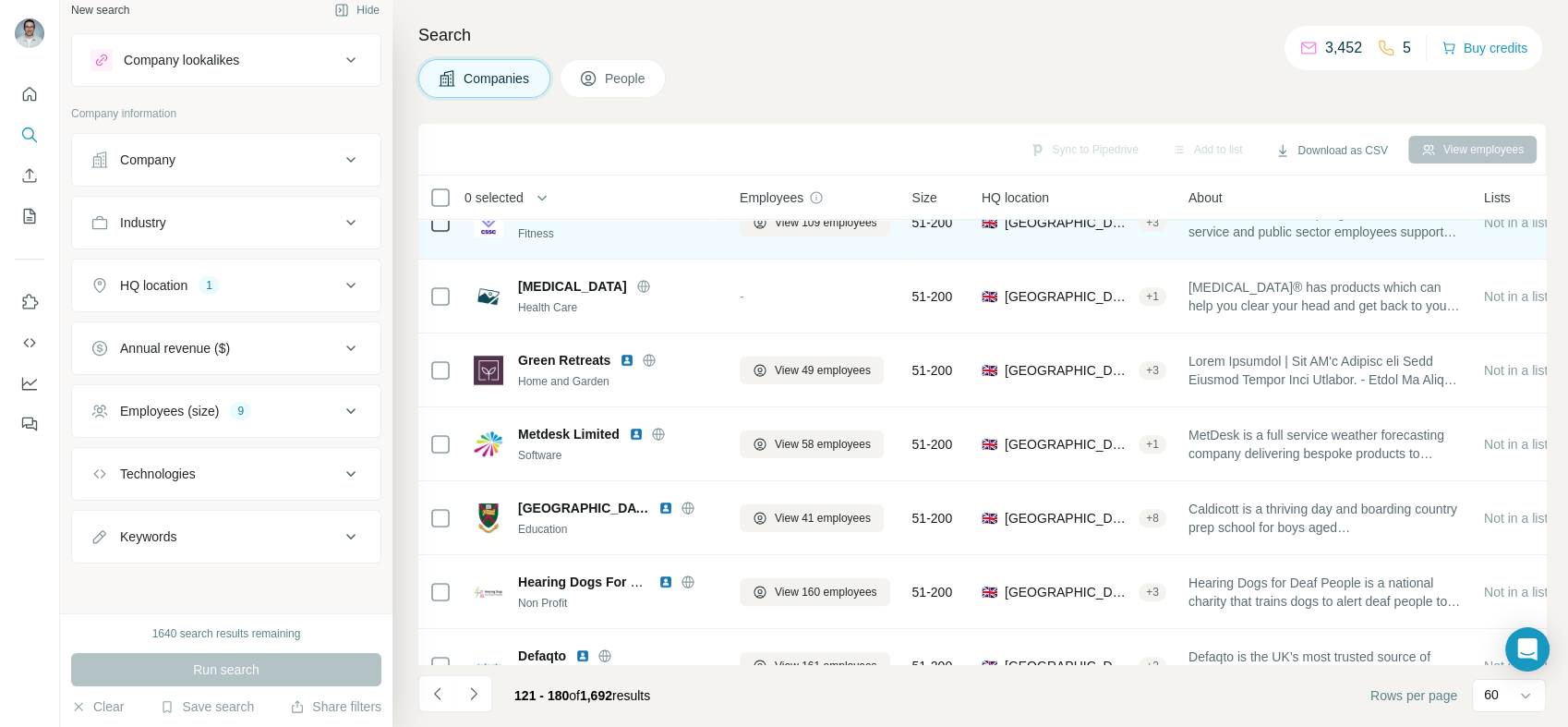
scroll to position [479, 0]
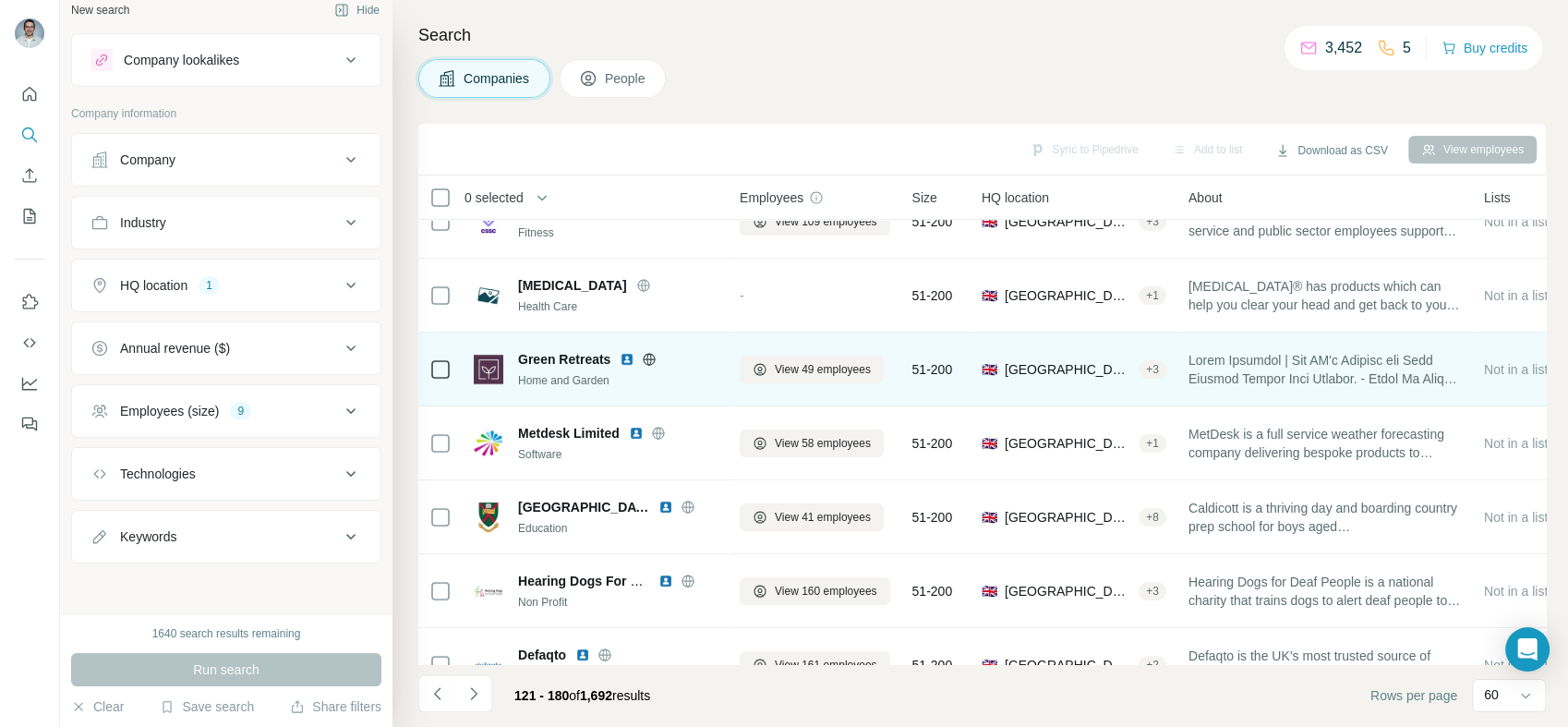
click at [630, 356] on img at bounding box center [627, 359] width 14 height 14
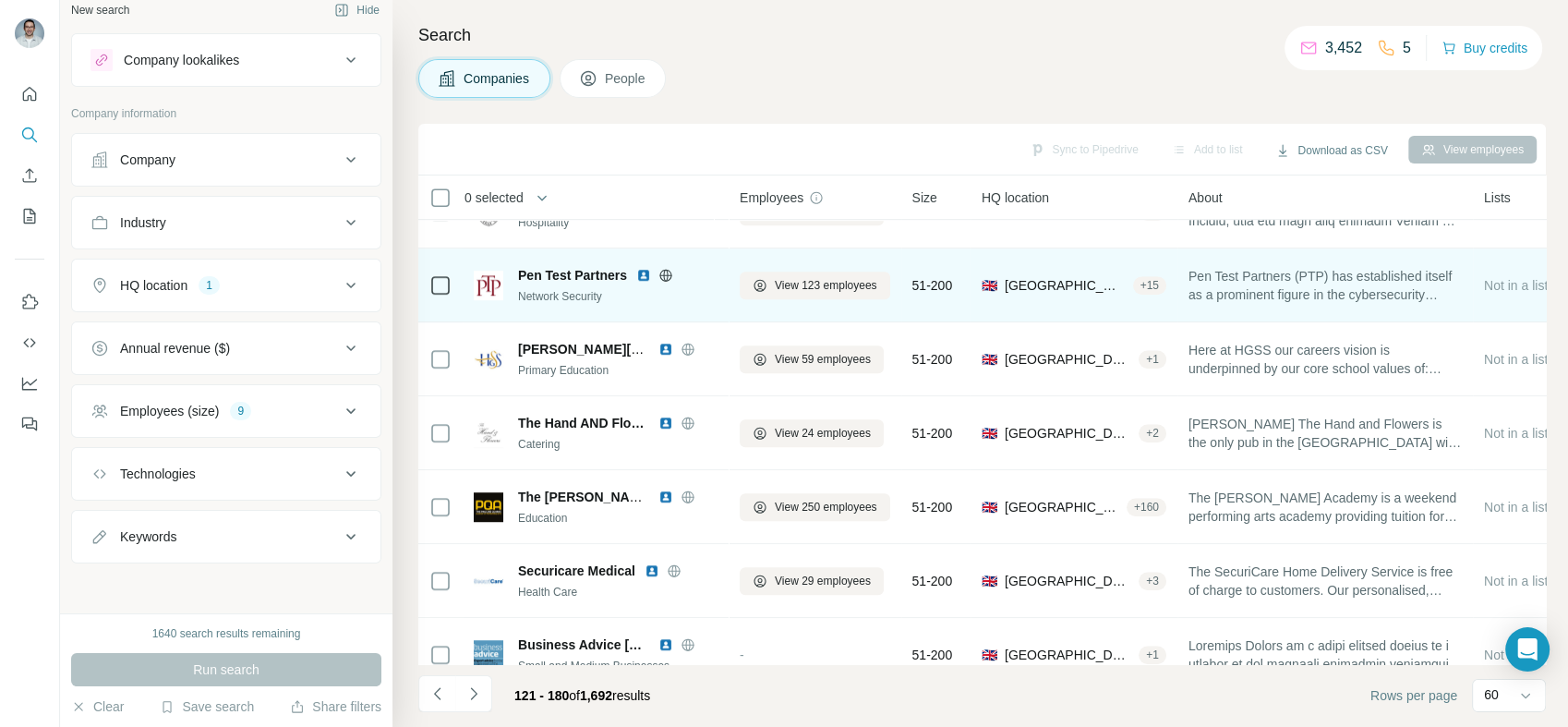
scroll to position [1231, 0]
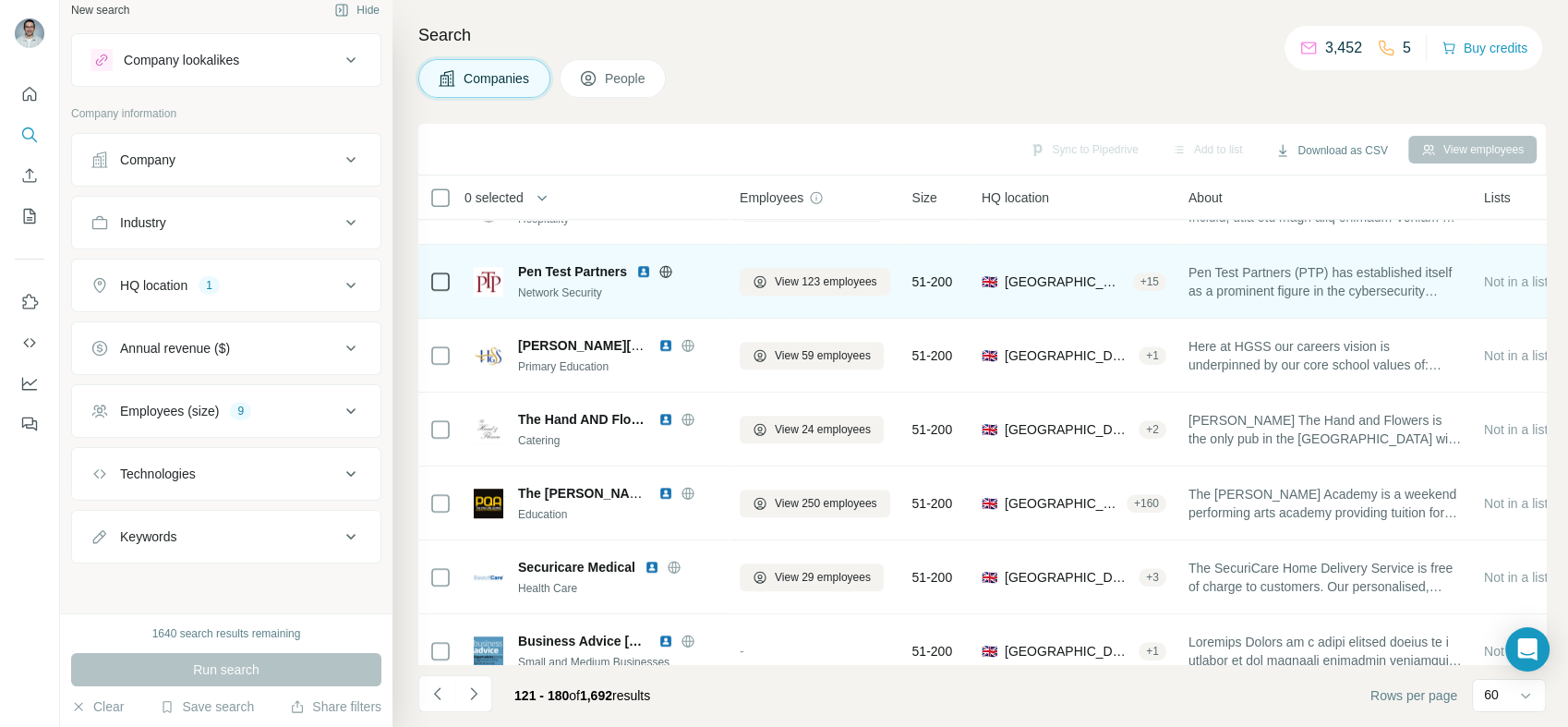
click at [642, 273] on img at bounding box center [643, 270] width 14 height 14
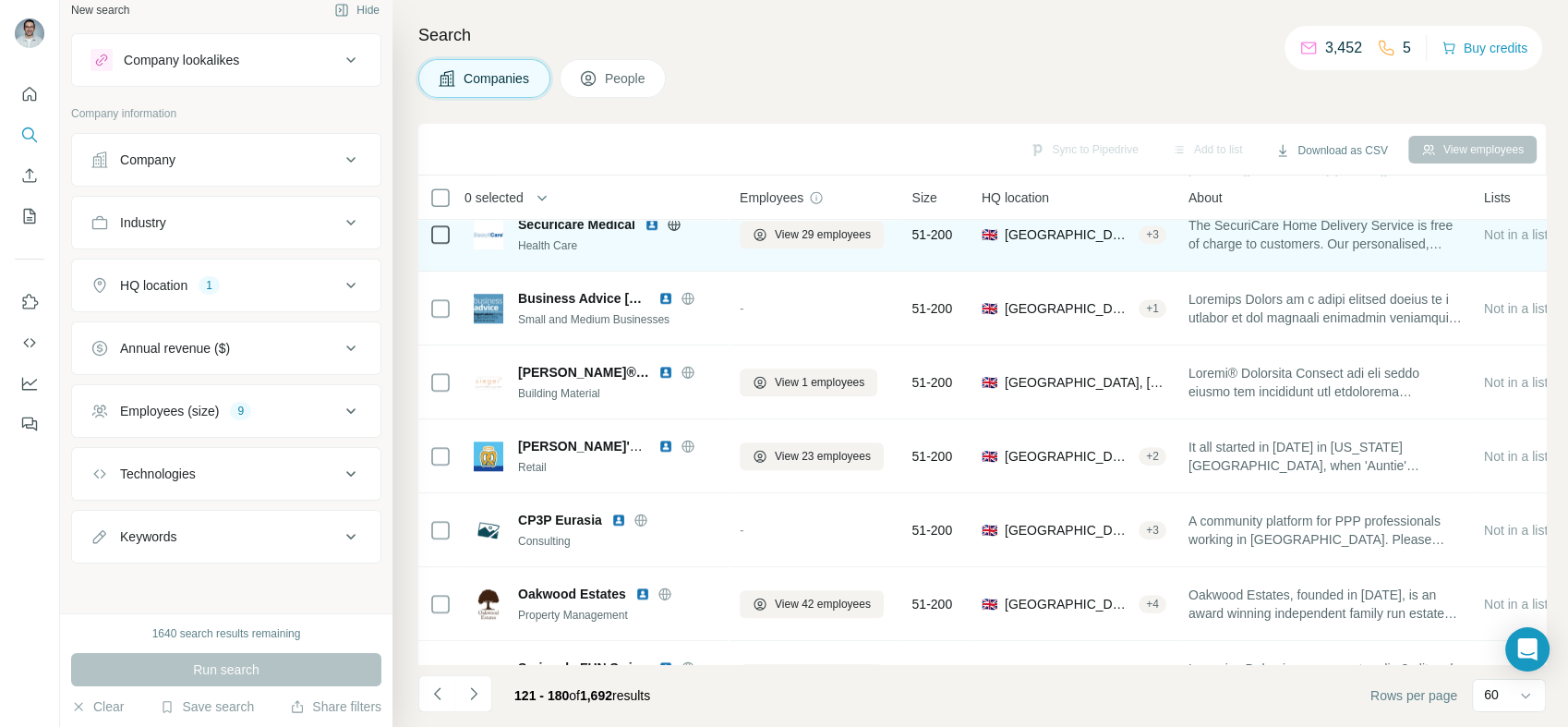
scroll to position [1641, 0]
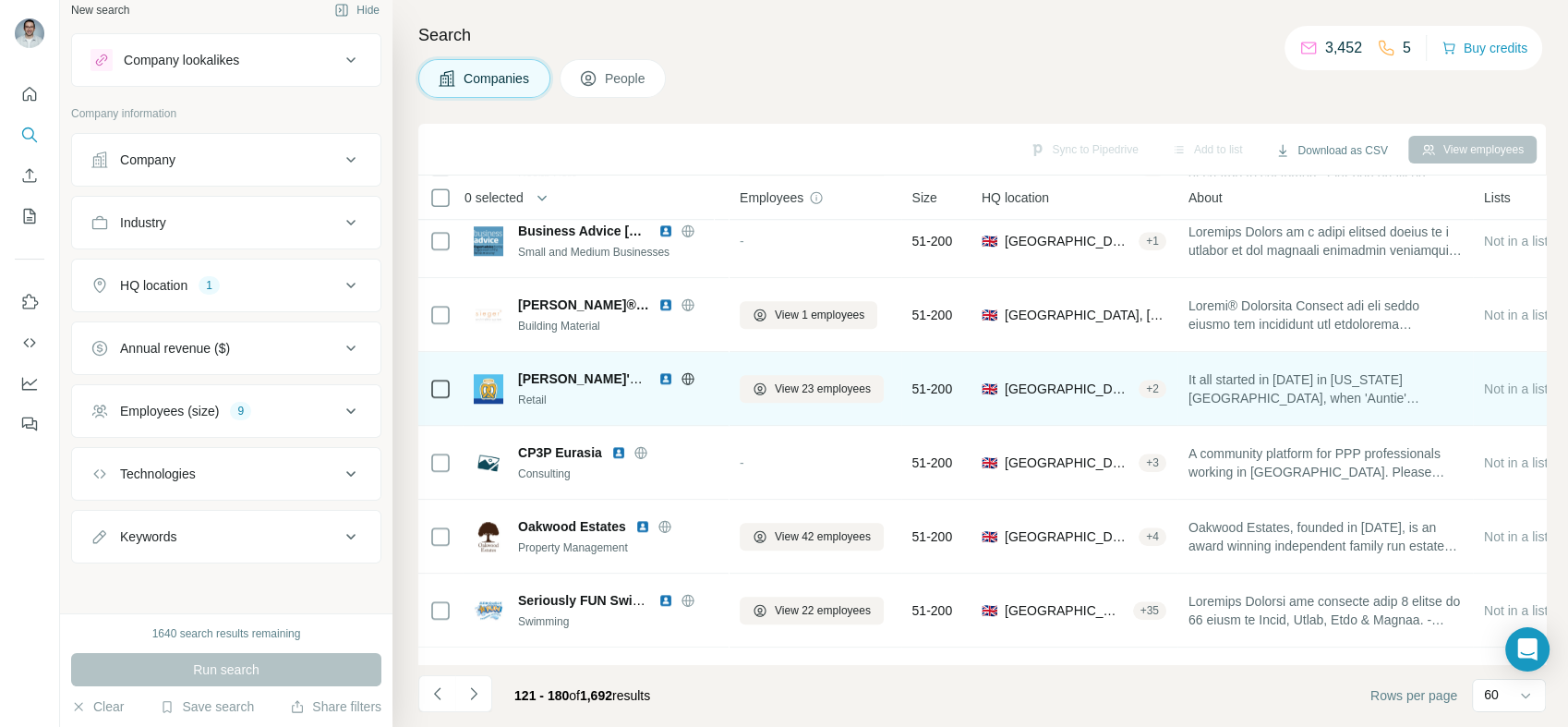
click at [663, 377] on img at bounding box center [665, 378] width 14 height 14
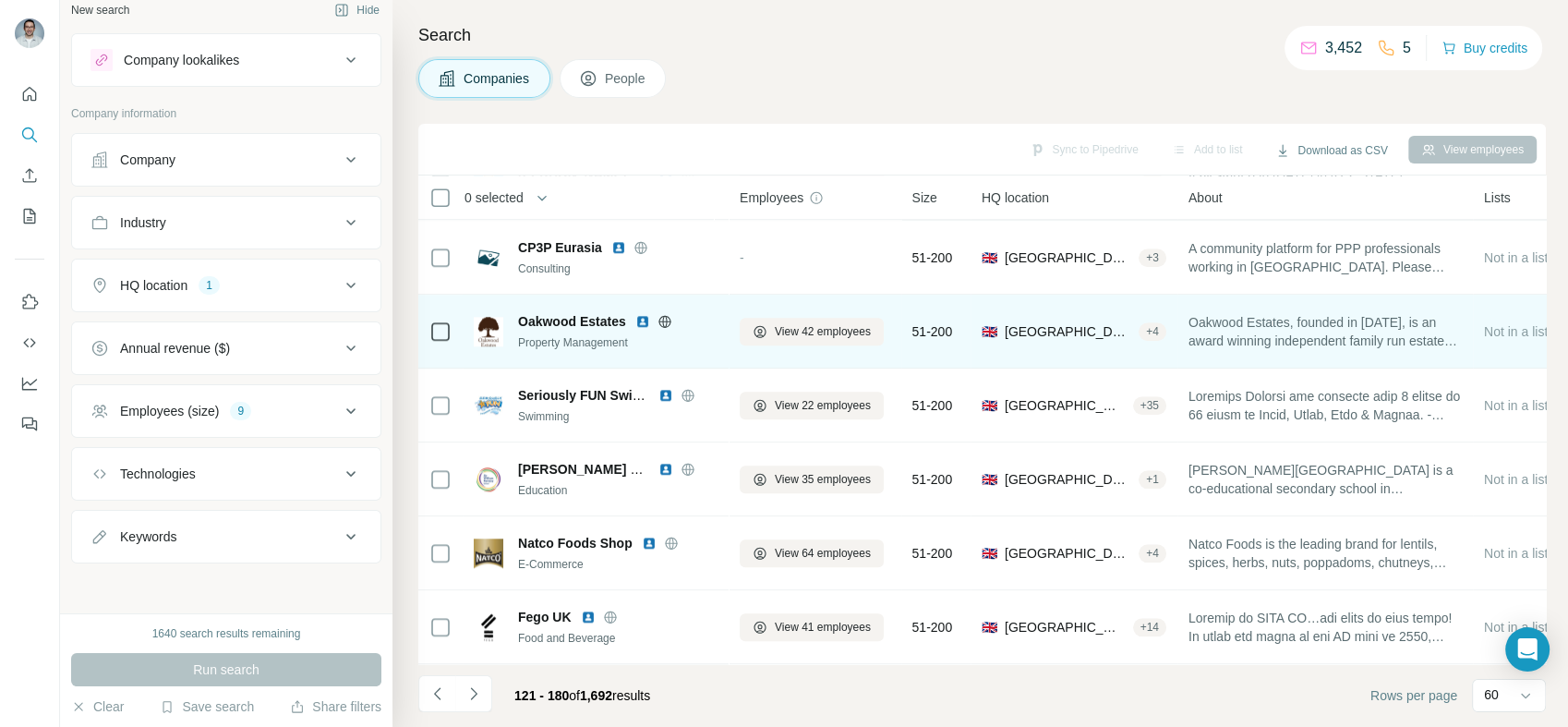
scroll to position [1846, 0]
click at [643, 320] on img at bounding box center [642, 319] width 14 height 14
